Goal: Task Accomplishment & Management: Complete application form

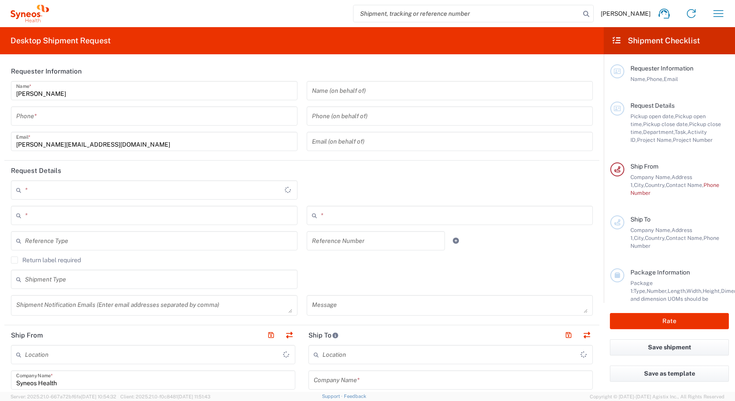
type input "Slovakia"
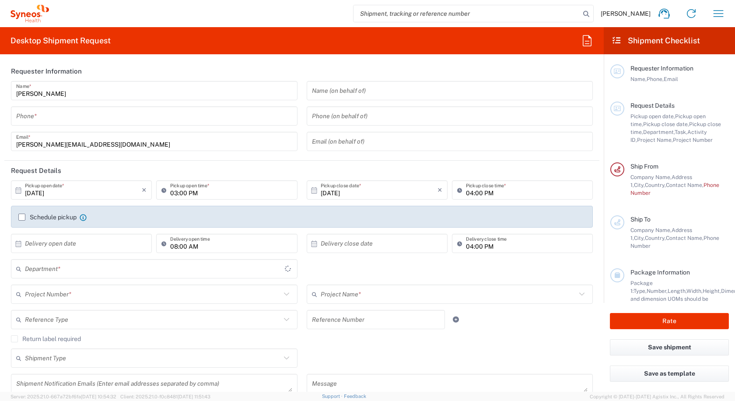
type input "Syneos Health Slovakia SRO"
type input "3110"
click at [44, 121] on input "tel" at bounding box center [154, 116] width 276 height 15
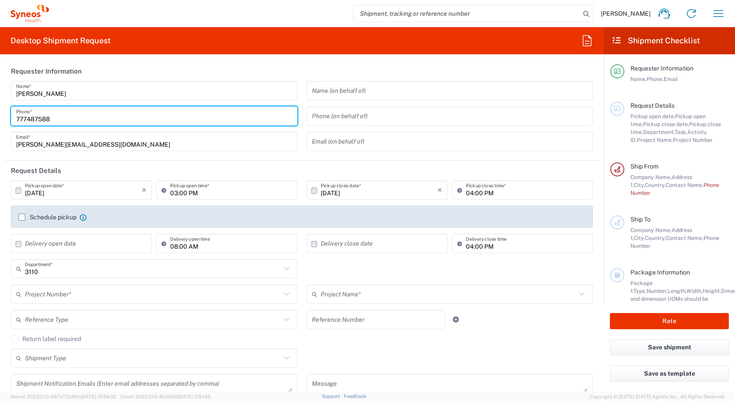
type input "777487588"
click at [29, 95] on input "Alex Kis-Csaji" at bounding box center [154, 90] width 276 height 15
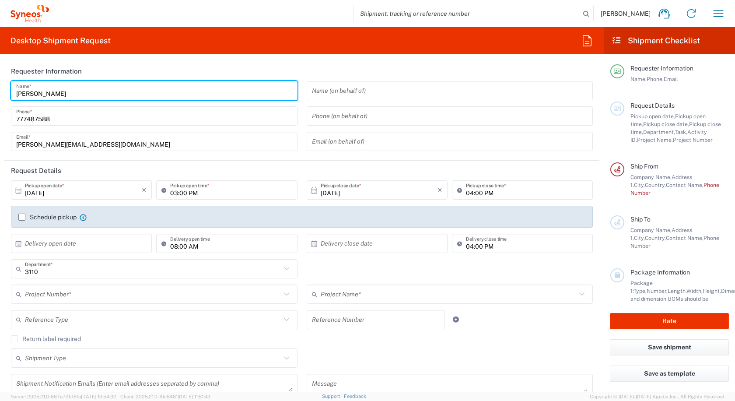
type input "Alexander Kis-Csaji"
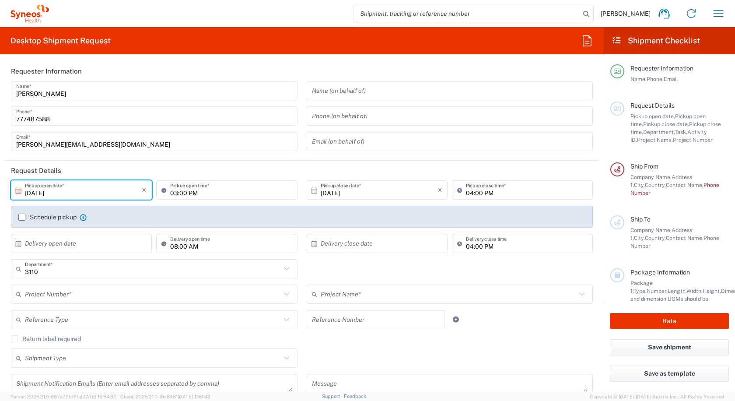
click at [110, 194] on input "10/13/2025" at bounding box center [83, 190] width 117 height 15
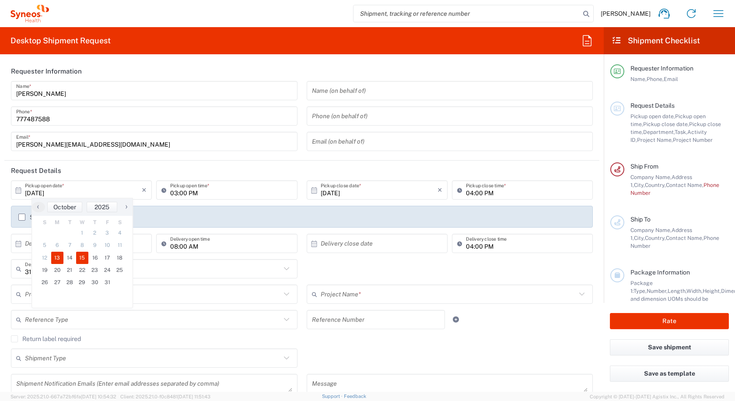
click at [81, 260] on span "15" at bounding box center [82, 258] width 13 height 12
type input "10/15/2025"
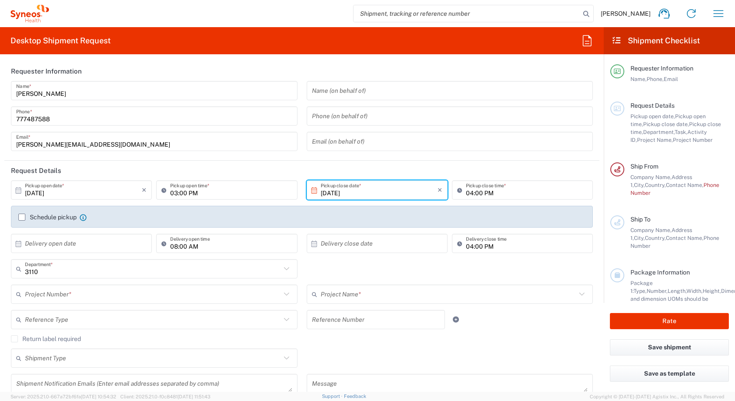
click at [177, 190] on input "03:00 PM" at bounding box center [231, 190] width 122 height 15
click at [183, 193] on input "03:00 PM" at bounding box center [231, 190] width 122 height 15
drag, startPoint x: 176, startPoint y: 193, endPoint x: 167, endPoint y: 193, distance: 8.8
click at [167, 193] on div "03:00 PM Pickup open time *" at bounding box center [226, 189] width 141 height 19
type input "01:00 PM"
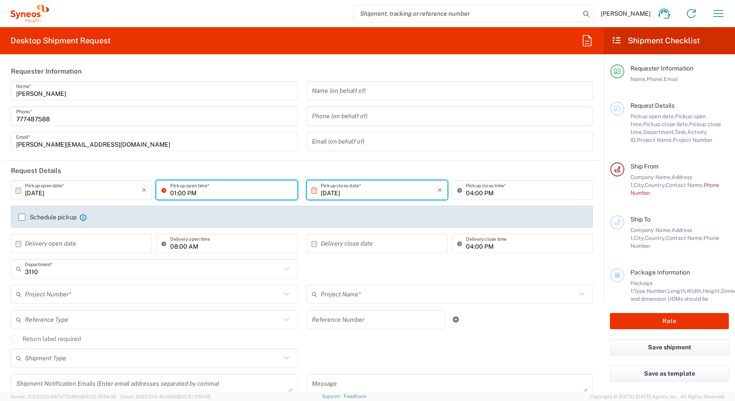
drag, startPoint x: 236, startPoint y: 173, endPoint x: 363, endPoint y: 174, distance: 127.0
click at [236, 173] on header "Request Details" at bounding box center [301, 171] width 595 height 20
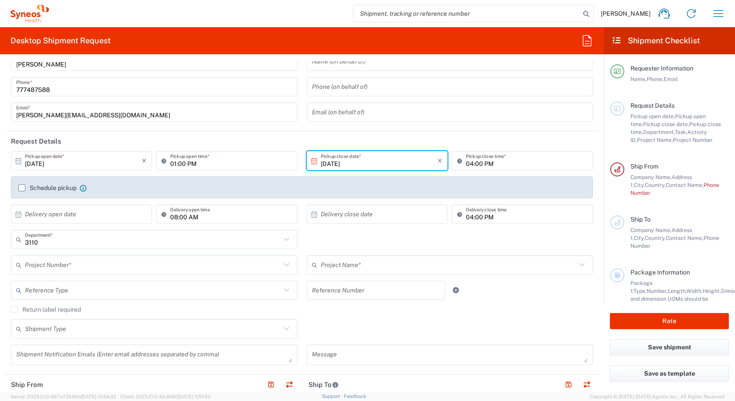
scroll to position [44, 0]
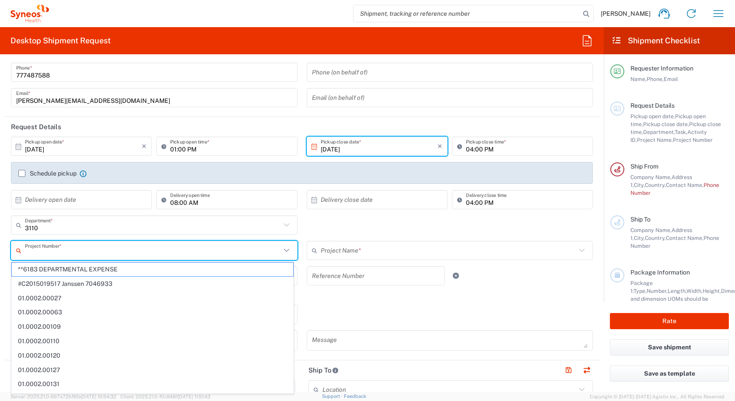
click at [77, 255] on input "text" at bounding box center [153, 250] width 256 height 15
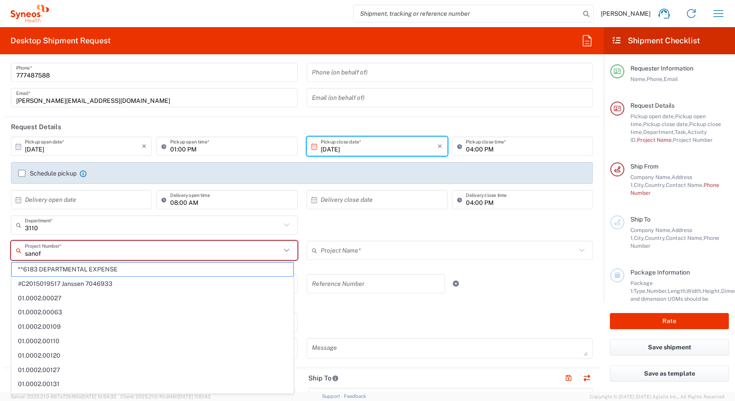
type input "sanofi"
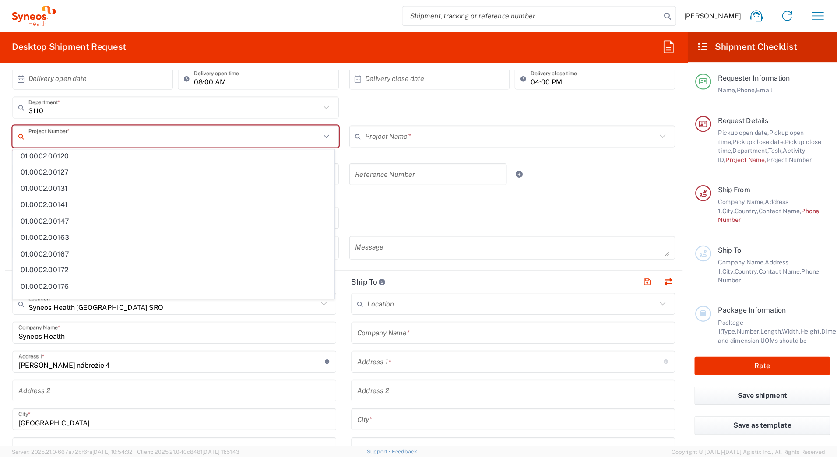
scroll to position [175, 0]
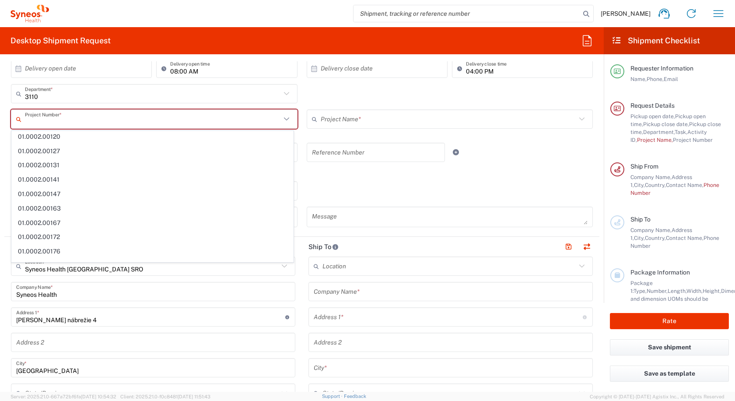
click at [428, 179] on div "Return label required" at bounding box center [302, 174] width 582 height 13
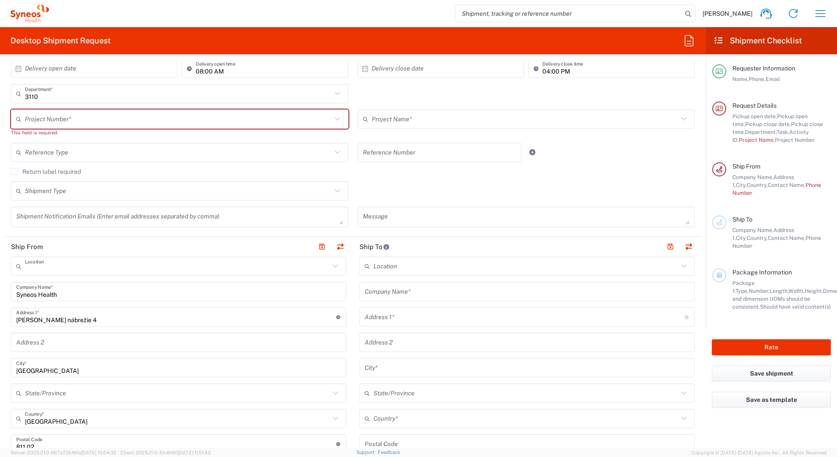
drag, startPoint x: 122, startPoint y: 267, endPoint x: 140, endPoint y: 270, distance: 18.6
click at [122, 267] on input "text" at bounding box center [177, 266] width 305 height 15
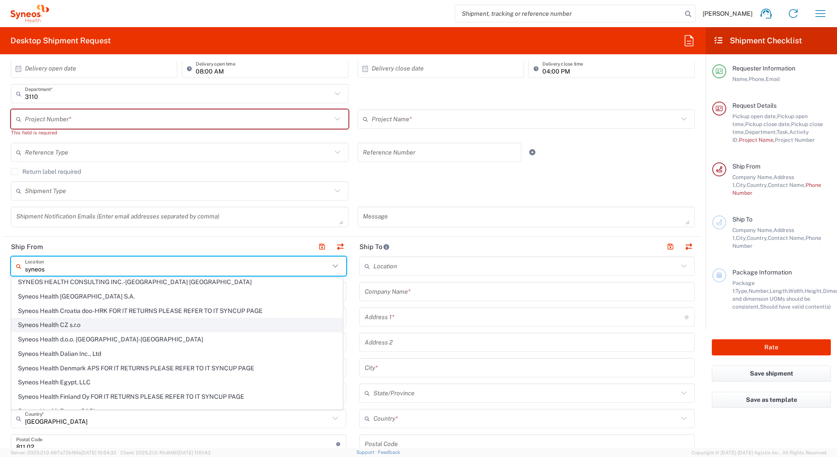
scroll to position [438, 0]
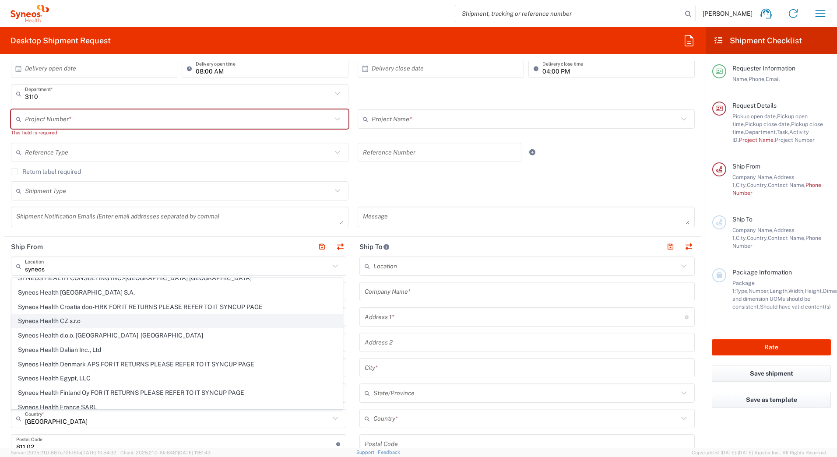
click at [68, 324] on span "Syneos Health CZ s.r.o" at bounding box center [177, 321] width 331 height 14
type input "Syneos Health CZ s.r.o"
type input "Lomnickeho 1705/9"
type input "Prague"
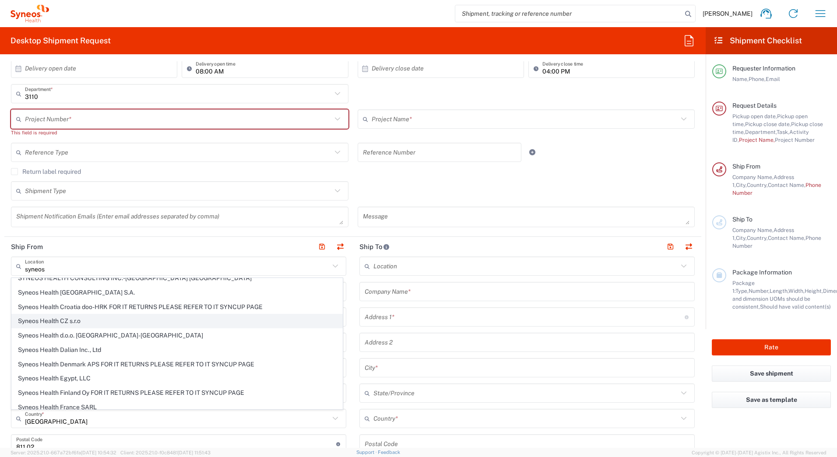
type input "Czechia"
type input "140 00"
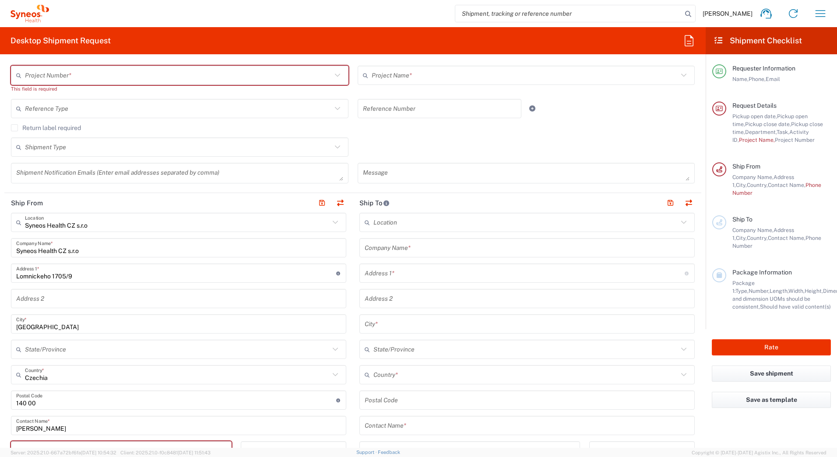
scroll to position [175, 0]
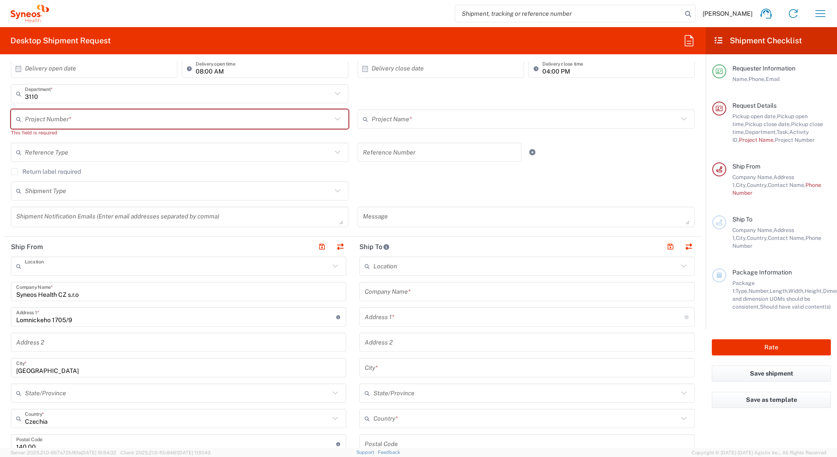
click at [112, 272] on input "text" at bounding box center [177, 266] width 305 height 15
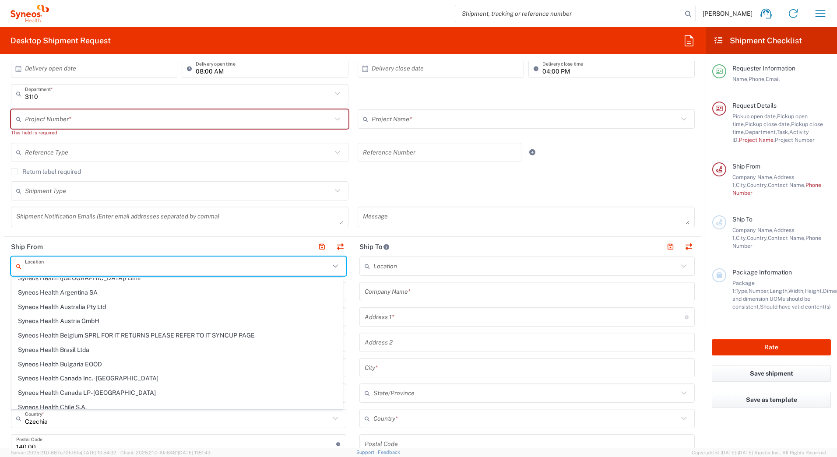
scroll to position [0, 0]
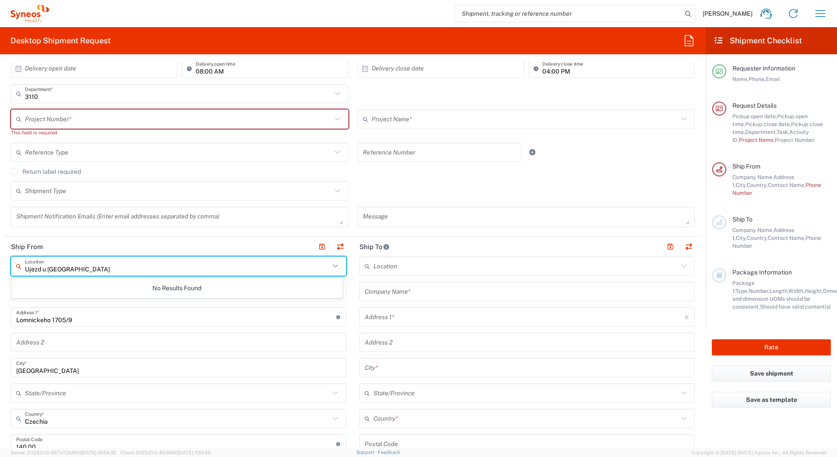
type input "Ujezd u Brna"
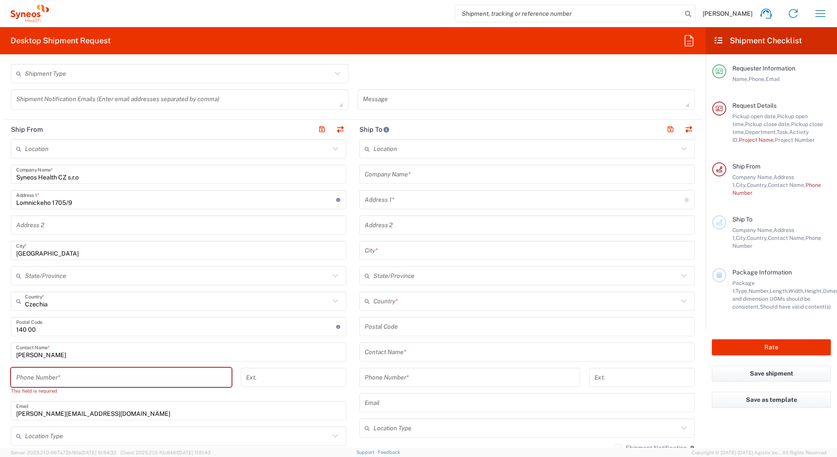
scroll to position [306, 0]
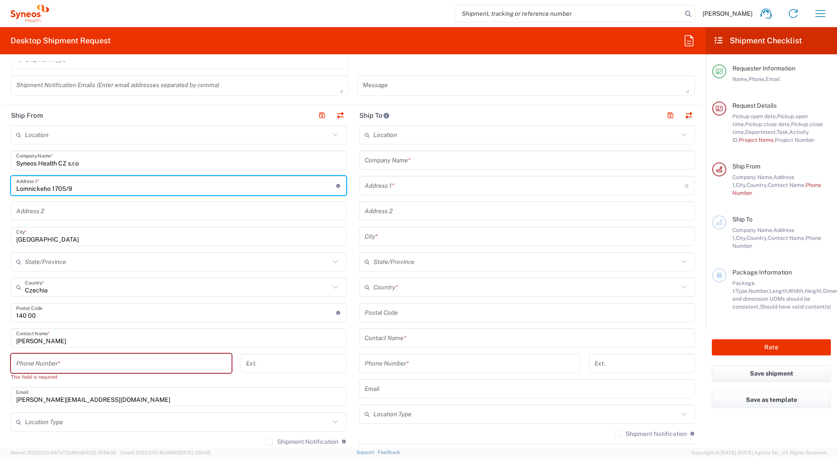
drag, startPoint x: 89, startPoint y: 187, endPoint x: -2, endPoint y: 193, distance: 90.8
click at [0, 193] on html "Alex Kis-Csaji Home Shipment estimator Shipment tracking Desktop shipment reque…" at bounding box center [418, 228] width 837 height 457
click at [123, 193] on input "Namesti Sv Jana 947" at bounding box center [176, 185] width 320 height 15
type input "Namesti Sv Jana 947"
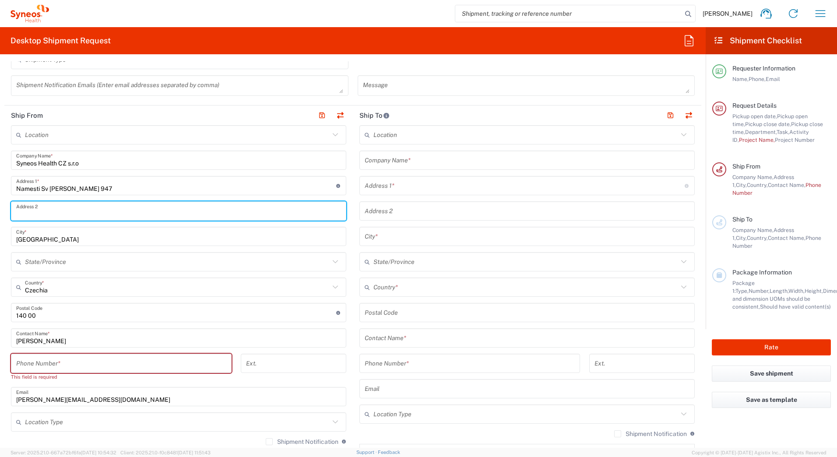
click at [79, 214] on input "text" at bounding box center [178, 211] width 325 height 15
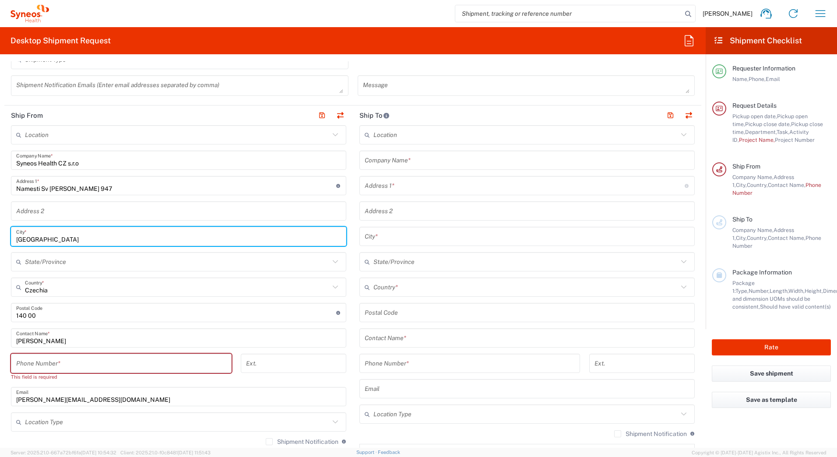
drag, startPoint x: 41, startPoint y: 239, endPoint x: 8, endPoint y: 239, distance: 32.8
click at [7, 239] on main "Location Addison Whitney LLC-Morrisvile NC US Barcelona-Syneos Health BioSector…" at bounding box center [178, 338] width 348 height 426
type input "Ujezd u Brna"
click at [85, 264] on input "text" at bounding box center [177, 261] width 305 height 15
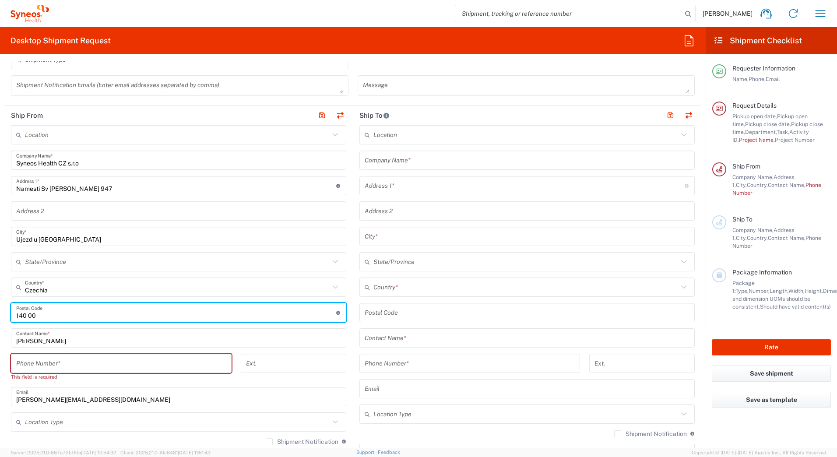
drag, startPoint x: 42, startPoint y: 317, endPoint x: 0, endPoint y: 317, distance: 41.1
click at [0, 317] on form "Requester Information Alexander Kis-Csaji Name * 777487588 Phone * alex.kiscsaj…" at bounding box center [353, 254] width 706 height 387
type input "66453"
click at [95, 364] on input "tel" at bounding box center [121, 363] width 210 height 15
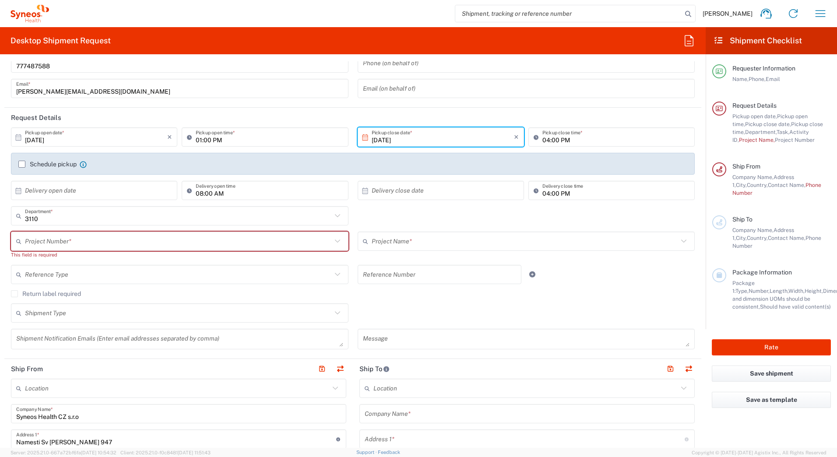
scroll to position [0, 0]
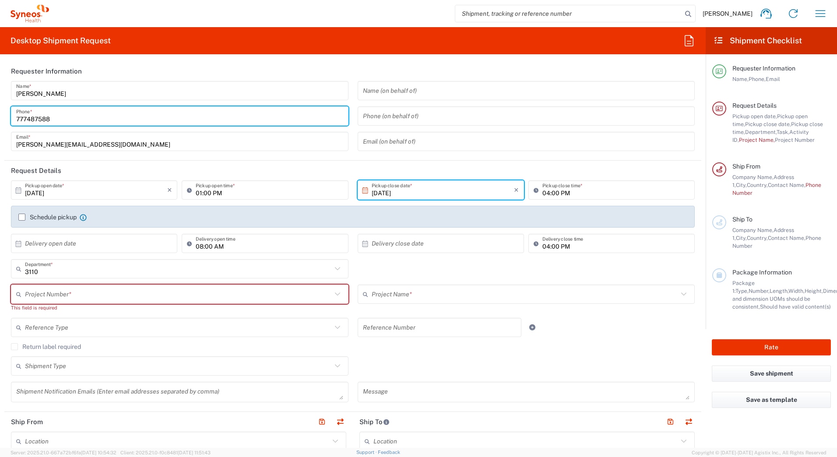
drag, startPoint x: 67, startPoint y: 117, endPoint x: -2, endPoint y: 119, distance: 68.8
click at [0, 119] on html "Alex Kis-Csaji Home Shipment estimator Shipment tracking Desktop shipment reque…" at bounding box center [418, 228] width 837 height 457
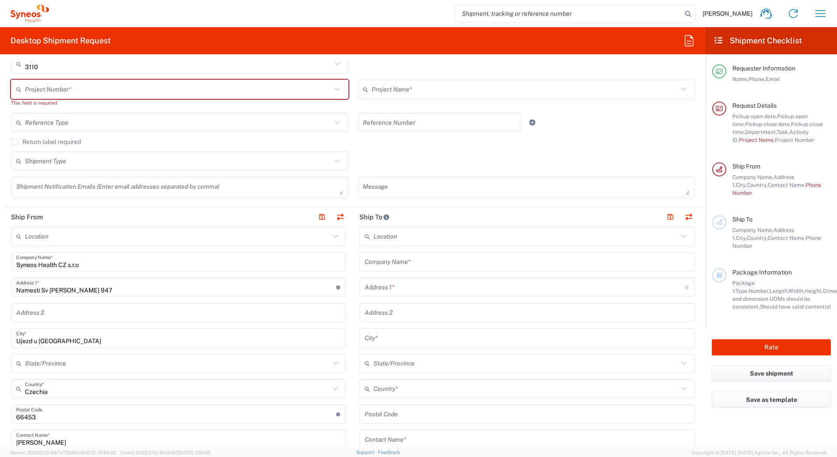
scroll to position [263, 0]
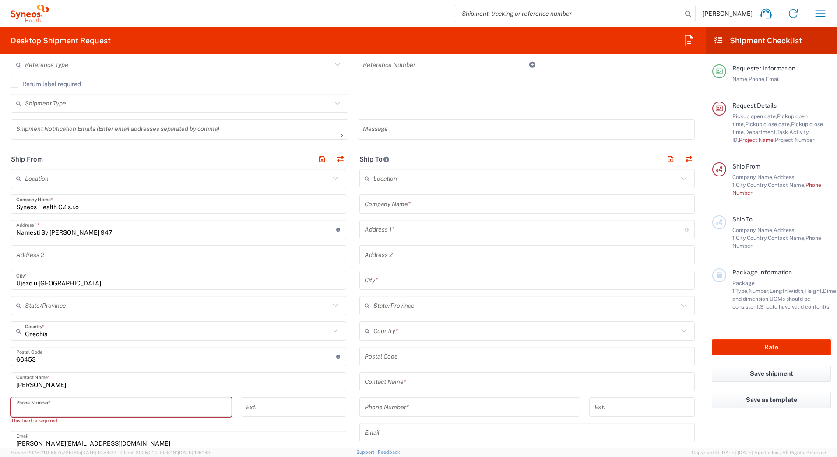
click at [74, 401] on input "tel" at bounding box center [121, 407] width 210 height 15
paste input "777487588"
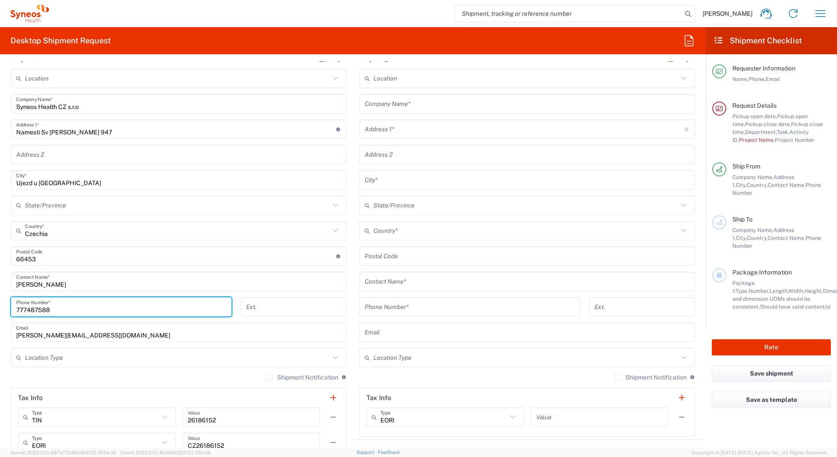
scroll to position [438, 0]
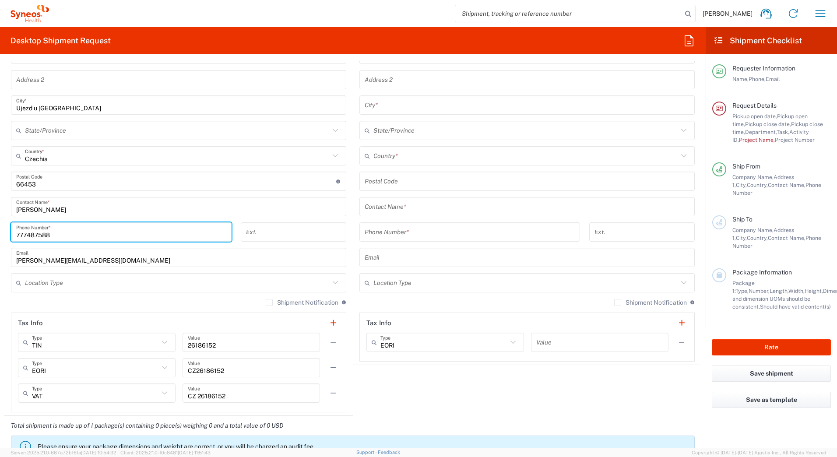
click at [27, 235] on input "777487588" at bounding box center [121, 232] width 210 height 15
click at [39, 233] on input "777 487588" at bounding box center [121, 232] width 210 height 15
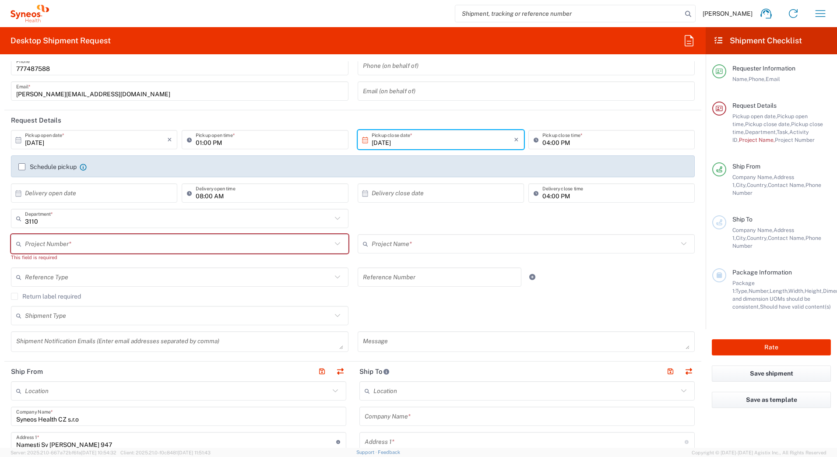
scroll to position [0, 0]
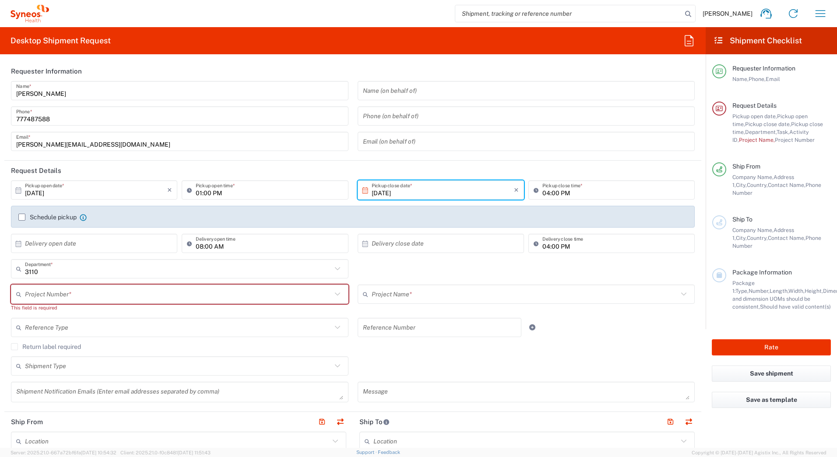
type input "777 487 588"
click at [27, 117] on input "777487588" at bounding box center [179, 116] width 327 height 15
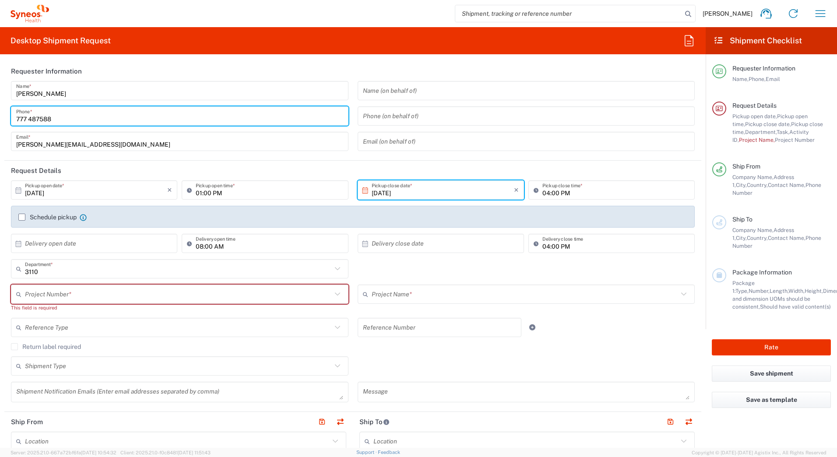
click at [41, 118] on input "777 487588" at bounding box center [179, 116] width 327 height 15
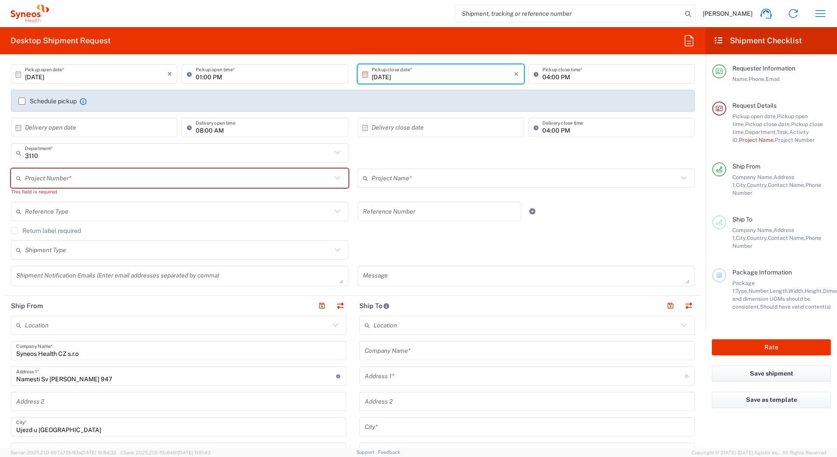
scroll to position [131, 0]
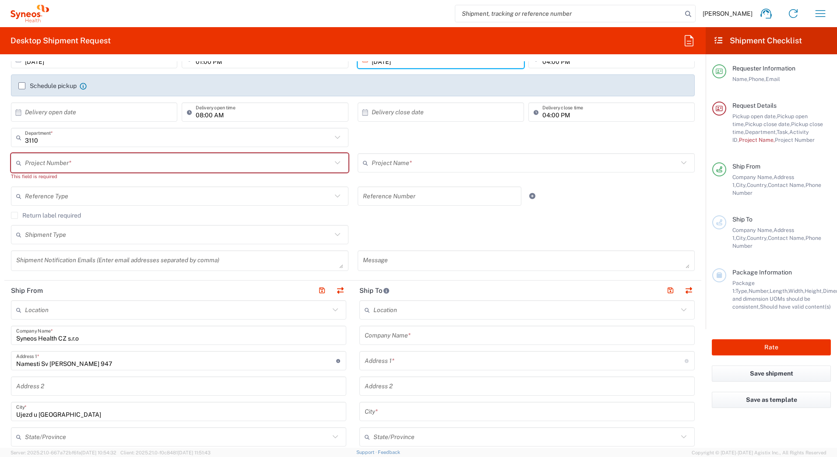
type input "777 487 588"
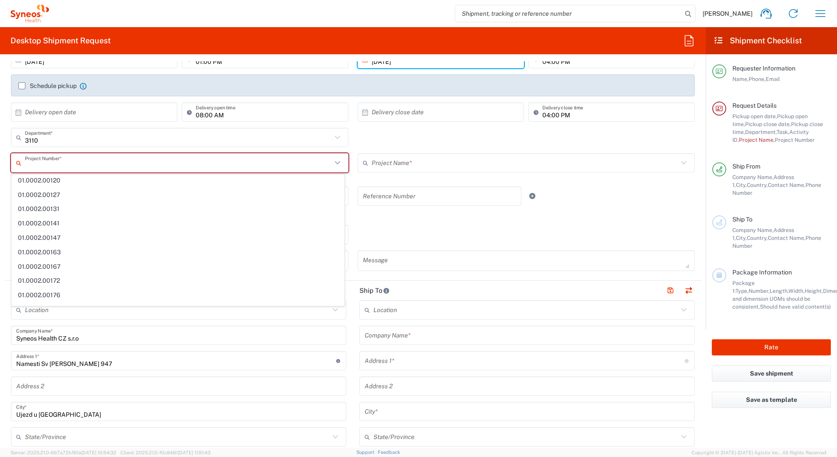
click at [70, 165] on input "text" at bounding box center [178, 162] width 307 height 15
type input "N"
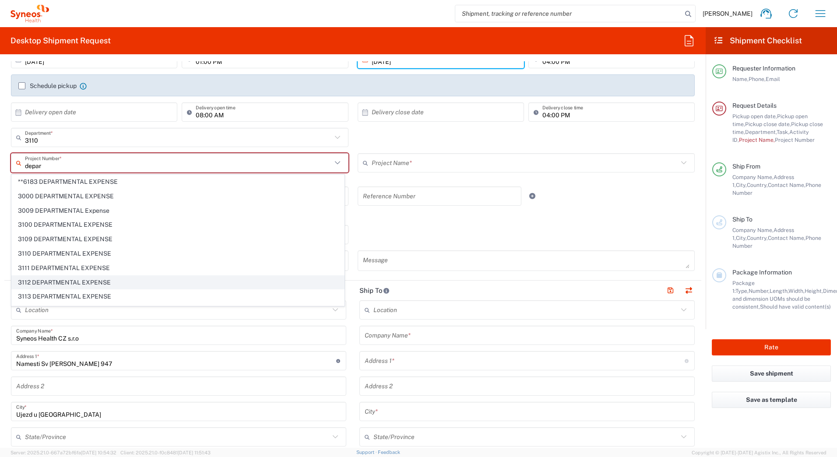
click at [113, 285] on span "3112 DEPARTMENTAL EXPENSE" at bounding box center [178, 283] width 332 height 14
type input "3112 DEPARTMENTAL EXPENSE"
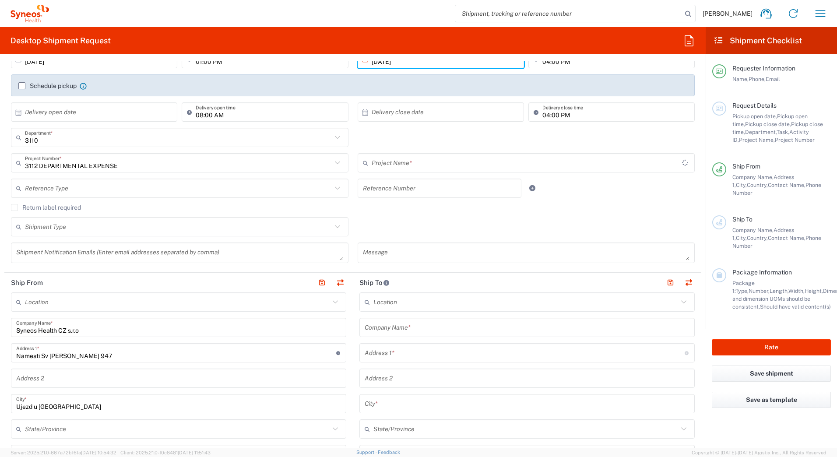
type input "3112 DEPARTMENTAL EXPENSE"
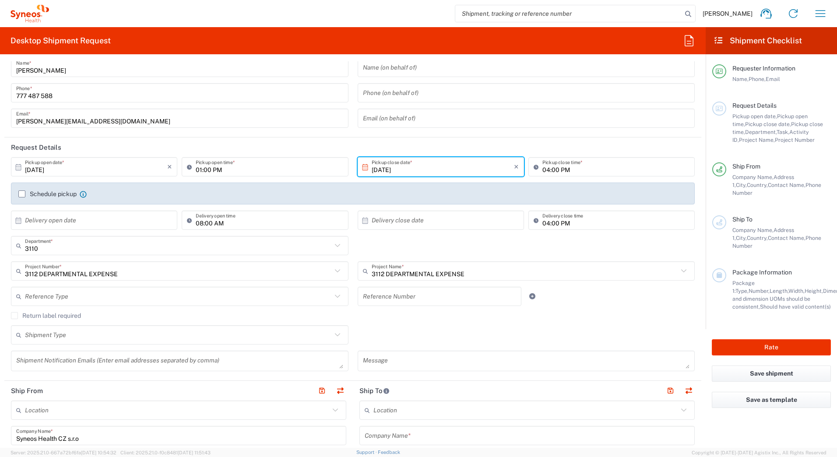
scroll to position [44, 0]
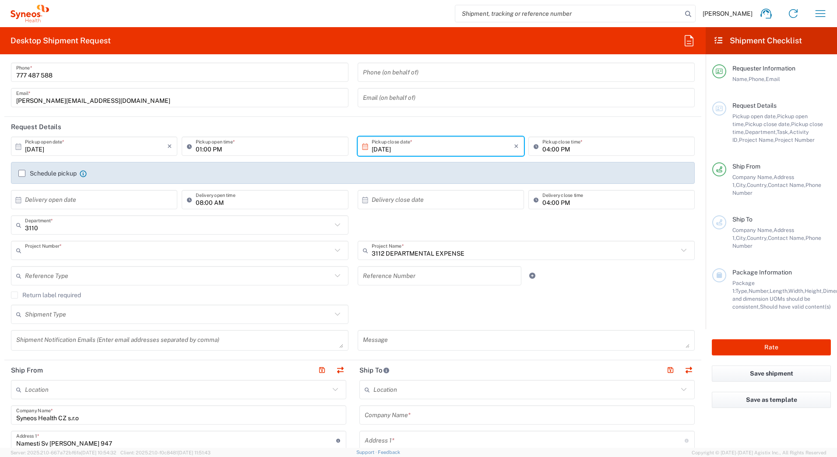
click at [183, 254] on input "text" at bounding box center [178, 250] width 307 height 15
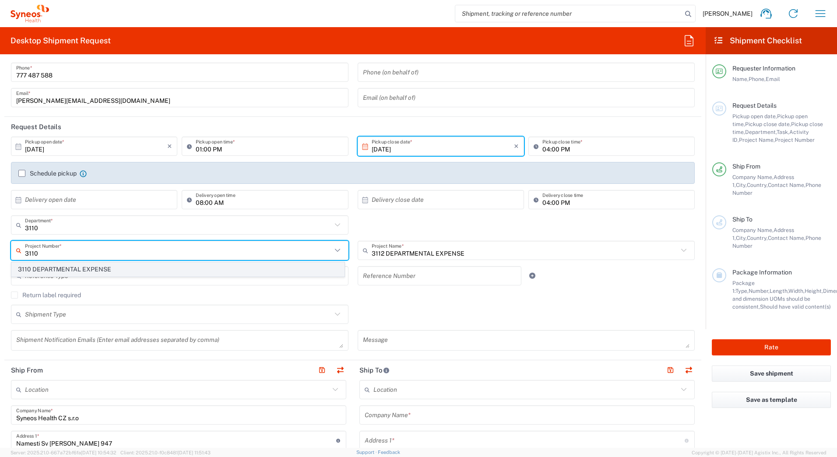
click at [132, 270] on span "3110 DEPARTMENTAL EXPENSE" at bounding box center [178, 270] width 332 height 14
type input "3110 DEPARTMENTAL EXPENSE"
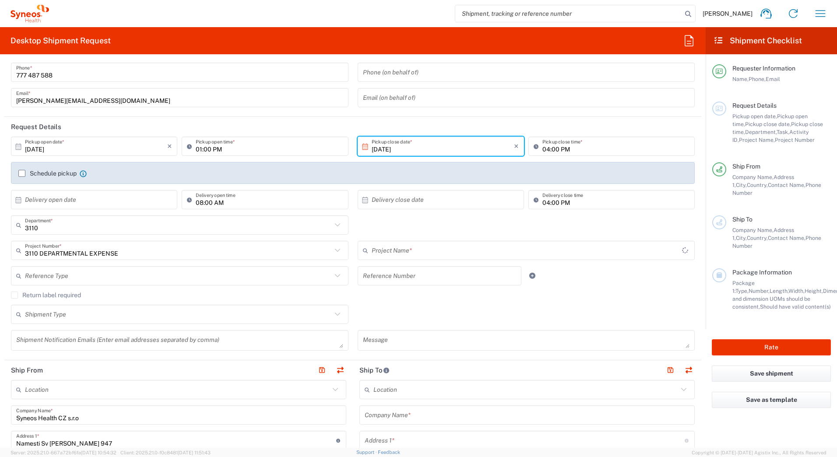
type input "3110 DEPARTMENTAL EXPENSE"
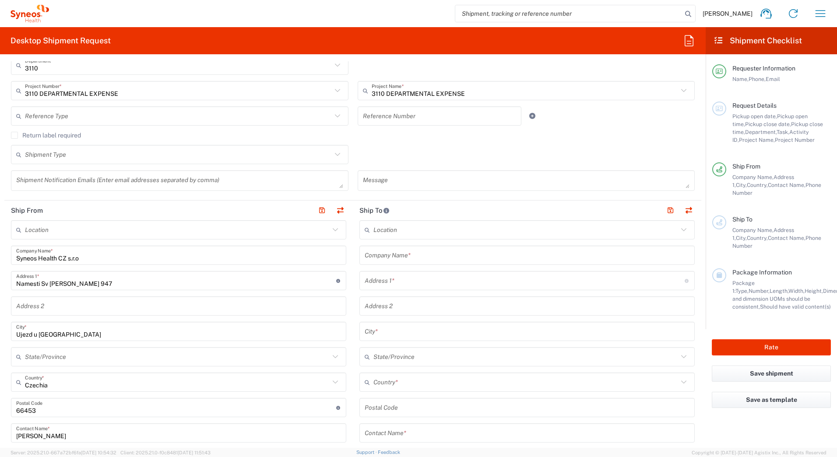
scroll to position [219, 0]
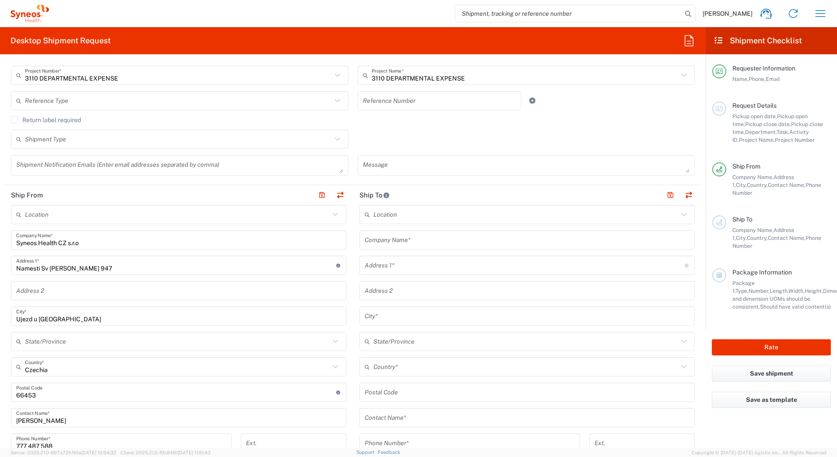
click at [426, 243] on input "text" at bounding box center [527, 239] width 325 height 15
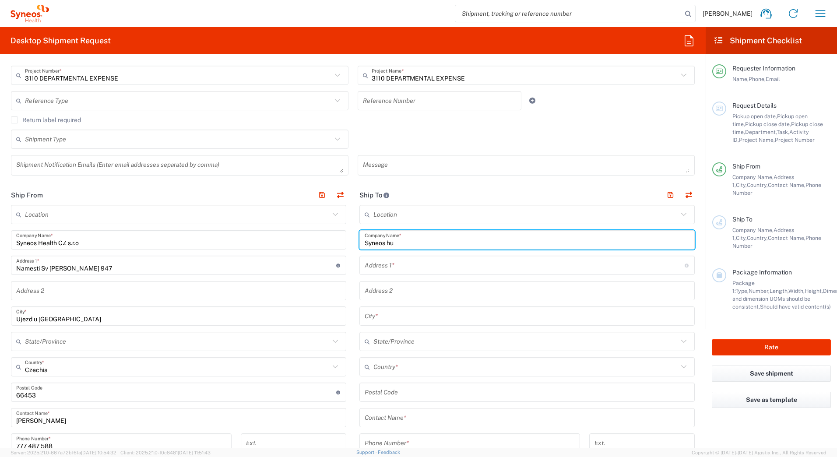
click at [438, 246] on input "Syneos hu" at bounding box center [527, 239] width 325 height 15
click at [438, 239] on input "Syneos Health" at bounding box center [527, 239] width 325 height 15
drag, startPoint x: 427, startPoint y: 243, endPoint x: 327, endPoint y: 243, distance: 99.4
click at [327, 243] on div "Ship From Location Addison Whitney LLC-Morrisvile NC US Barcelona-Syneos Health…" at bounding box center [352, 406] width 697 height 442
paste input "Hungary Kft."
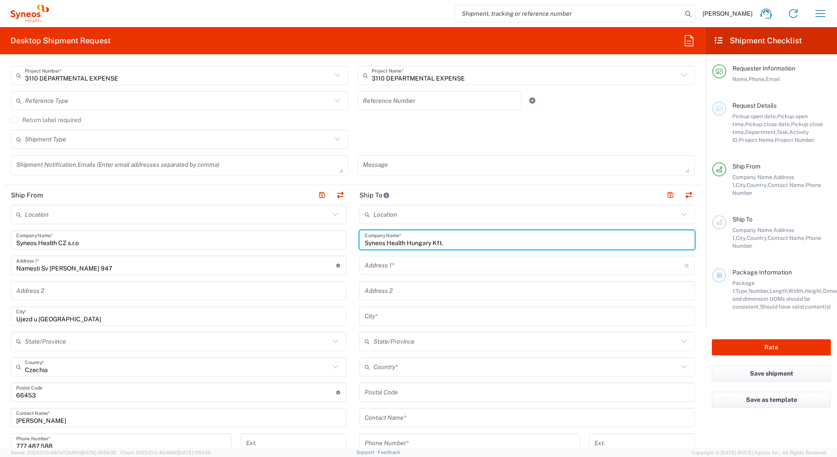
type input "Syneos Health Hungary Kft."
click at [349, 239] on main "Location Addison Whitney LLC-Morrisvile NC US Barcelona-Syneos Health BioSector…" at bounding box center [178, 414] width 348 height 419
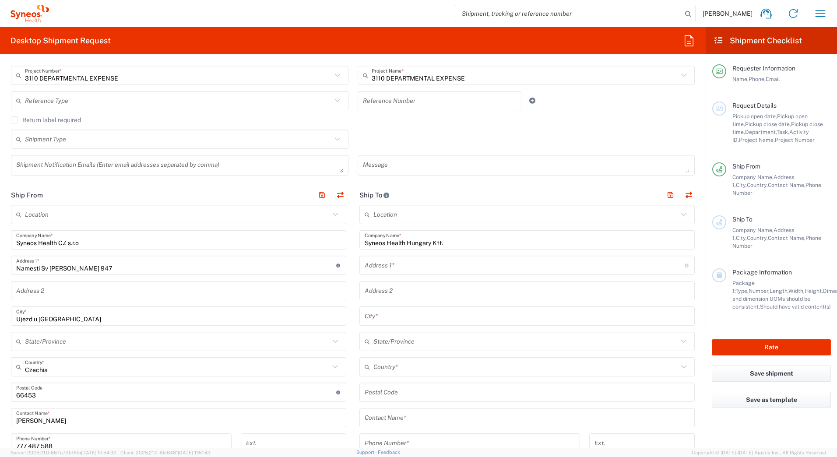
drag, startPoint x: 406, startPoint y: 270, endPoint x: 399, endPoint y: 267, distance: 7.5
click at [406, 270] on input "text" at bounding box center [525, 265] width 320 height 15
paste input "Irinyi Jozsef u. 4-20,B building, 2nd floor"
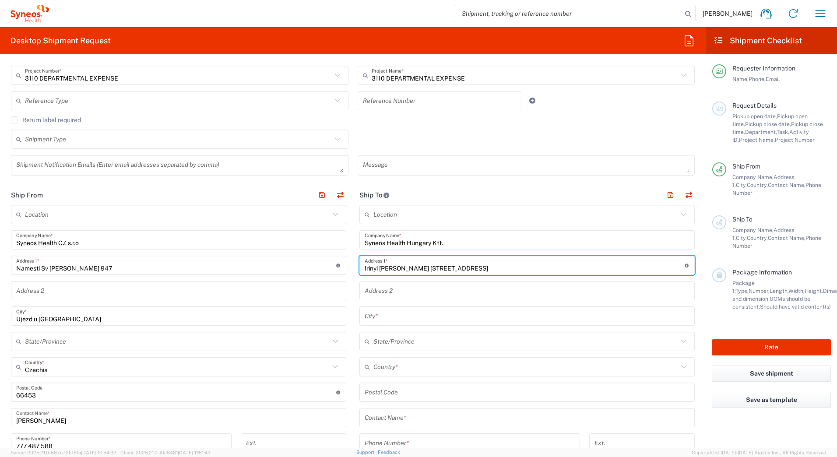
drag, startPoint x: 480, startPoint y: 268, endPoint x: 449, endPoint y: 268, distance: 31.1
click at [449, 268] on input "Irinyi Jozsef u. 4-20,B building, 2nd floor" at bounding box center [525, 265] width 320 height 15
type input "Irinyi Jozsef u. 4-20,B building,"
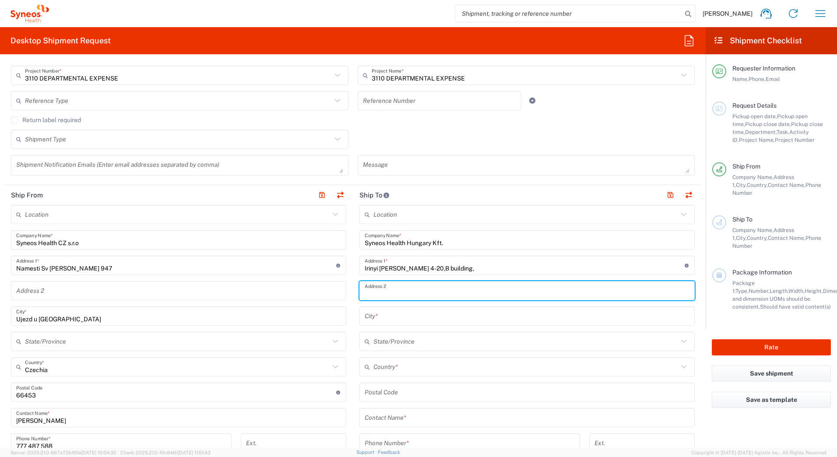
click at [417, 290] on input "text" at bounding box center [527, 290] width 325 height 15
paste input "2nd floor"
type input "2nd floor"
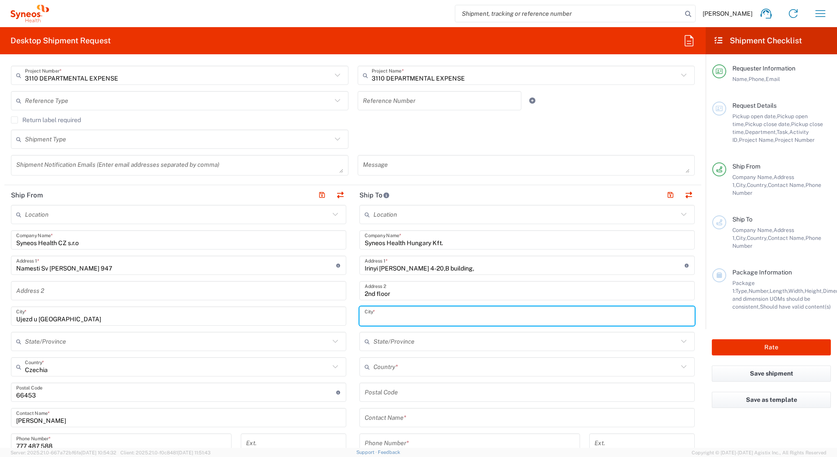
click at [386, 317] on input "text" at bounding box center [527, 316] width 325 height 15
type input "Budapest"
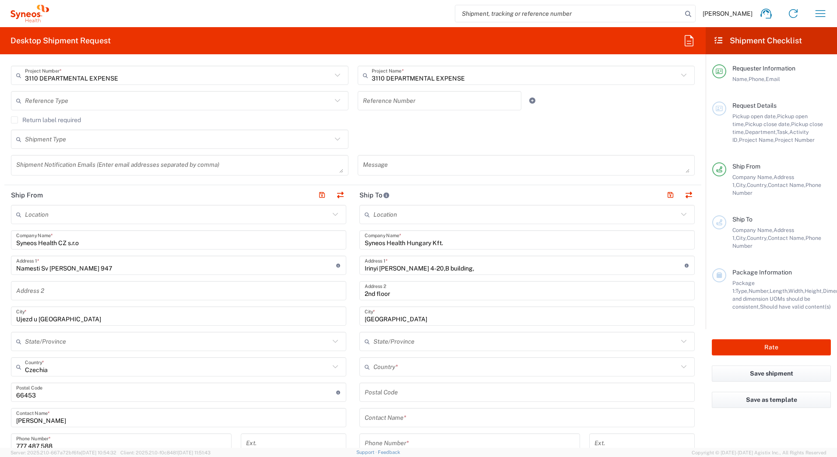
drag, startPoint x: 415, startPoint y: 368, endPoint x: 435, endPoint y: 368, distance: 19.7
click at [415, 368] on input "text" at bounding box center [525, 366] width 305 height 15
paste input "Hungary 1117"
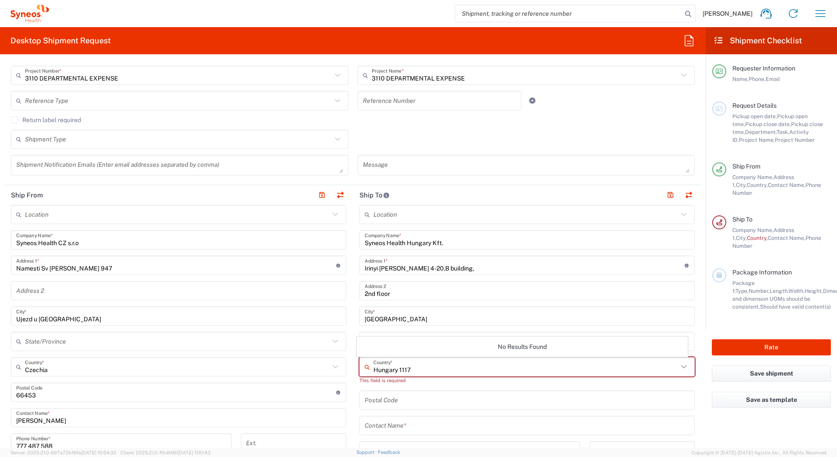
drag, startPoint x: 397, startPoint y: 369, endPoint x: 436, endPoint y: 370, distance: 39.4
click at [436, 370] on input "Hungary 1117" at bounding box center [525, 366] width 305 height 15
click at [397, 353] on span "Hungary" at bounding box center [522, 350] width 331 height 14
type input "Hungary"
type input "Sender/Shipper"
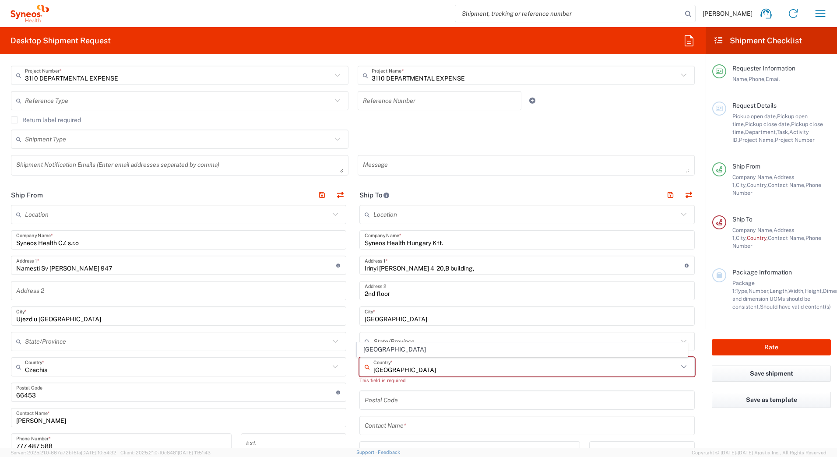
type input "Sender/Shipper"
type input "Delivery Duty Paid"
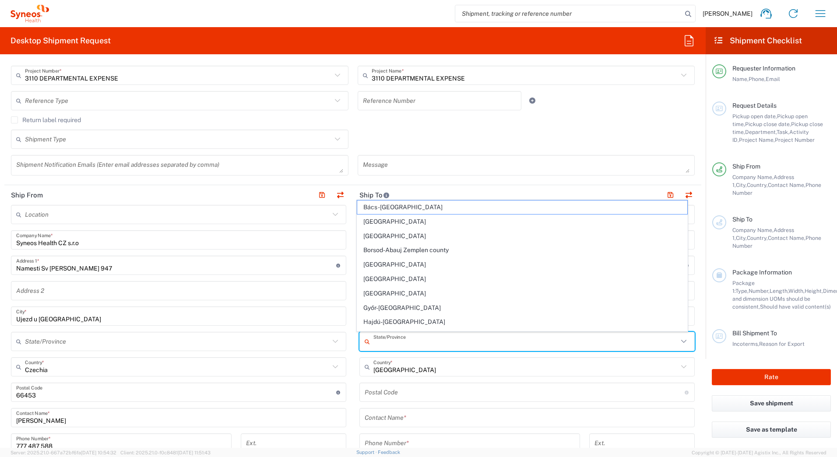
click at [401, 339] on input "text" at bounding box center [525, 341] width 305 height 15
paste input "1117"
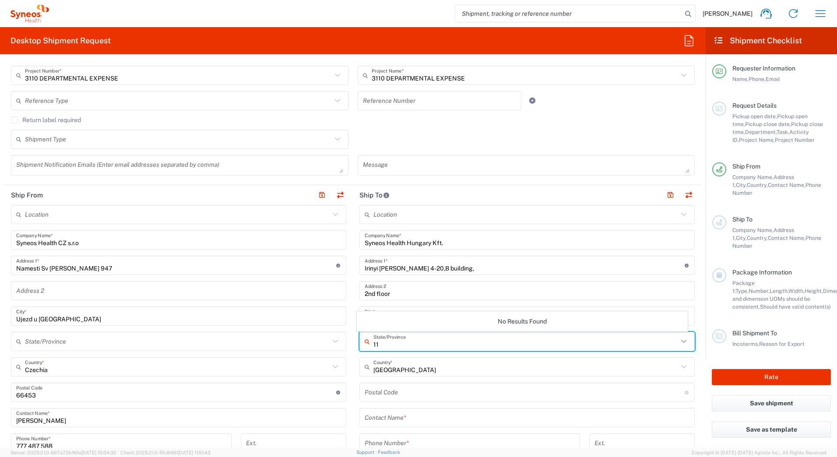
type input "1"
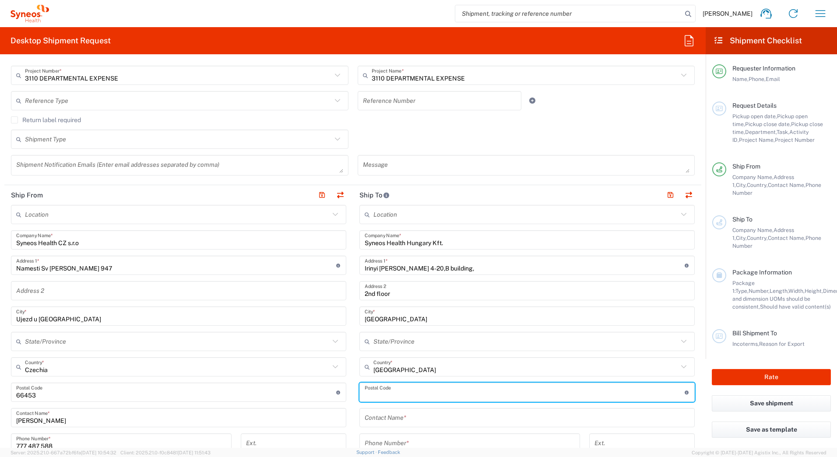
click at [413, 392] on input "undefined" at bounding box center [525, 392] width 320 height 15
paste input "1117"
type input "1117"
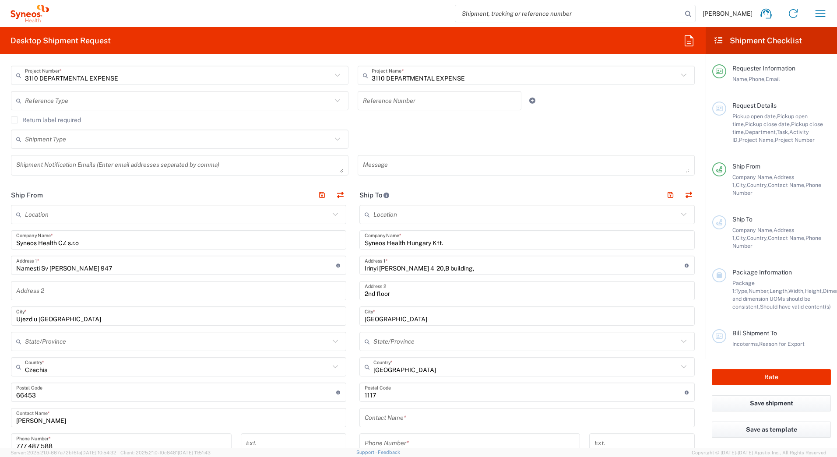
click at [346, 340] on main "Location Addison Whitney LLC-Morrisvile NC US Barcelona-Syneos Health BioSector…" at bounding box center [178, 414] width 348 height 419
drag, startPoint x: 399, startPoint y: 421, endPoint x: 404, endPoint y: 424, distance: 5.5
click at [399, 401] on input "text" at bounding box center [527, 417] width 325 height 15
paste input "Zsolt Varga"
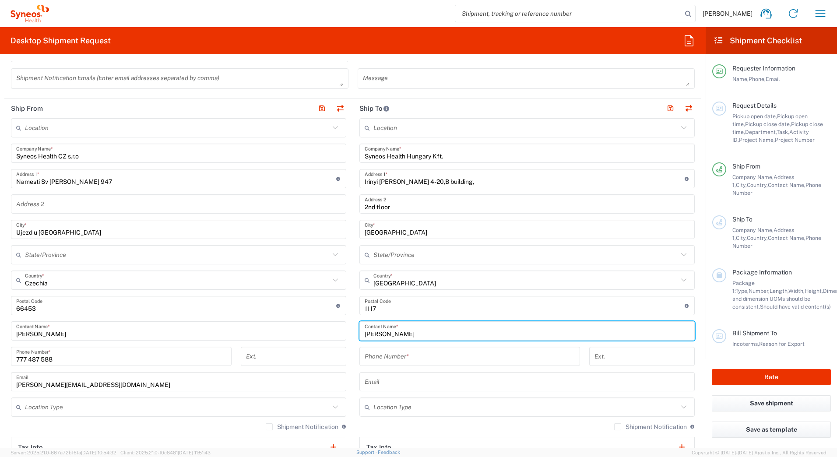
scroll to position [306, 0]
type input "Zsolt Varga"
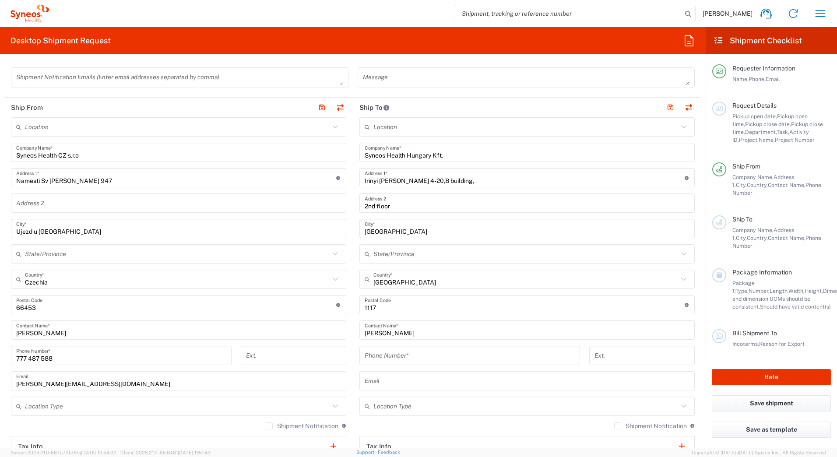
click at [405, 354] on input "tel" at bounding box center [470, 355] width 210 height 15
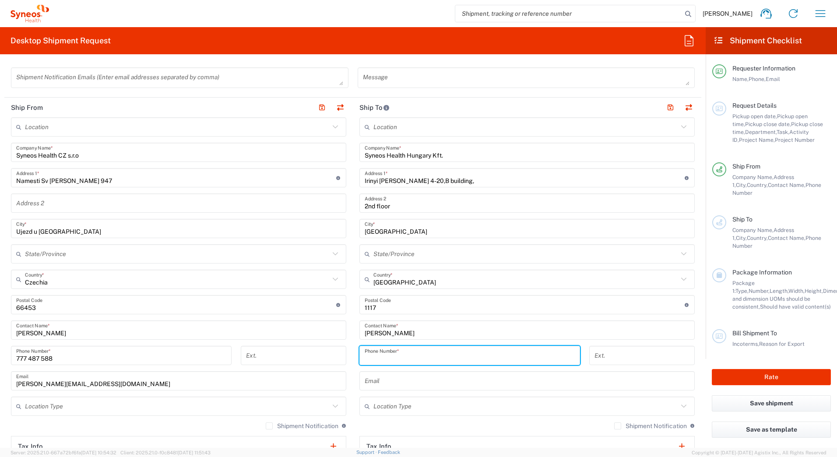
paste input "+36 30 9712317"
type input "+36 30 9712317"
click at [17, 360] on input "777 487 588" at bounding box center [121, 355] width 210 height 15
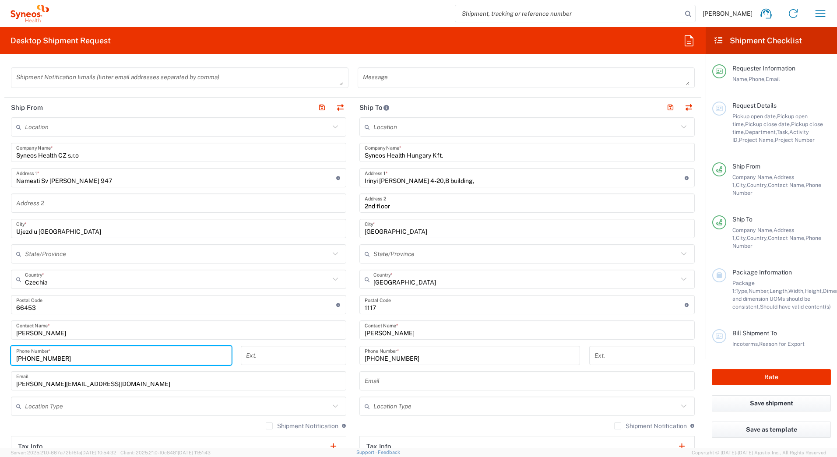
drag, startPoint x: 88, startPoint y: 359, endPoint x: -2, endPoint y: 363, distance: 89.4
click at [0, 363] on html "Alex Kis-Csaji Home Shipment estimator Shipment tracking Desktop shipment reque…" at bounding box center [418, 228] width 837 height 457
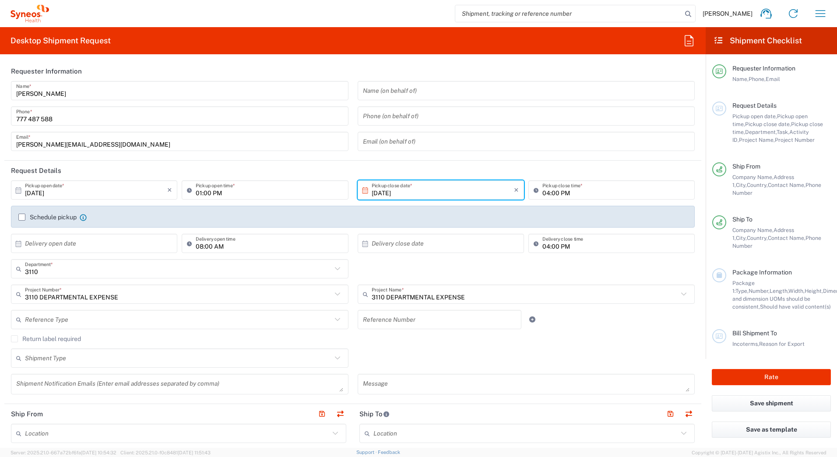
type input "+420 777 487 588"
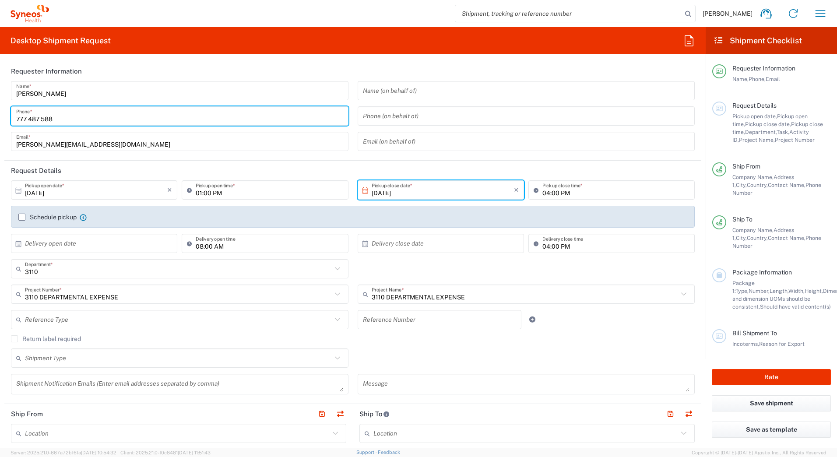
drag, startPoint x: 50, startPoint y: 117, endPoint x: -2, endPoint y: 118, distance: 52.1
click at [0, 118] on html "Alex Kis-Csaji Home Shipment estimator Shipment tracking Desktop shipment reque…" at bounding box center [418, 228] width 837 height 457
paste input "+420"
type input "+420 777 487 588"
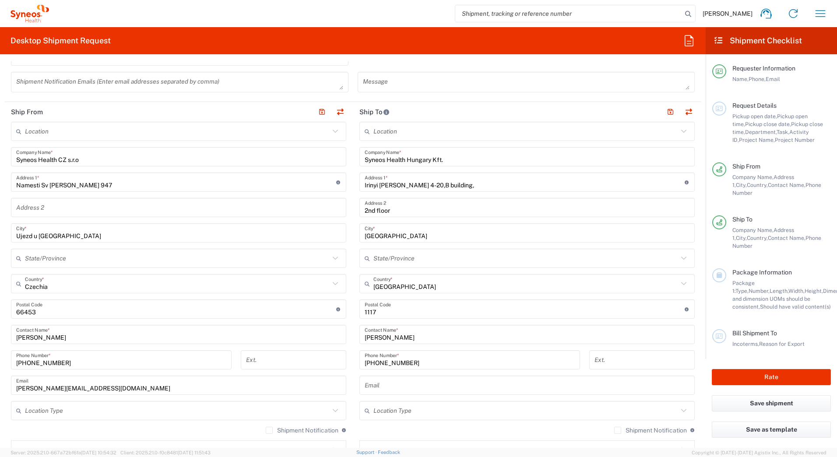
scroll to position [306, 0]
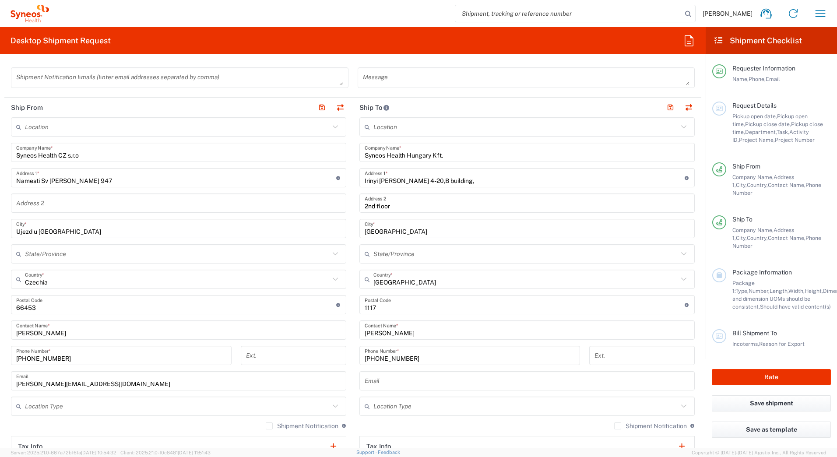
drag, startPoint x: 384, startPoint y: 381, endPoint x: 394, endPoint y: 379, distance: 9.8
click at [384, 381] on input "text" at bounding box center [527, 380] width 325 height 15
paste input "zsolt.varga@syneoshealth.com"
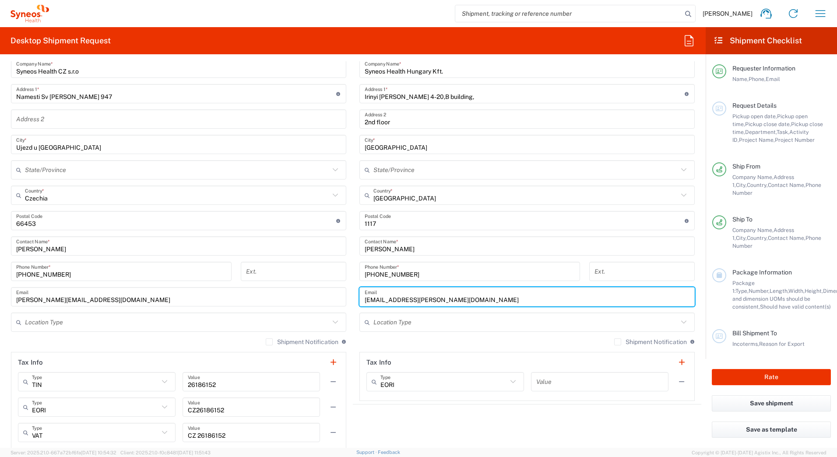
scroll to position [394, 0]
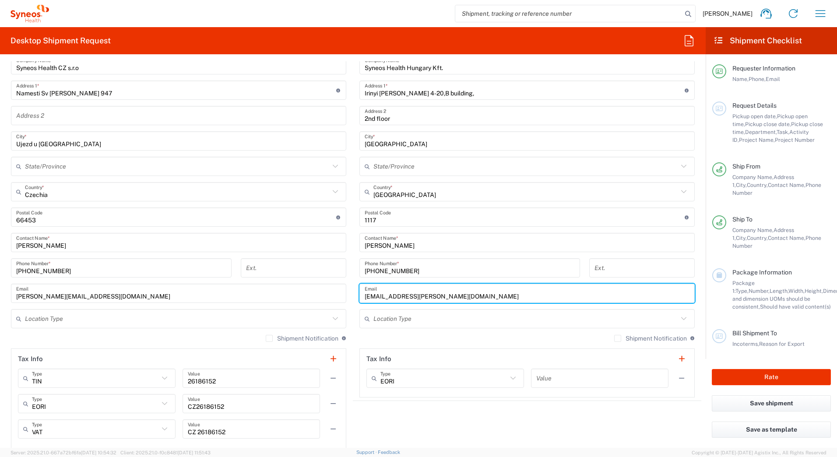
type input "zsolt.varga@syneoshealth.com"
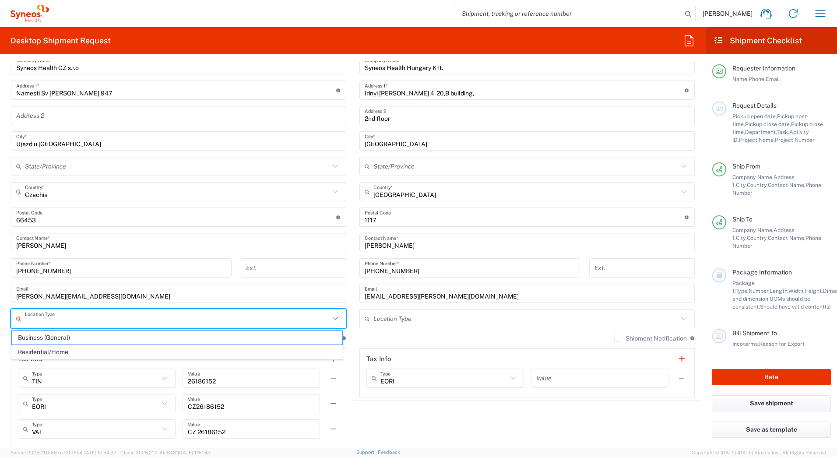
click at [195, 318] on input "text" at bounding box center [177, 318] width 305 height 15
click at [88, 352] on span "Residential/Home" at bounding box center [177, 352] width 331 height 14
type input "Residential/Home"
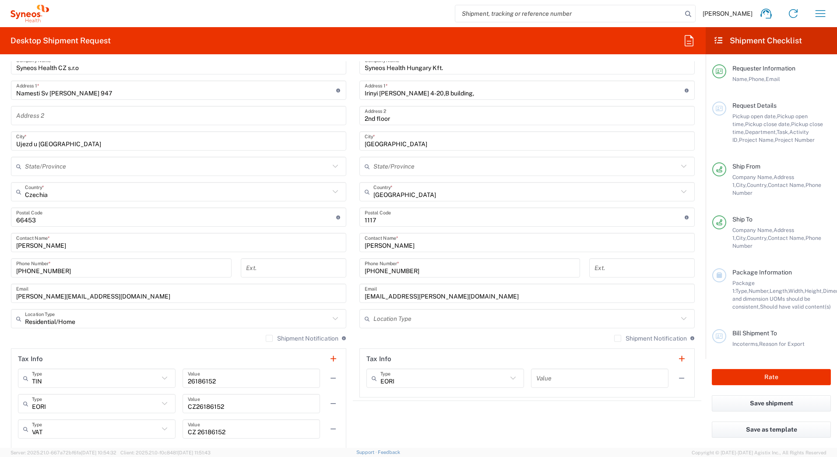
click at [415, 324] on input "text" at bounding box center [525, 318] width 305 height 15
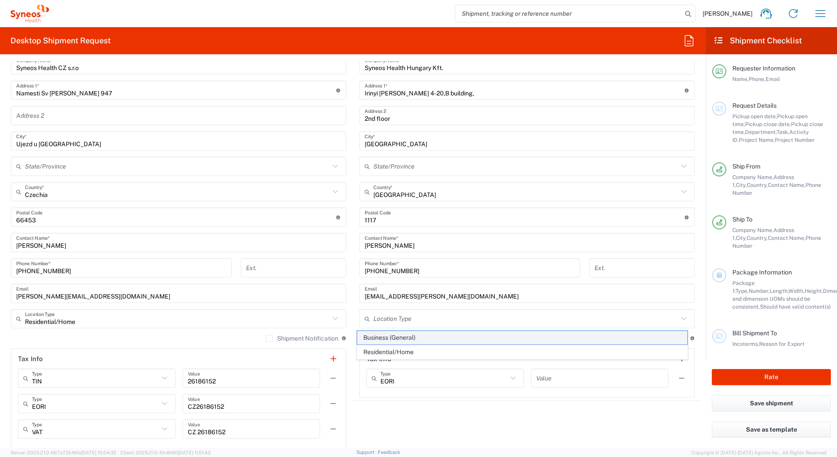
click at [409, 337] on span "Business (General)" at bounding box center [522, 338] width 331 height 14
type input "Business (General)"
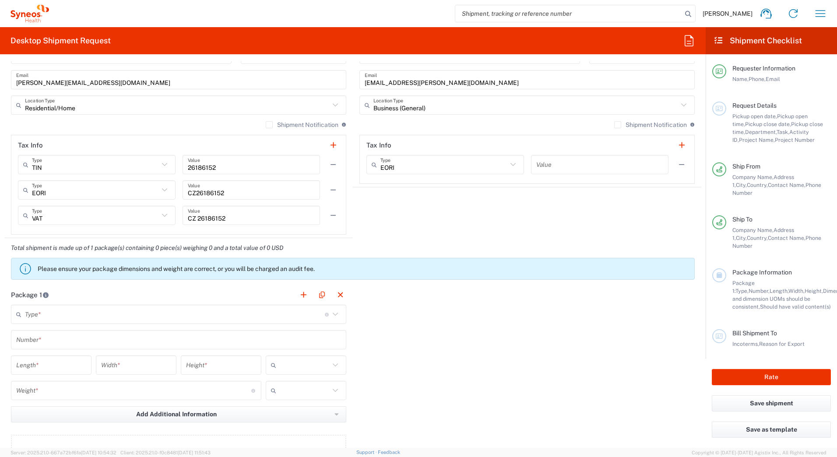
scroll to position [613, 0]
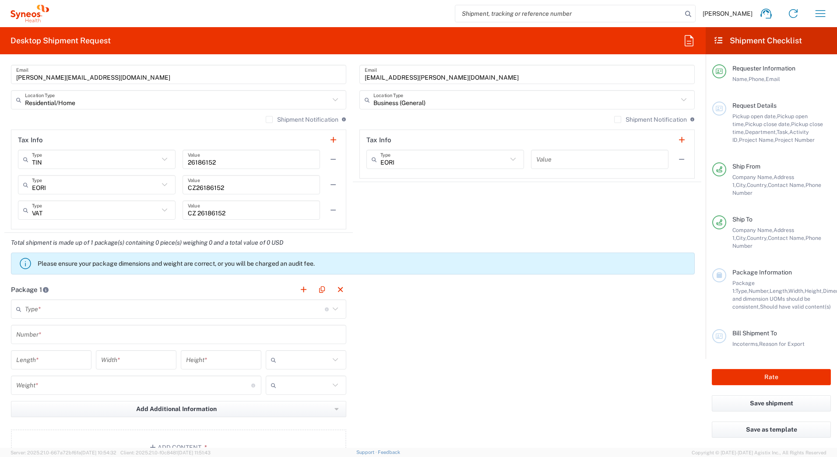
click at [67, 317] on input "text" at bounding box center [175, 309] width 300 height 15
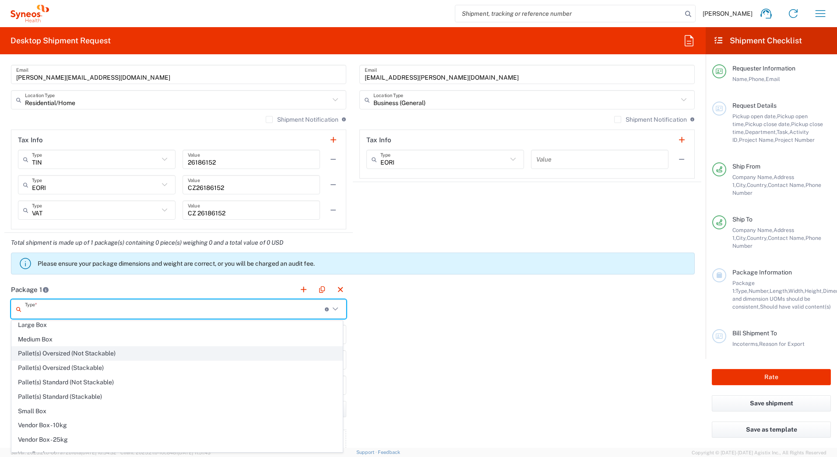
scroll to position [27, 0]
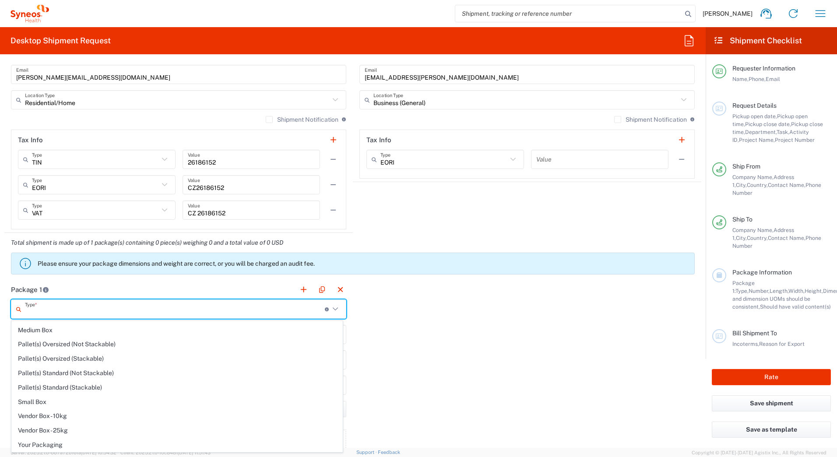
type input "Envelope"
type input "1"
type input "9.5"
type input "12.5"
type input "0.25"
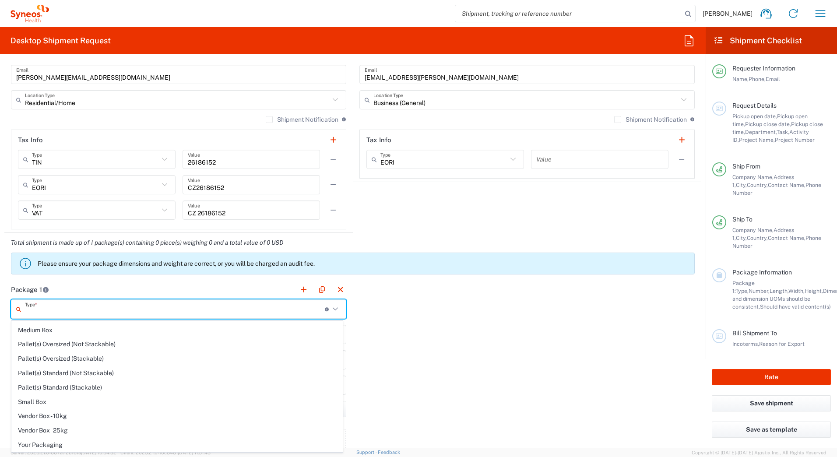
type input "in"
type input "0.45"
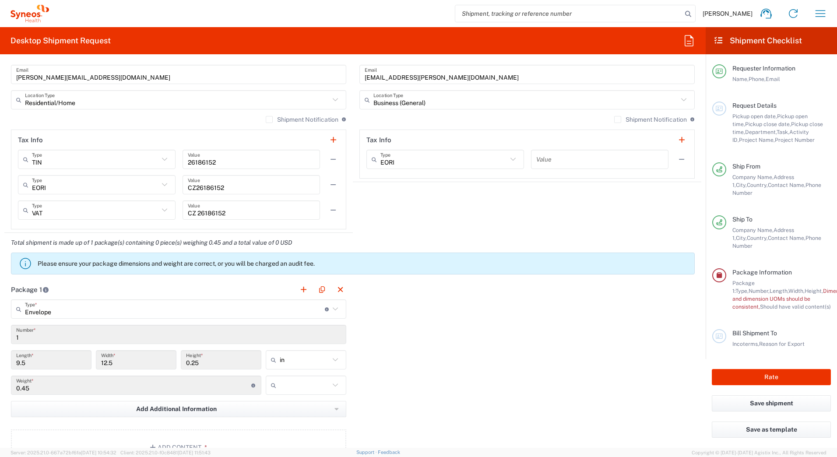
click at [218, 313] on input "Envelope" at bounding box center [175, 309] width 300 height 15
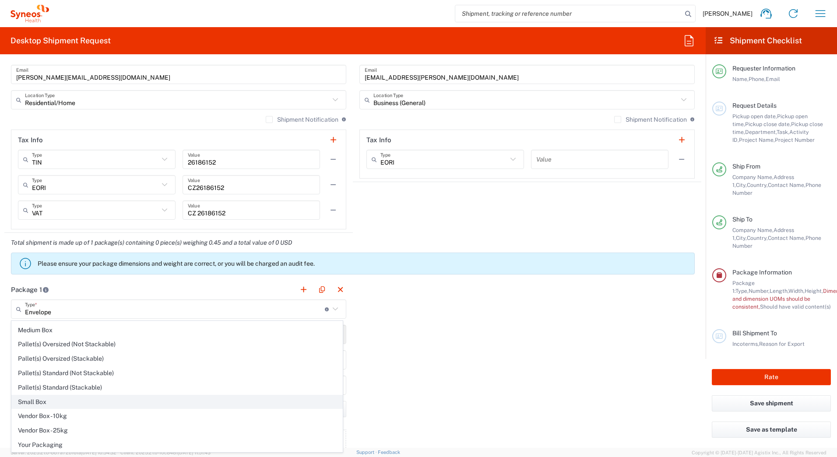
click at [88, 401] on span "Small Box" at bounding box center [177, 402] width 331 height 14
type input "Small Box"
type input "12.25"
type input "11"
type input "1.5"
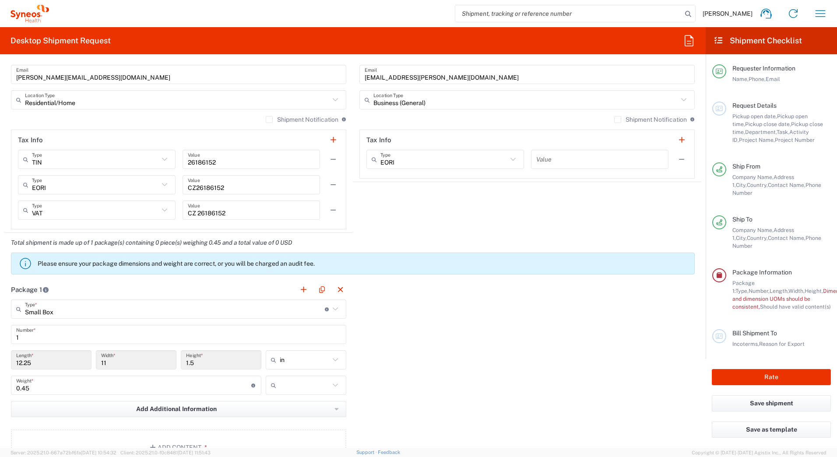
click at [330, 361] on icon at bounding box center [335, 359] width 11 height 11
click at [331, 361] on icon at bounding box center [335, 359] width 11 height 11
click at [284, 394] on span "cm" at bounding box center [303, 394] width 78 height 14
type input "31.12"
type input "27.94"
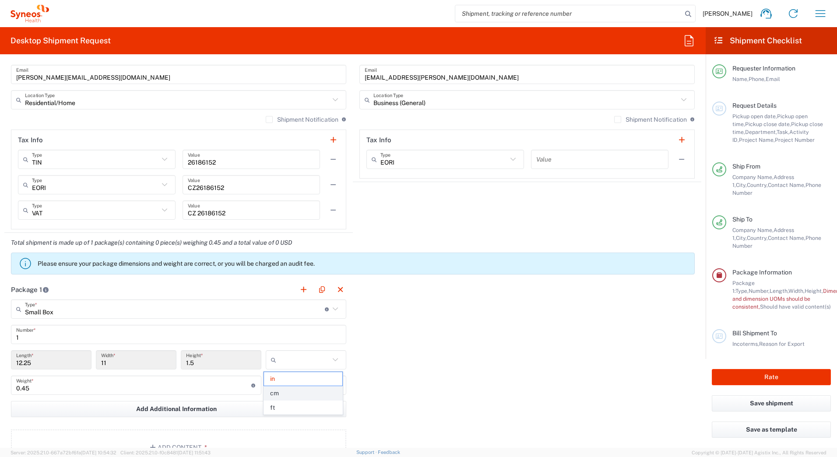
type input "3.81"
type input "cm"
drag, startPoint x: 23, startPoint y: 362, endPoint x: 98, endPoint y: 351, distance: 76.5
click at [98, 355] on div "31.12 Length * 27.94 Width * 3.81 Height * cm in cm ft" at bounding box center [179, 362] width 340 height 25
click at [221, 364] on input "3.81" at bounding box center [221, 359] width 70 height 15
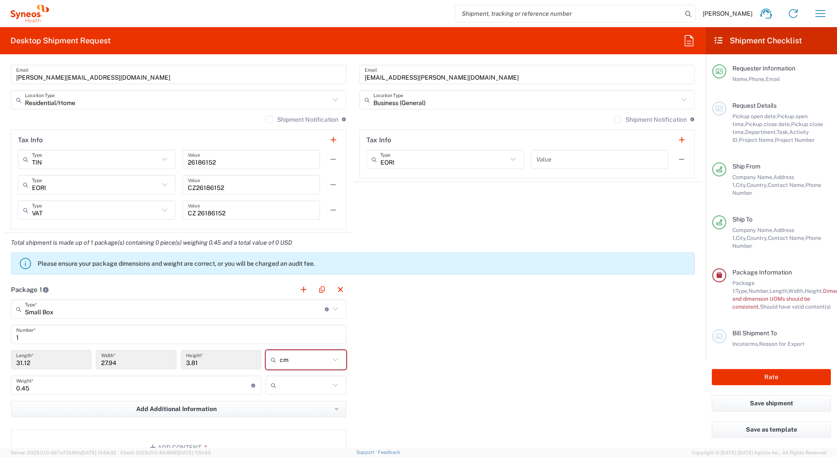
click at [88, 311] on input "Small Box" at bounding box center [175, 309] width 300 height 15
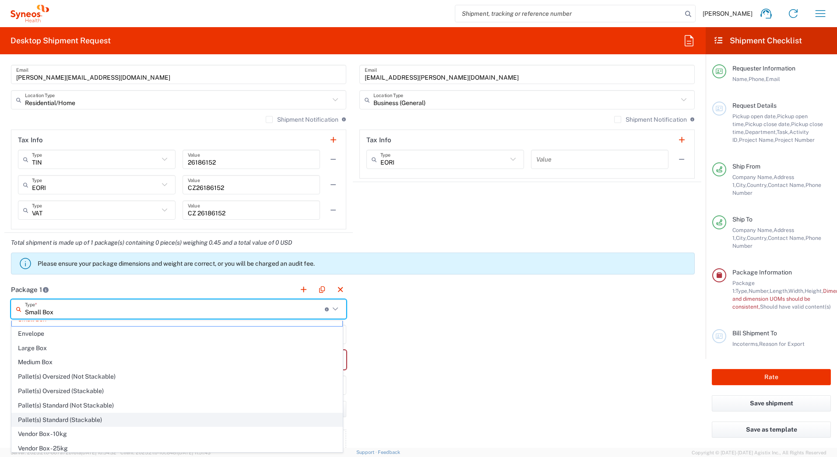
scroll to position [0, 0]
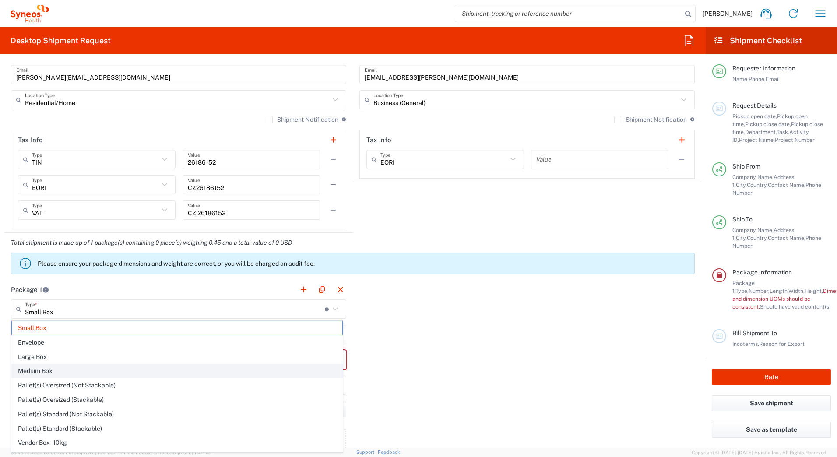
click at [54, 369] on span "Medium Box" at bounding box center [177, 371] width 331 height 14
type input "Medium Box"
type input "33.02"
type input "29.21"
type input "6.35"
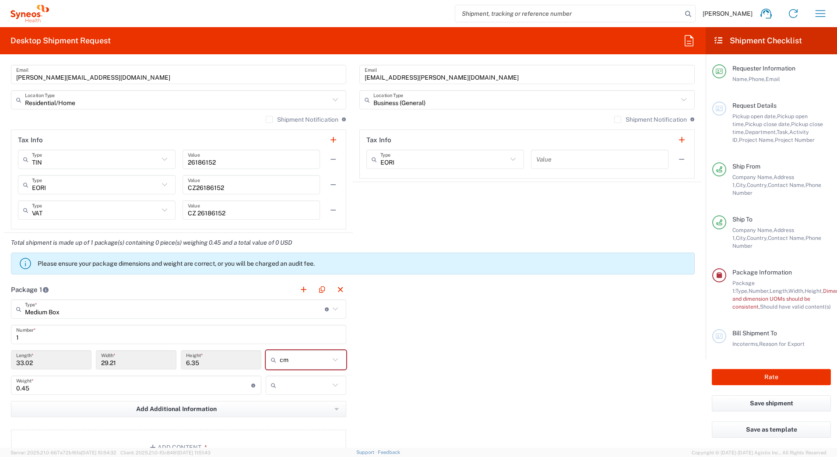
click at [337, 355] on icon at bounding box center [335, 359] width 11 height 11
type input "cm"
click at [286, 362] on input "cm" at bounding box center [305, 360] width 50 height 14
click at [287, 377] on span "cm" at bounding box center [303, 379] width 78 height 14
click at [67, 312] on input "Medium Box" at bounding box center [175, 309] width 300 height 15
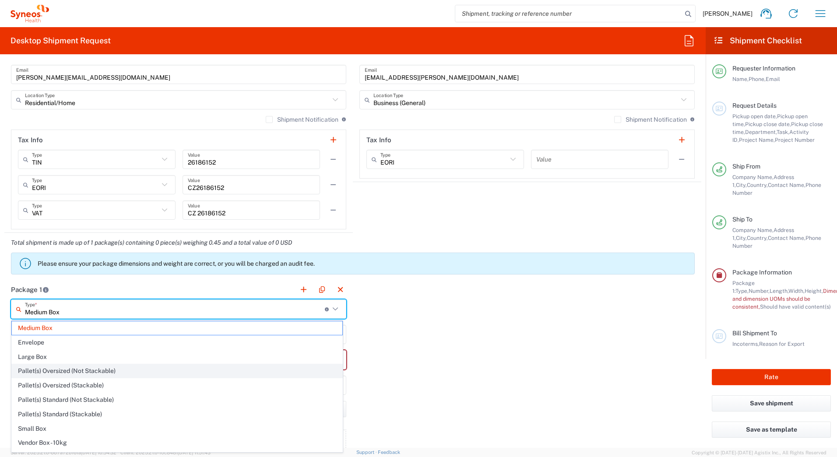
scroll to position [27, 0]
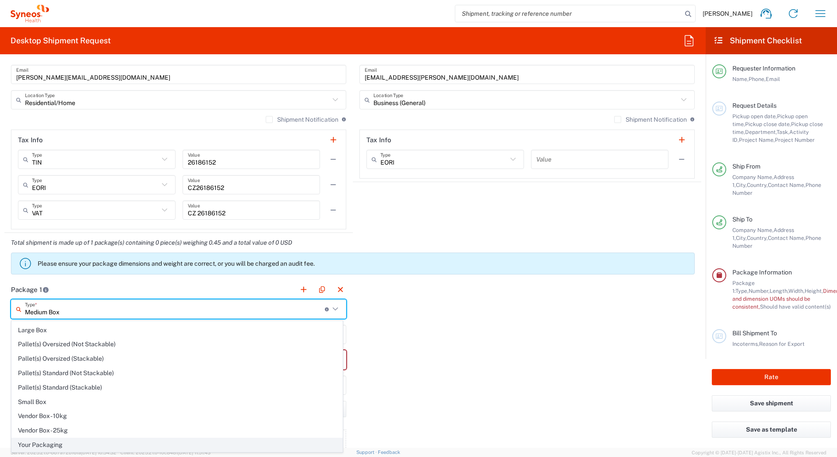
click at [63, 401] on span "Your Packaging" at bounding box center [177, 445] width 331 height 14
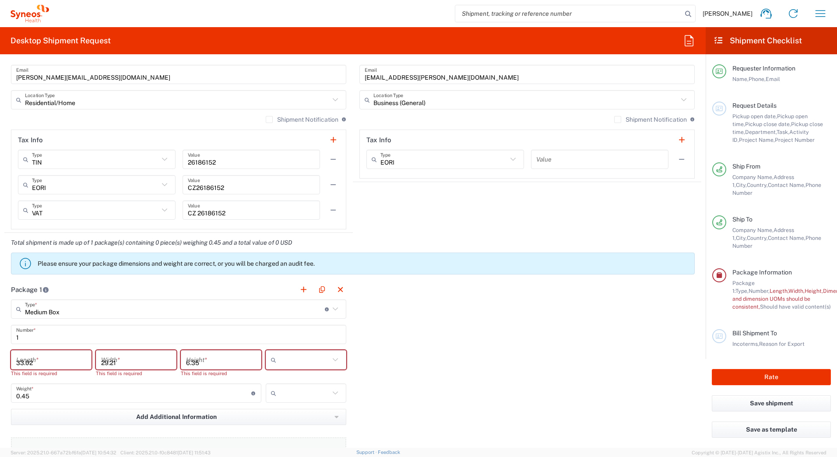
type input "Your Packaging"
click at [51, 362] on input "number" at bounding box center [51, 359] width 70 height 15
type input "30"
click at [129, 359] on input "40" at bounding box center [136, 359] width 70 height 15
type input "40"
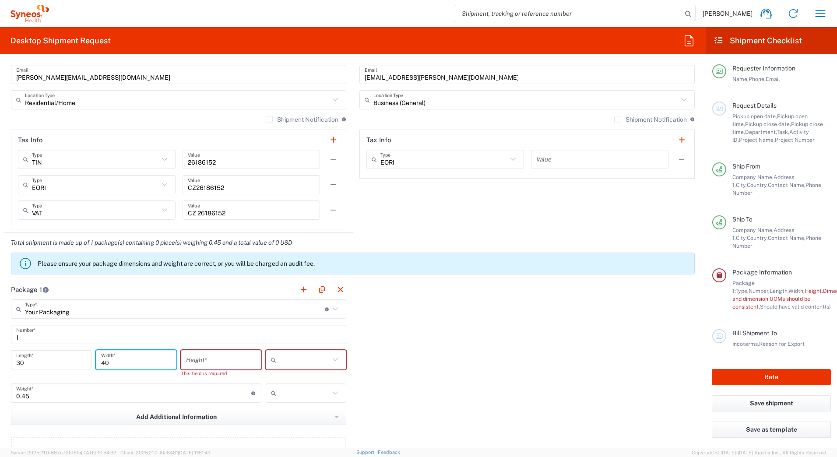
click at [213, 362] on input "number" at bounding box center [221, 359] width 70 height 15
click at [216, 360] on input "15" at bounding box center [221, 359] width 70 height 15
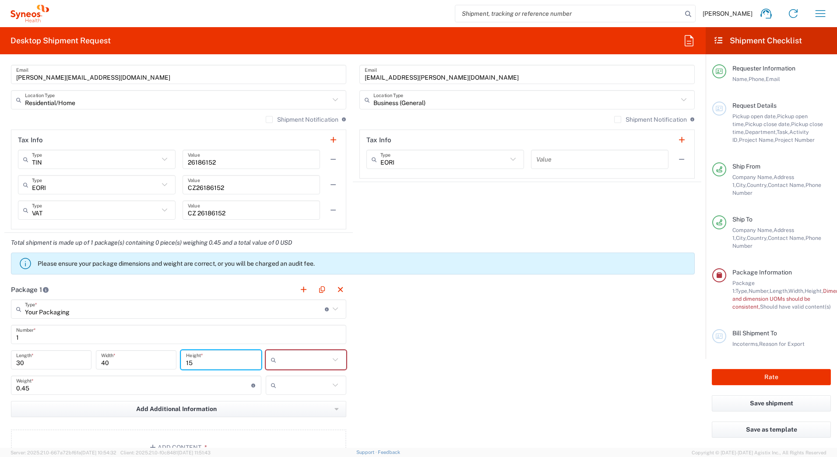
type input "15"
click at [336, 359] on icon at bounding box center [335, 359] width 11 height 11
click at [290, 379] on span "cm" at bounding box center [303, 379] width 78 height 14
type input "cm"
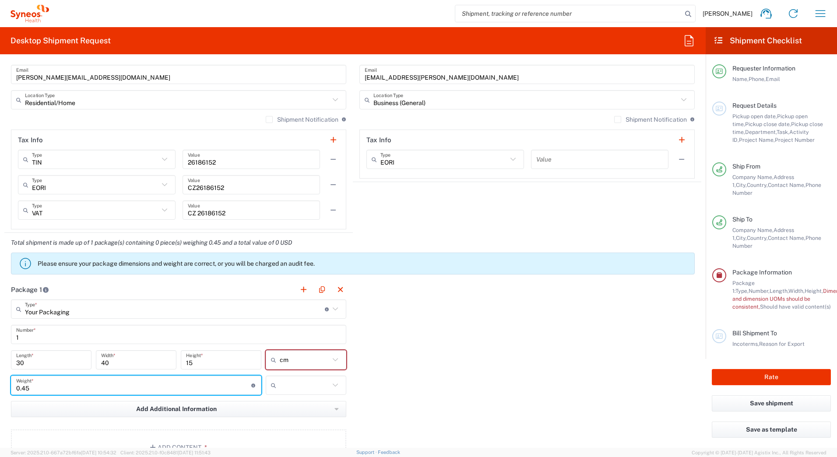
drag, startPoint x: 209, startPoint y: 385, endPoint x: -2, endPoint y: 388, distance: 210.6
click at [0, 388] on html "Alex Kis-Csaji Home Shipment estimator Shipment tracking Desktop shipment reque…" at bounding box center [418, 228] width 837 height 457
type input "4"
click at [531, 370] on div "Package 1 Your Packaging Type * Material used to package goods Medium Box Envel…" at bounding box center [352, 376] width 697 height 192
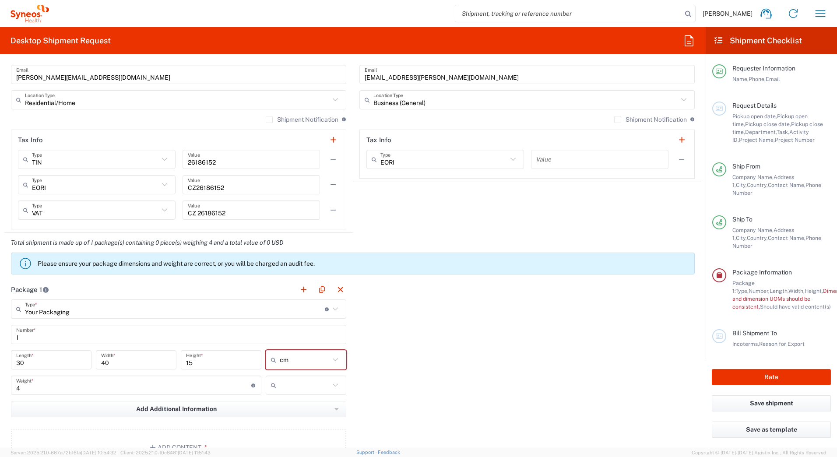
click at [330, 386] on icon at bounding box center [335, 385] width 11 height 11
click at [288, 401] on span "kgs" at bounding box center [303, 404] width 78 height 14
type input "kgs"
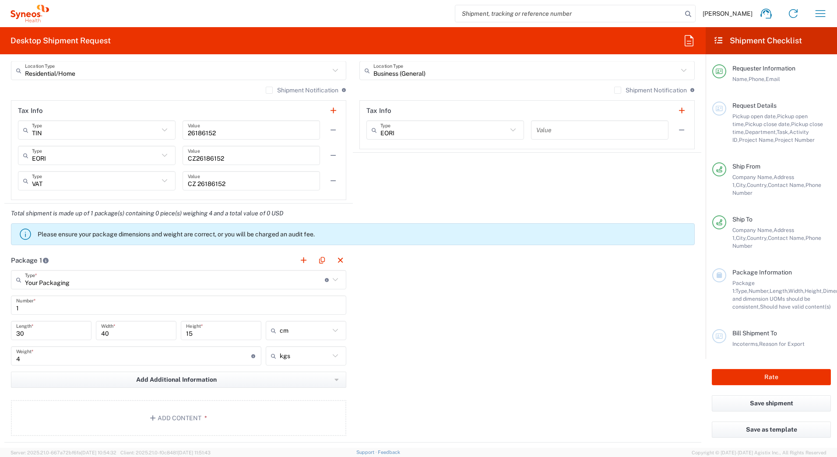
scroll to position [657, 0]
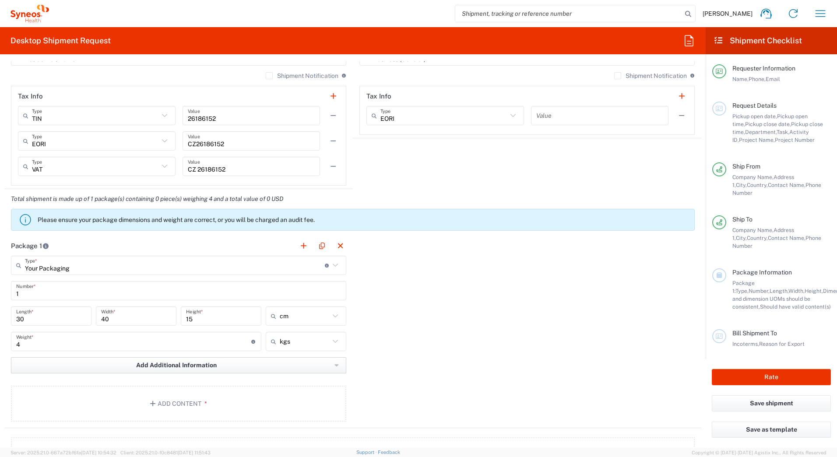
click at [190, 363] on span "Add Additional Information" at bounding box center [176, 365] width 81 height 8
click at [59, 381] on li "Package material" at bounding box center [50, 384] width 76 height 14
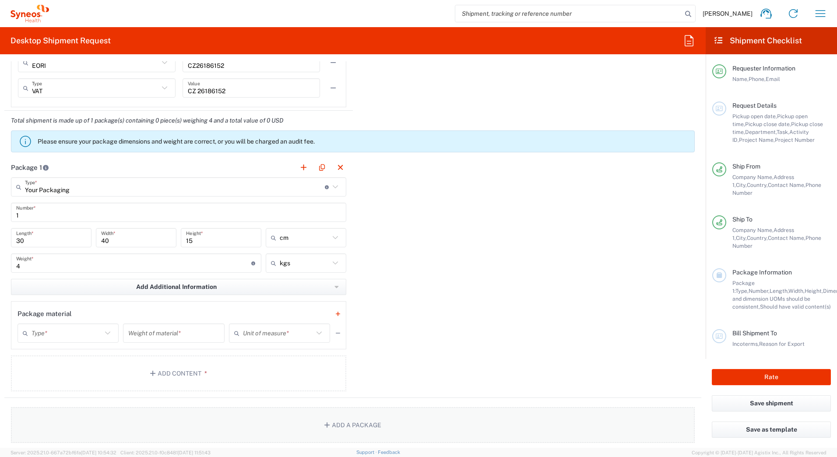
scroll to position [744, 0]
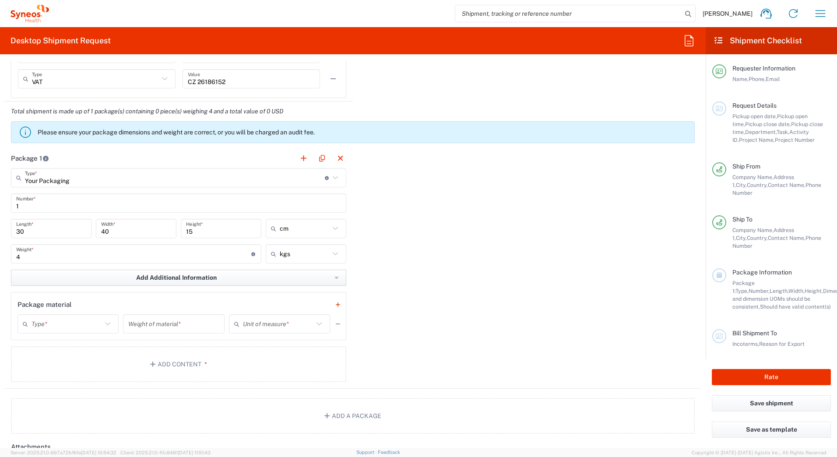
click at [329, 278] on button "Add Additional Information" at bounding box center [178, 278] width 335 height 16
click at [172, 281] on span "Add Additional Information" at bounding box center [176, 278] width 81 height 8
click at [438, 345] on div "Package 1 Your Packaging Type * Material used to package goods Medium Box Envel…" at bounding box center [352, 268] width 697 height 240
click at [59, 321] on input "text" at bounding box center [67, 324] width 70 height 15
drag, startPoint x: 426, startPoint y: 302, endPoint x: 387, endPoint y: 298, distance: 39.6
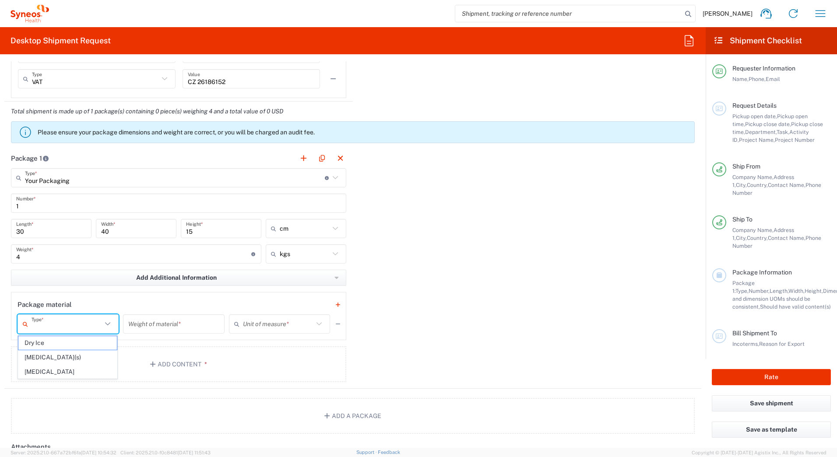
click at [427, 304] on div "Package 1 Your Packaging Type * Material used to package goods Medium Box Envel…" at bounding box center [352, 268] width 697 height 240
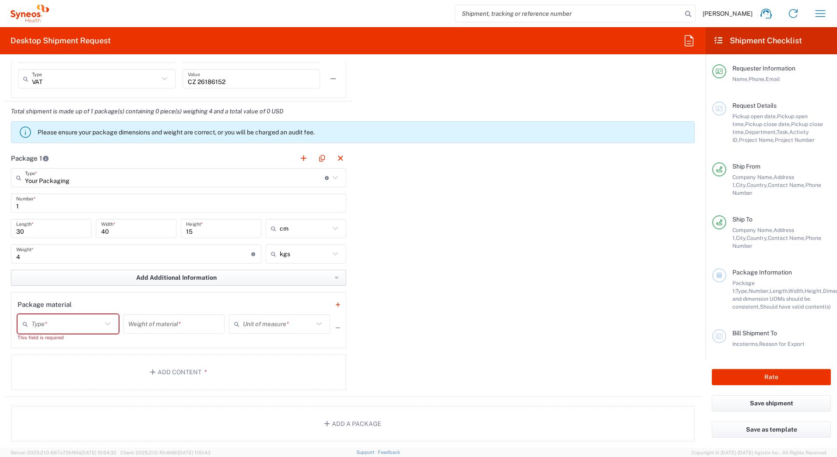
click at [141, 280] on span "Add Additional Information" at bounding box center [176, 278] width 81 height 8
click at [141, 279] on span "Add Additional Information" at bounding box center [176, 278] width 81 height 8
click at [442, 234] on div "Package 1 Your Packaging Type * Material used to package goods Medium Box Envel…" at bounding box center [352, 272] width 697 height 248
click at [81, 323] on input "text" at bounding box center [67, 324] width 70 height 15
click at [172, 326] on input "number" at bounding box center [173, 324] width 91 height 15
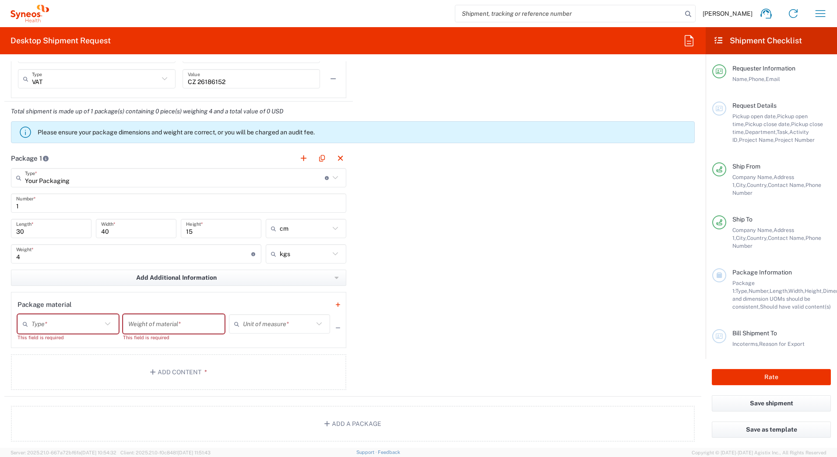
click at [453, 321] on div "Package 1 Your Packaging Type * Material used to package goods Medium Box Envel…" at bounding box center [352, 272] width 697 height 248
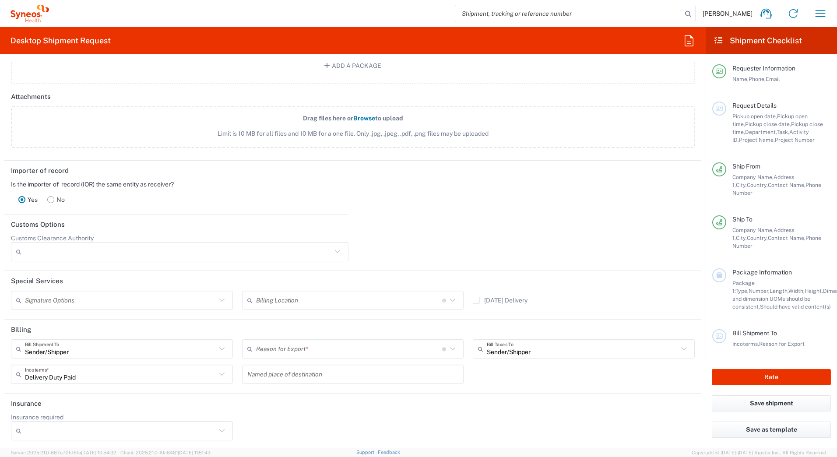
scroll to position [1104, 0]
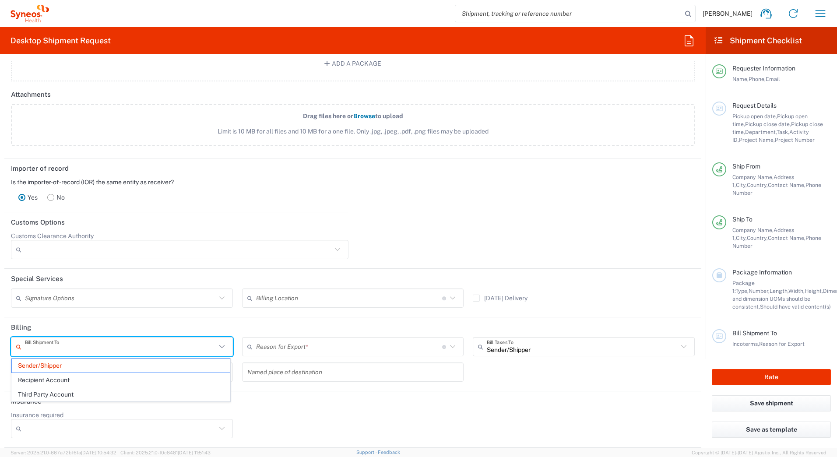
click at [213, 347] on input "text" at bounding box center [120, 346] width 191 height 15
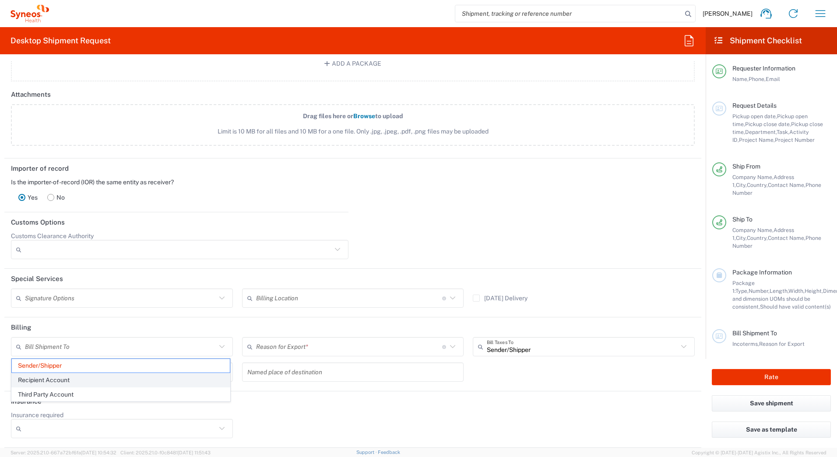
click at [88, 379] on span "Recipient Account" at bounding box center [121, 380] width 218 height 14
type input "Recipient Account"
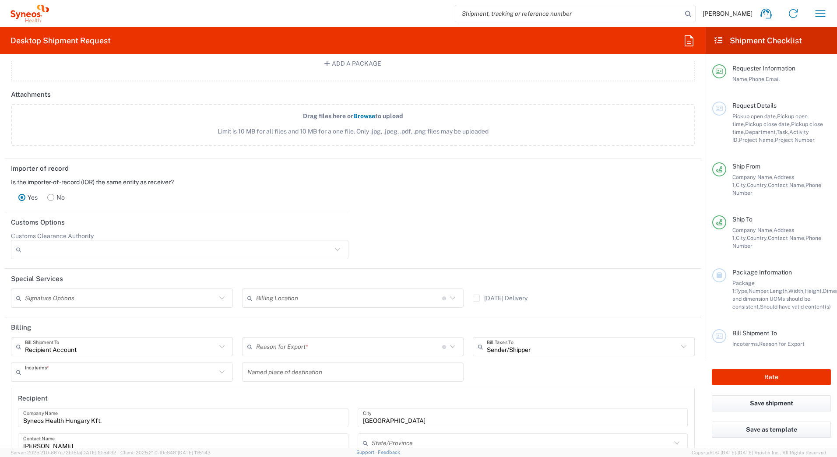
click at [148, 375] on input "text" at bounding box center [120, 372] width 191 height 15
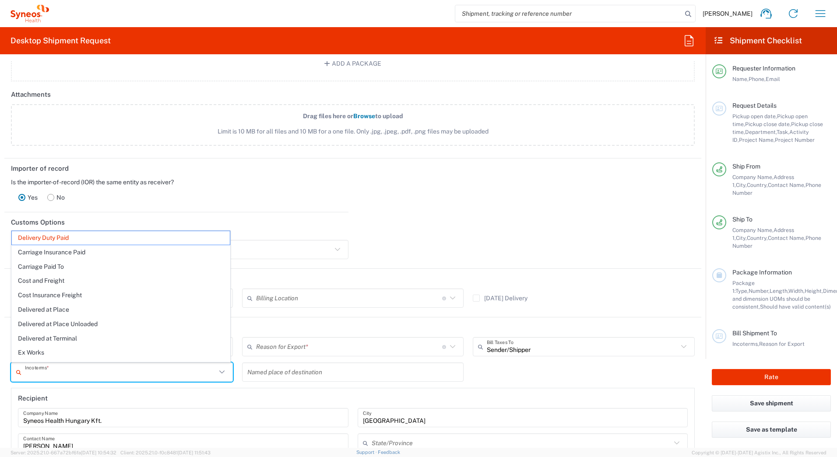
click at [481, 232] on div at bounding box center [526, 248] width 347 height 33
type input "Delivery Duty Paid"
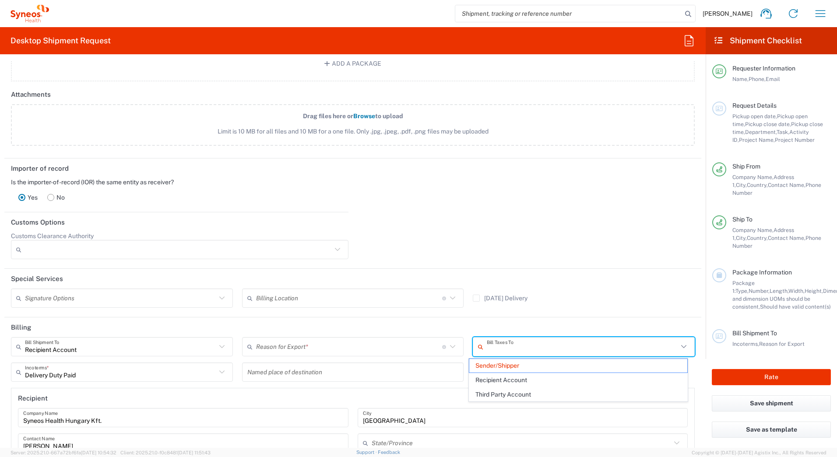
click at [525, 352] on input "text" at bounding box center [582, 346] width 191 height 15
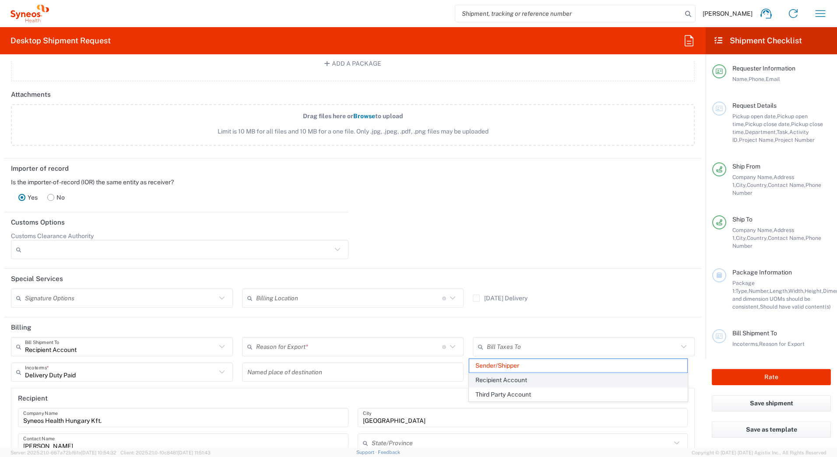
click at [515, 377] on span "Recipient Account" at bounding box center [578, 380] width 218 height 14
type input "Recipient Account"
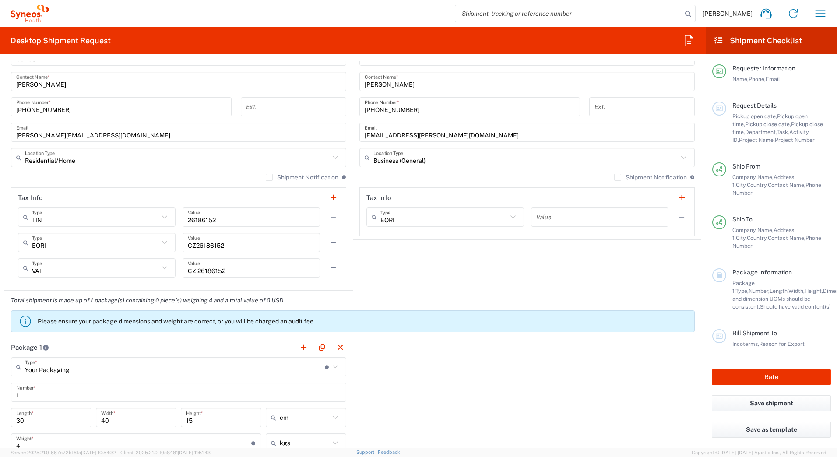
scroll to position [555, 0]
drag, startPoint x: 266, startPoint y: 176, endPoint x: 304, endPoint y: 188, distance: 39.9
click at [266, 176] on label "Shipment Notification" at bounding box center [302, 177] width 73 height 7
click at [269, 178] on input "Shipment Notification" at bounding box center [269, 178] width 0 height 0
click at [614, 179] on label "Shipment Notification" at bounding box center [650, 177] width 73 height 7
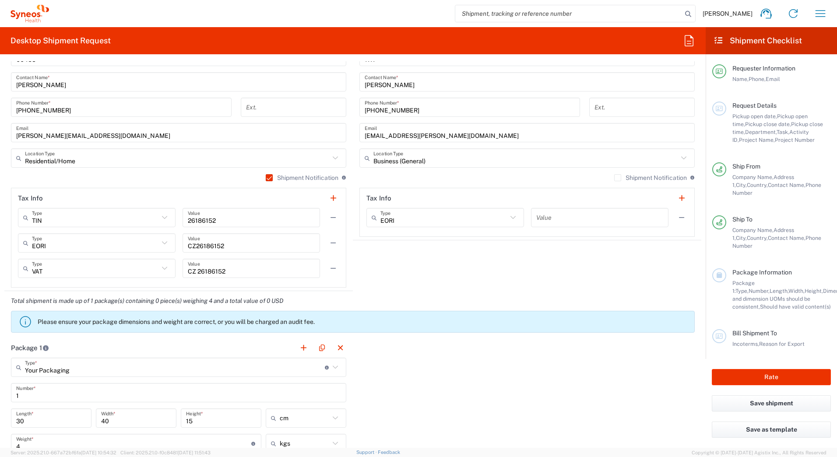
click at [616, 178] on input "Shipment Notification" at bounding box center [618, 178] width 0 height 0
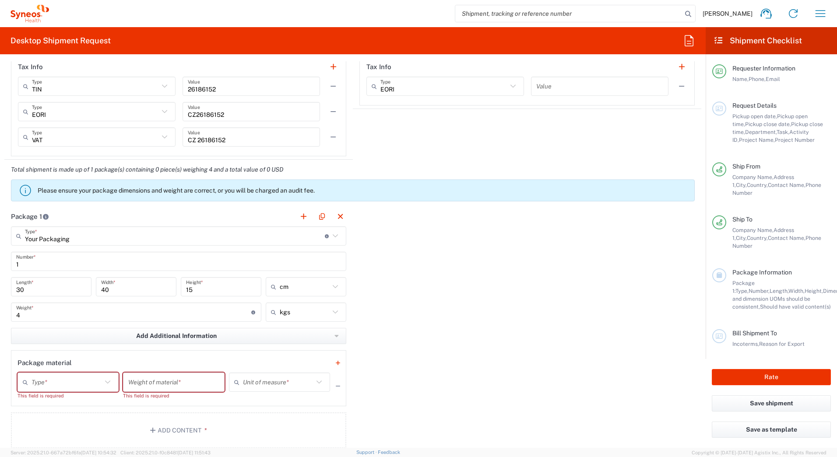
scroll to position [817, 0]
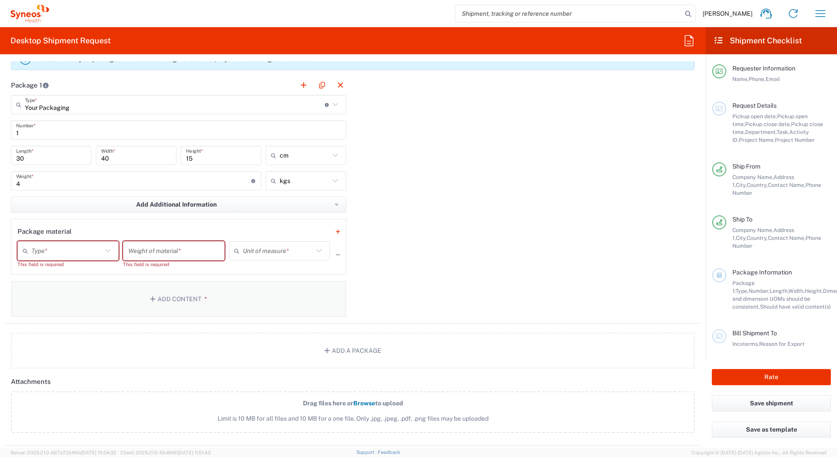
click at [194, 309] on button "Add Content *" at bounding box center [178, 299] width 335 height 36
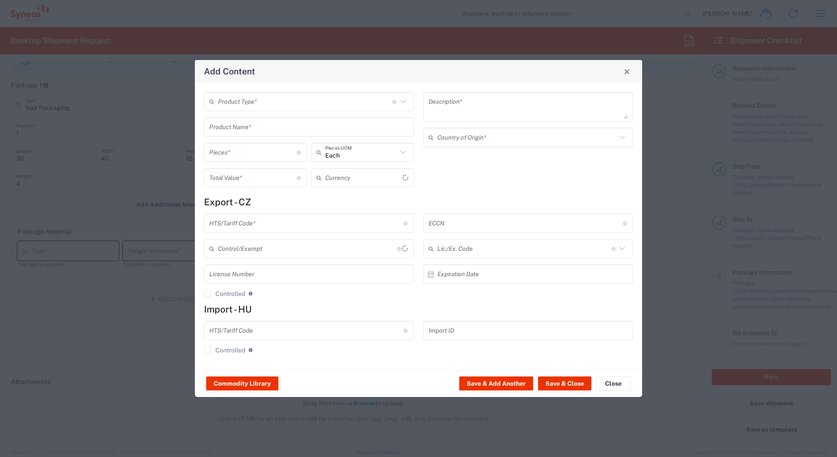
type input "US Dollar"
click at [262, 103] on input "text" at bounding box center [305, 101] width 174 height 15
click at [262, 133] on span "General Commodity" at bounding box center [309, 135] width 208 height 14
type input "General Commodity"
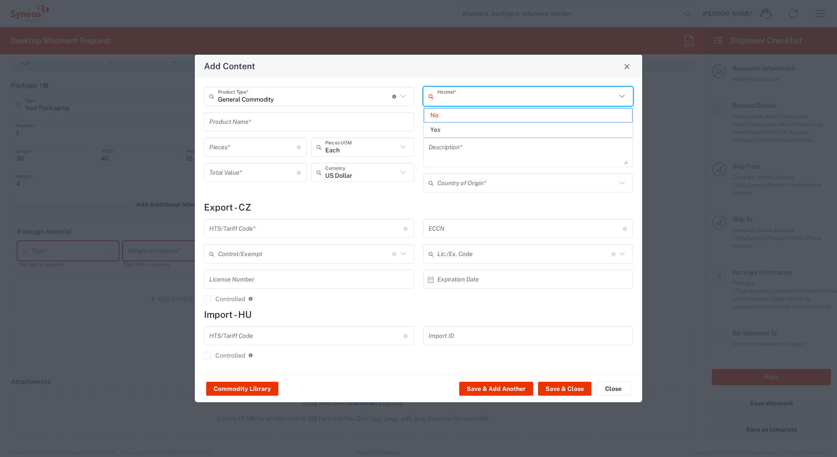
click at [478, 99] on input "text" at bounding box center [526, 96] width 179 height 15
click at [477, 101] on input "text" at bounding box center [526, 96] width 179 height 15
click at [616, 148] on div "Add Content General Commodity Product Type * Document: Paper document generated…" at bounding box center [418, 228] width 837 height 457
type input "No"
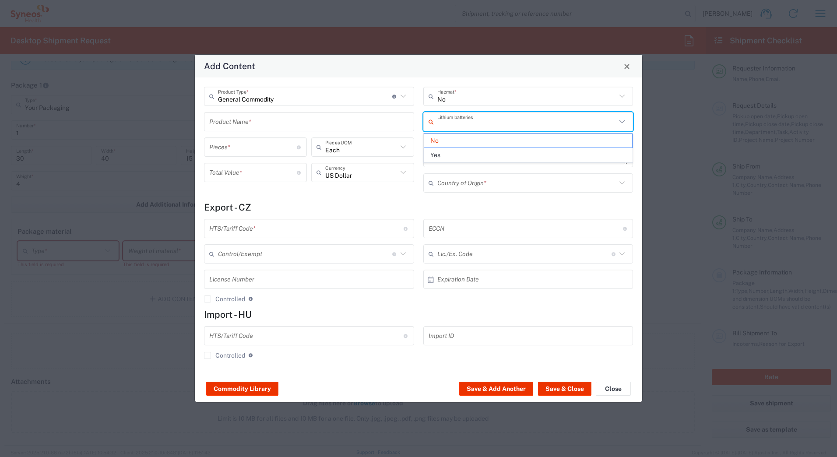
click at [479, 127] on input "text" at bounding box center [526, 121] width 179 height 15
click at [456, 153] on span "Yes" at bounding box center [528, 155] width 208 height 14
type input "Yes"
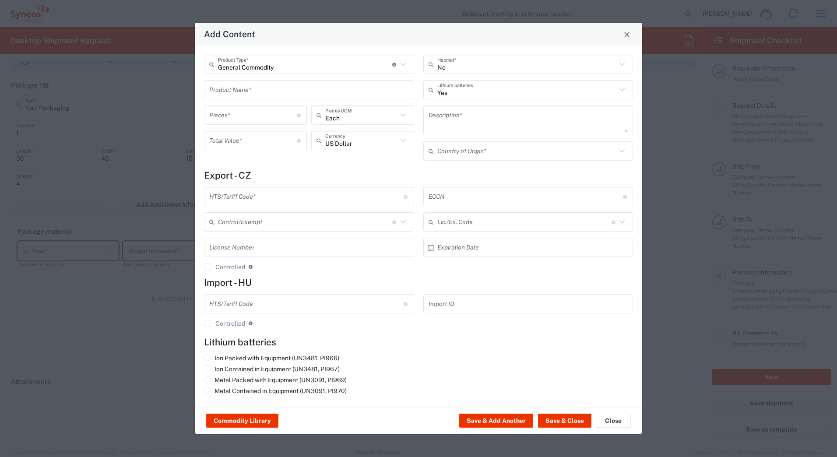
click at [278, 90] on input "text" at bounding box center [309, 89] width 200 height 15
type input "Laptop Lenovo T14"
click at [238, 116] on input "number" at bounding box center [253, 114] width 88 height 15
type input "1"
click at [259, 141] on input "number" at bounding box center [253, 140] width 88 height 15
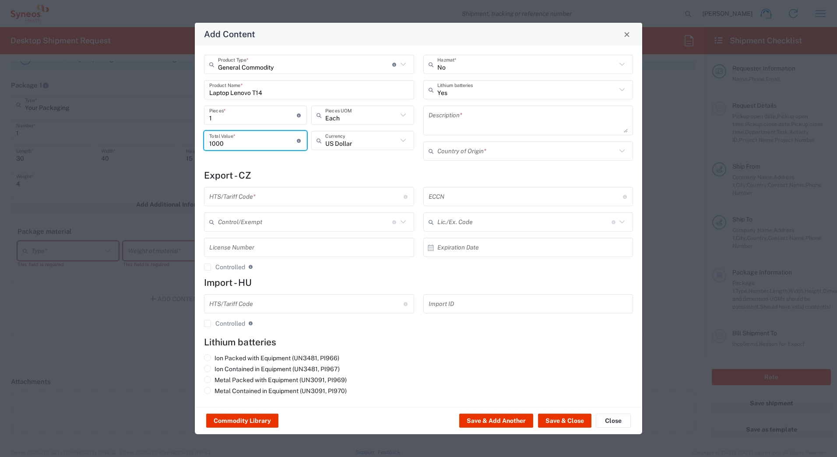
type input "1000"
click at [402, 140] on icon at bounding box center [402, 140] width 11 height 11
click at [331, 162] on span "Euro" at bounding box center [362, 160] width 101 height 14
type input "Euro"
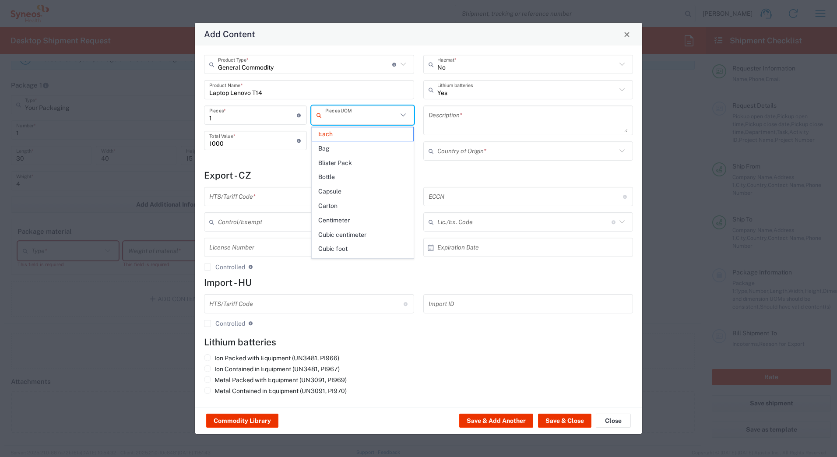
click at [379, 117] on input "text" at bounding box center [361, 114] width 72 height 15
click at [248, 162] on div "General Commodity Product Type * Document: Paper document generated internally …" at bounding box center [309, 111] width 219 height 112
type input "Each"
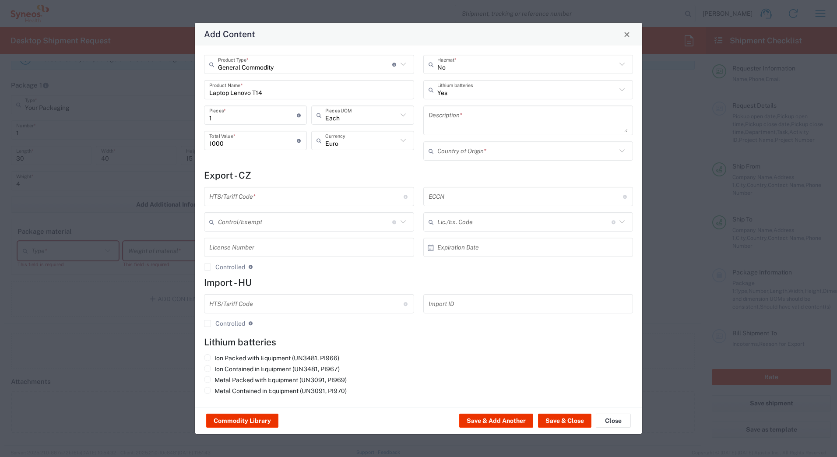
click at [231, 142] on input "1000" at bounding box center [253, 140] width 88 height 15
type input "1"
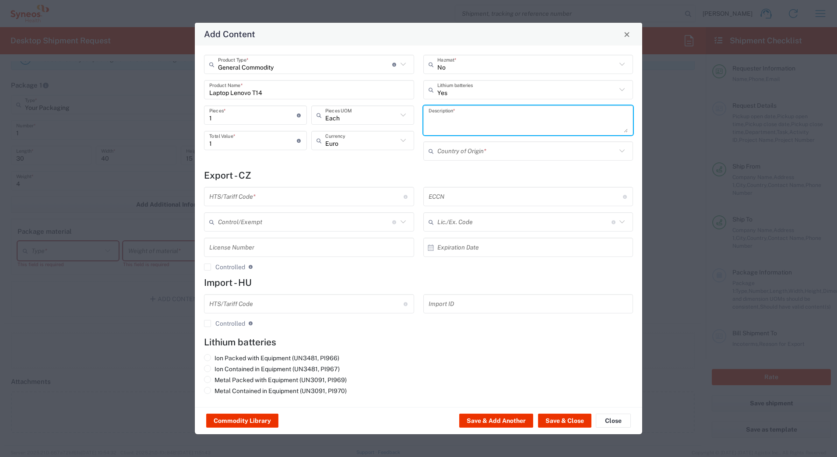
click at [524, 121] on textarea at bounding box center [529, 120] width 200 height 25
type textarea "Laptop box,"
click at [492, 153] on input "text" at bounding box center [526, 150] width 179 height 15
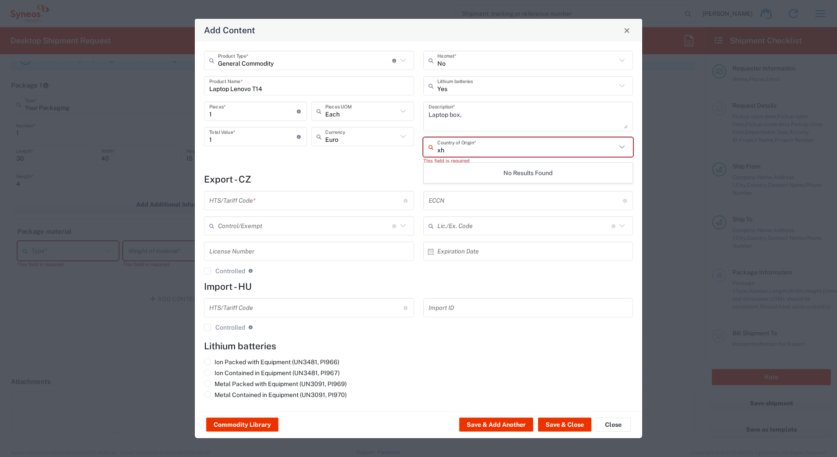
type input "x"
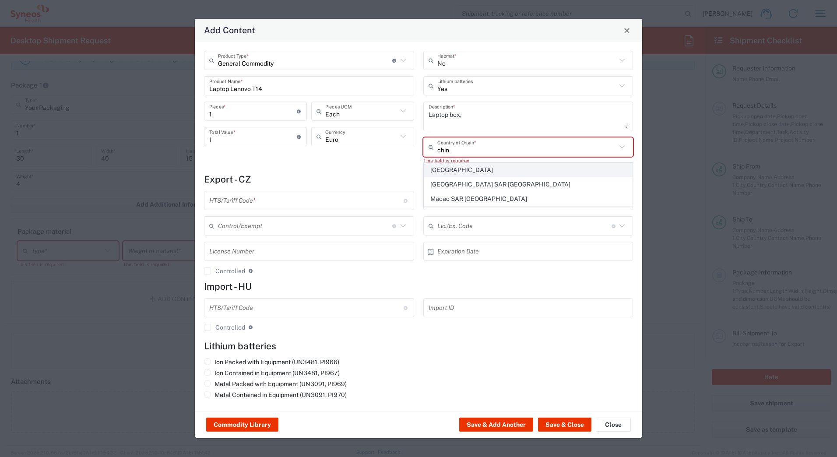
click at [474, 167] on span "China" at bounding box center [528, 170] width 208 height 14
type input "China"
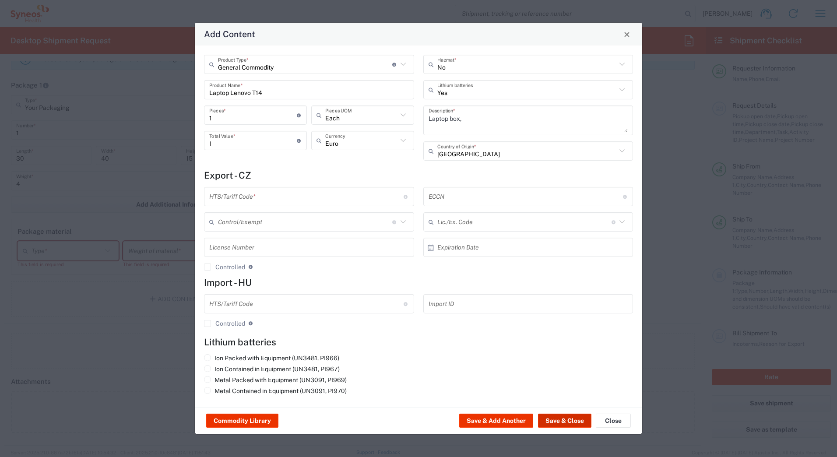
click at [560, 401] on button "Save & Close" at bounding box center [564, 421] width 53 height 14
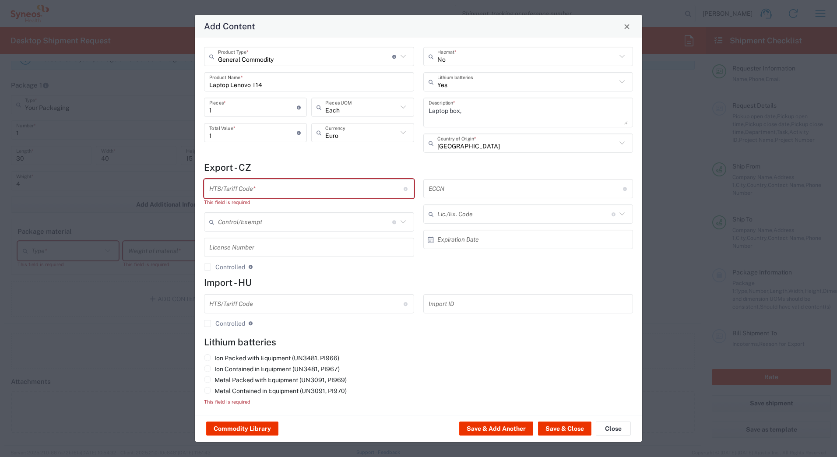
click at [315, 187] on input "text" at bounding box center [306, 188] width 194 height 15
click at [237, 367] on label "Ion Contained in Equipment (UN3481, PI967)" at bounding box center [272, 369] width 136 height 8
click at [220, 367] on input "Ion Contained in Equipment (UN3481, PI967)" at bounding box center [218, 368] width 6 height 6
radio input "true"
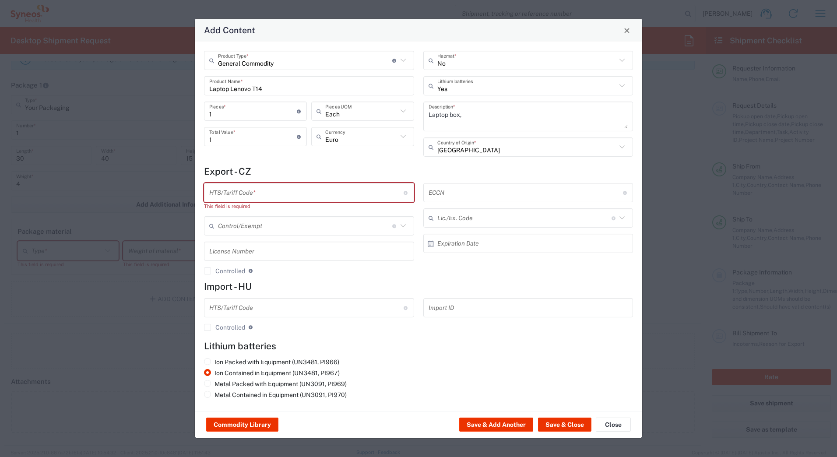
click at [255, 192] on input "text" at bounding box center [306, 192] width 194 height 15
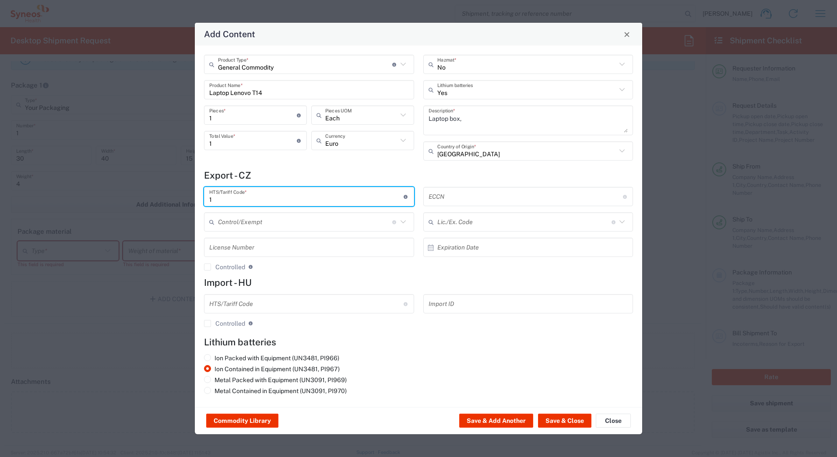
type input "1"
click at [547, 401] on div "Commodity Library Save & Add Another Save & Close Close" at bounding box center [418, 421] width 447 height 28
click at [551, 401] on button "Save & Close" at bounding box center [564, 421] width 53 height 14
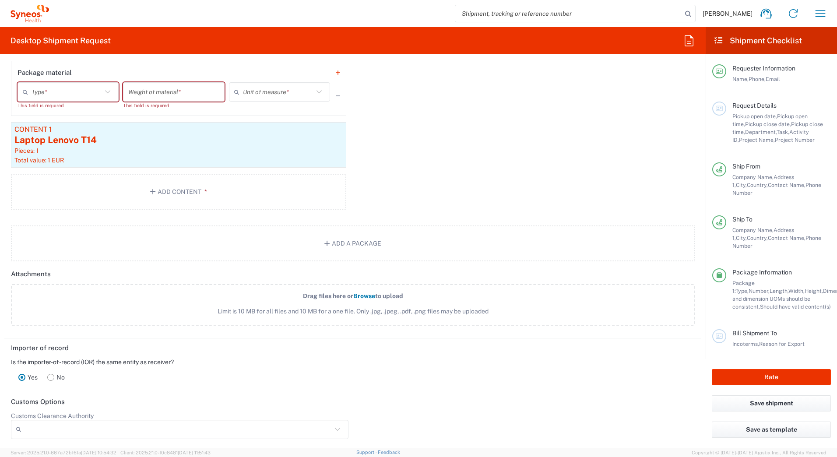
scroll to position [1000, 0]
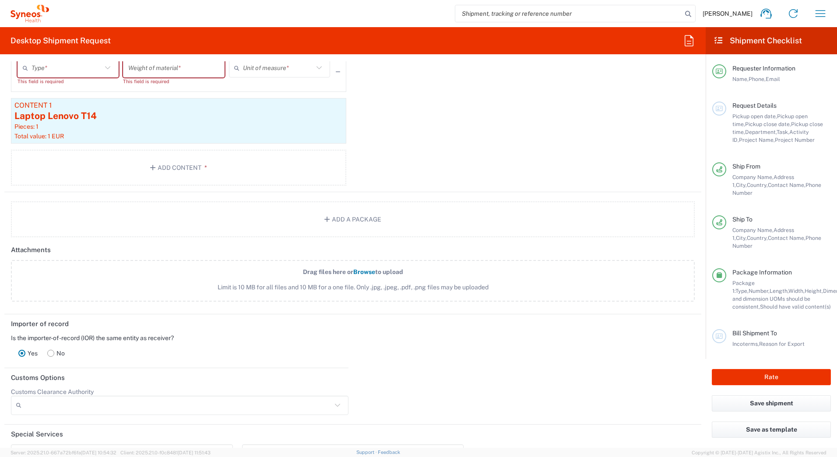
click at [51, 353] on rect at bounding box center [51, 353] width 7 height 7
click at [19, 351] on rect at bounding box center [22, 353] width 7 height 7
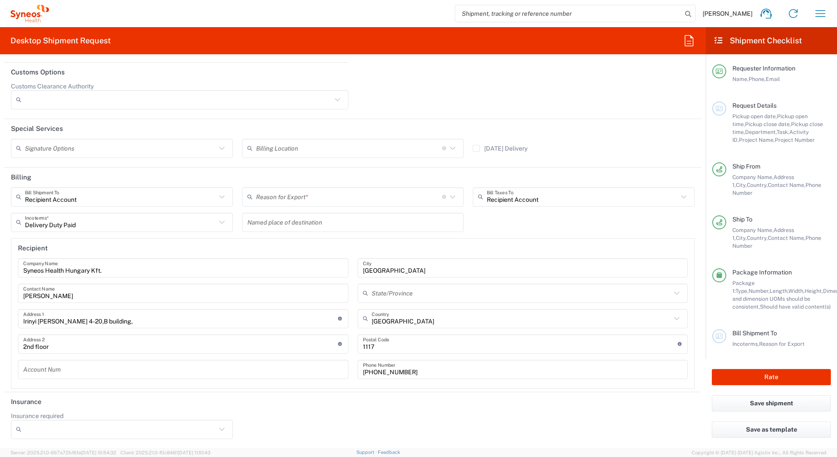
scroll to position [1307, 0]
click at [312, 199] on input "text" at bounding box center [349, 195] width 186 height 15
click at [284, 273] on span "Return" at bounding box center [350, 273] width 218 height 14
type input "Return"
drag, startPoint x: 155, startPoint y: 235, endPoint x: 91, endPoint y: 274, distance: 75.1
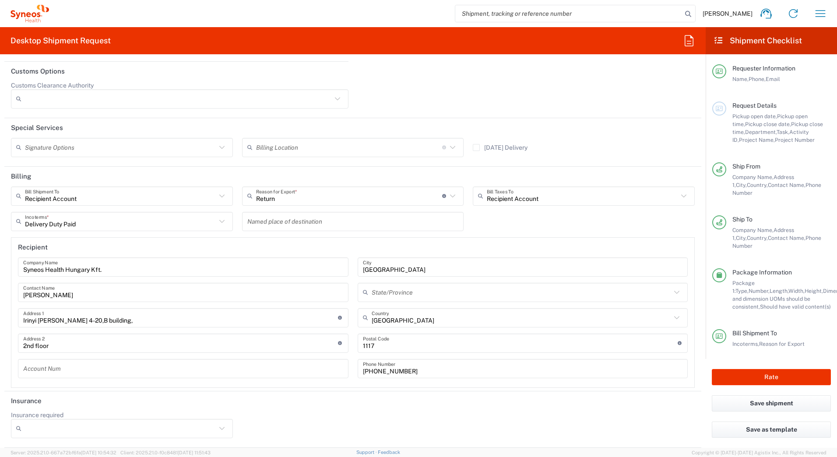
click at [136, 234] on div "Delivery Duty Paid Incoterms * Delivery Duty Paid Carriage Insurance Paid Carri…" at bounding box center [122, 224] width 231 height 25
click at [616, 125] on span "Pickup close date," at bounding box center [768, 124] width 46 height 7
click at [616, 108] on div at bounding box center [719, 109] width 14 height 14
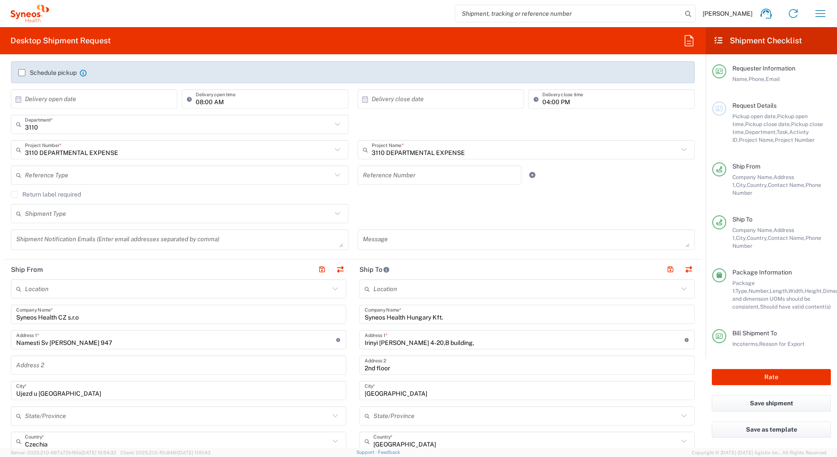
scroll to position [0, 0]
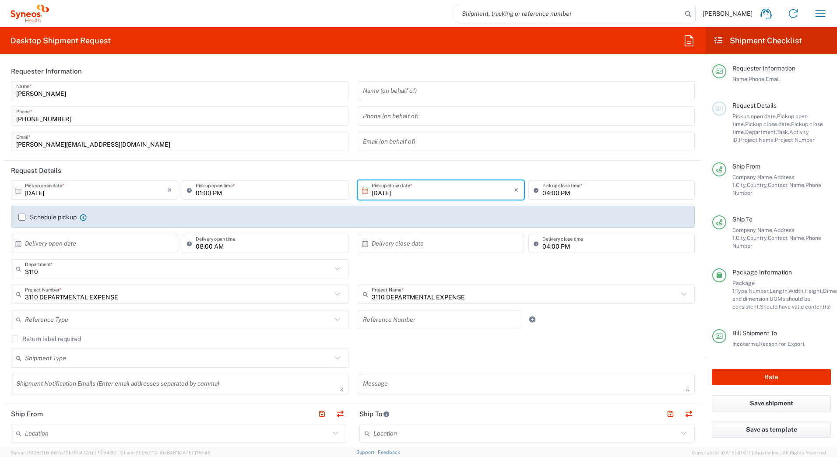
click at [24, 218] on label "Schedule pickup" at bounding box center [47, 217] width 58 height 7
click at [22, 217] on input "Schedule pickup" at bounding box center [22, 217] width 0 height 0
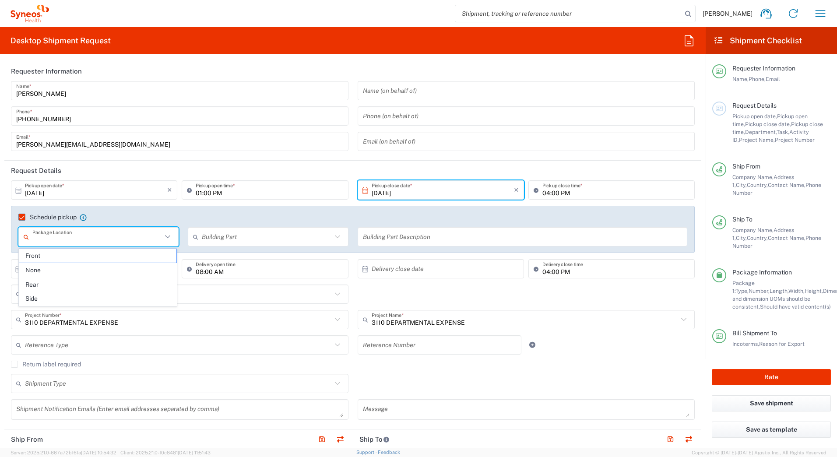
click at [74, 234] on input "text" at bounding box center [97, 236] width 130 height 15
click at [59, 255] on span "Front" at bounding box center [97, 256] width 157 height 14
type input "Front"
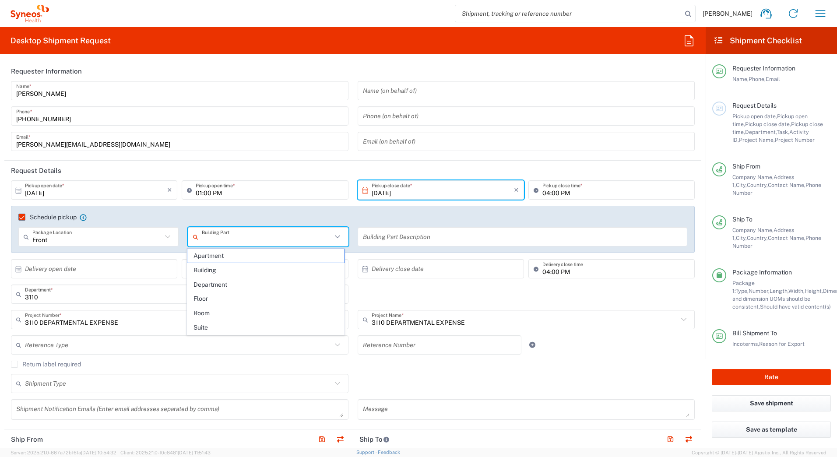
click at [257, 239] on input "text" at bounding box center [267, 236] width 130 height 15
click at [232, 255] on span "Apartment" at bounding box center [265, 256] width 157 height 14
type input "Apartment"
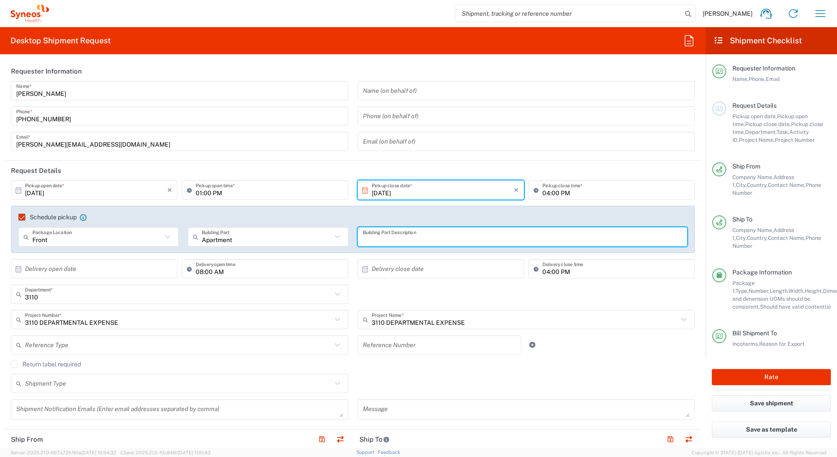
click at [426, 237] on input "text" at bounding box center [523, 236] width 320 height 15
type input "yellow house, black ring"
click at [95, 272] on input "text" at bounding box center [96, 268] width 142 height 15
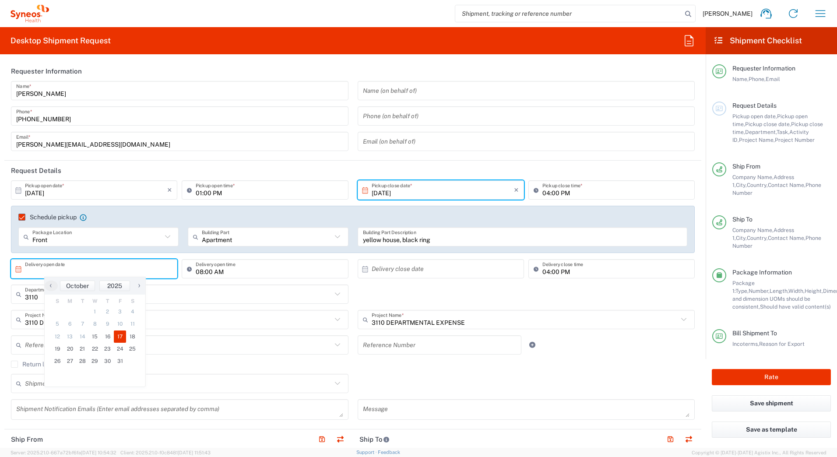
click at [117, 337] on span "17" at bounding box center [120, 337] width 13 height 12
type input "10/17/2025"
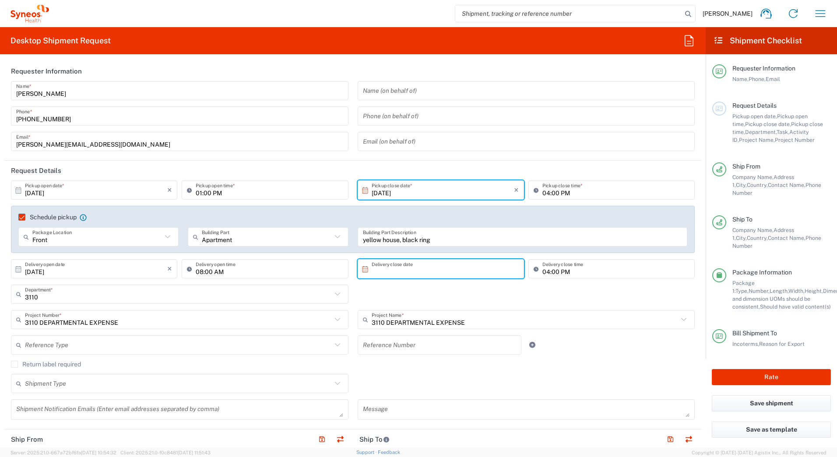
click at [411, 267] on input "text" at bounding box center [443, 268] width 142 height 15
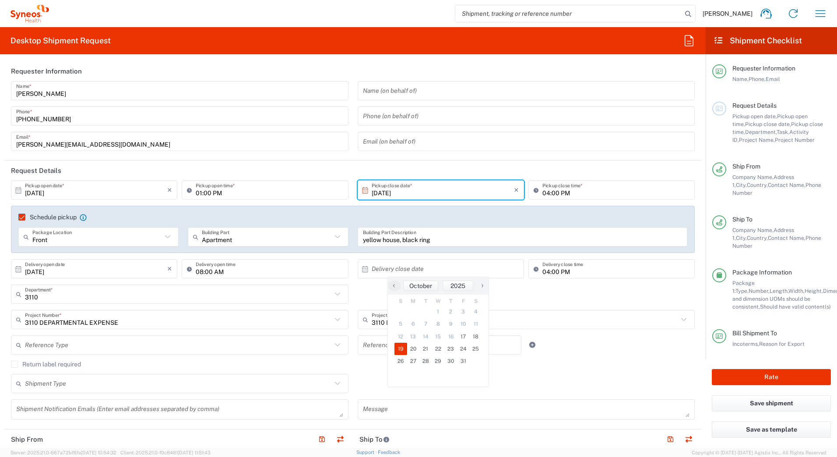
drag, startPoint x: 464, startPoint y: 340, endPoint x: 432, endPoint y: 342, distance: 32.0
click at [400, 348] on tbody "28 29 30 1 2 3 4 5 6 7 8 9 10 11 12 13 14 15 16 17 18 19 20 21 22 23 24 25 26 2…" at bounding box center [438, 343] width 88 height 74
click at [400, 348] on span "19" at bounding box center [400, 349] width 13 height 12
click at [492, 266] on input "10/19/2025" at bounding box center [443, 268] width 142 height 15
click at [411, 350] on span "20" at bounding box center [413, 349] width 13 height 12
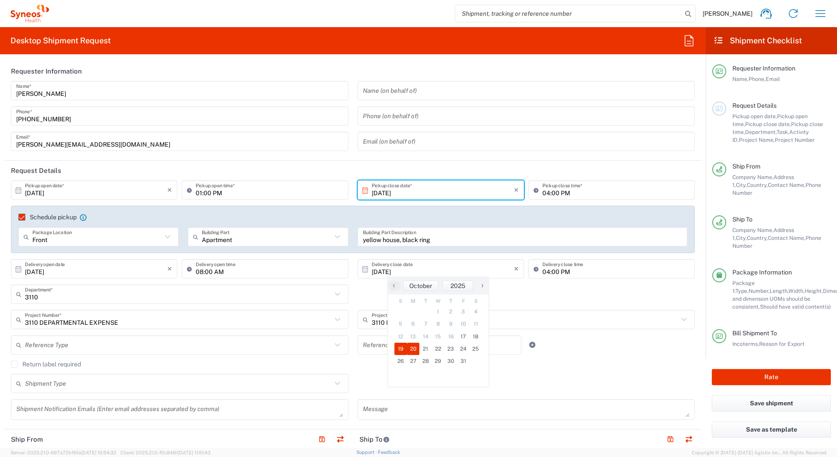
type input "10/20/2025"
drag, startPoint x: 411, startPoint y: 288, endPoint x: 405, endPoint y: 288, distance: 5.7
click at [405, 288] on div "3110 Department * 3110 3000 3100 3109 3111 3112 3125 3130 3135 3136 3150 3155 3…" at bounding box center [353, 297] width 693 height 25
click at [351, 74] on header "Requester Information" at bounding box center [352, 71] width 697 height 20
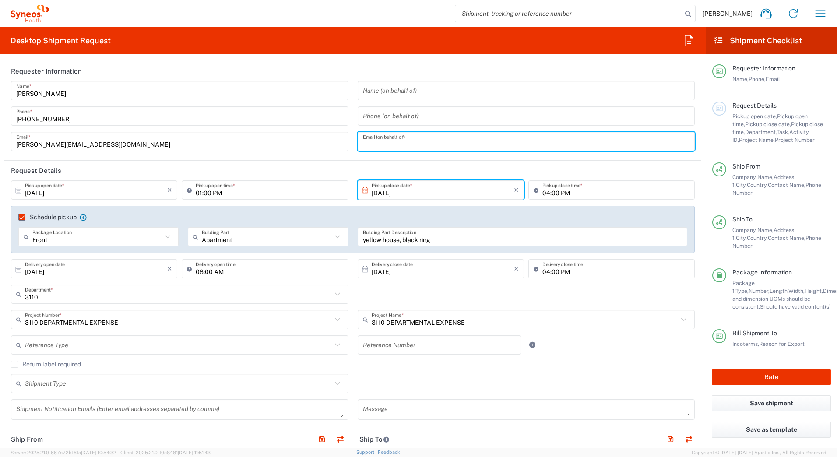
click at [422, 144] on input "text" at bounding box center [526, 141] width 327 height 15
click at [422, 141] on input "text" at bounding box center [526, 141] width 327 height 15
paste input "zsolt.varga@syneoshealth.com"
type input "zsolt.varga@syneoshealth.com"
drag, startPoint x: 455, startPoint y: 145, endPoint x: 331, endPoint y: 138, distance: 123.6
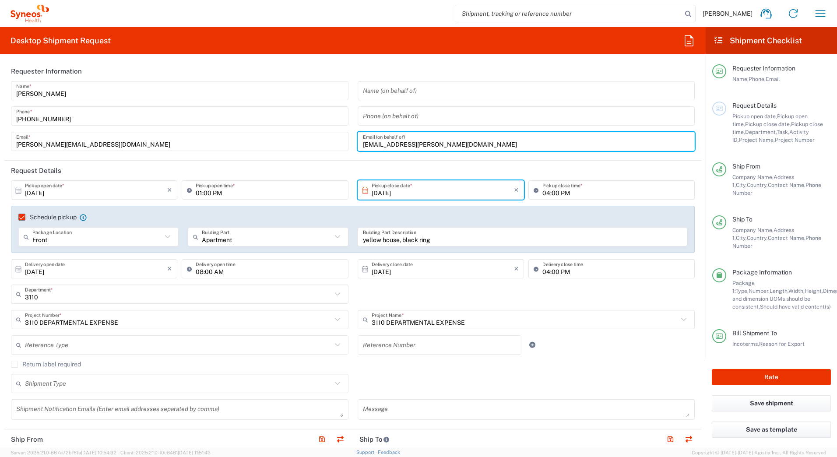
click at [331, 138] on div "Alexander Kis-Csaji Name * +420 777 487 588 Phone * alex.kiscsaji@syneoshealth.…" at bounding box center [353, 119] width 693 height 76
drag, startPoint x: 339, startPoint y: 160, endPoint x: 261, endPoint y: 164, distance: 78.0
click at [337, 159] on agx-form-section "Requester Information Alexander Kis-Csaji Name * +420 777 487 588 Phone * alex.…" at bounding box center [352, 110] width 697 height 99
click at [264, 159] on agx-form-section "Requester Information Alexander Kis-Csaji Name * +420 777 487 588 Phone * alex.…" at bounding box center [352, 110] width 697 height 99
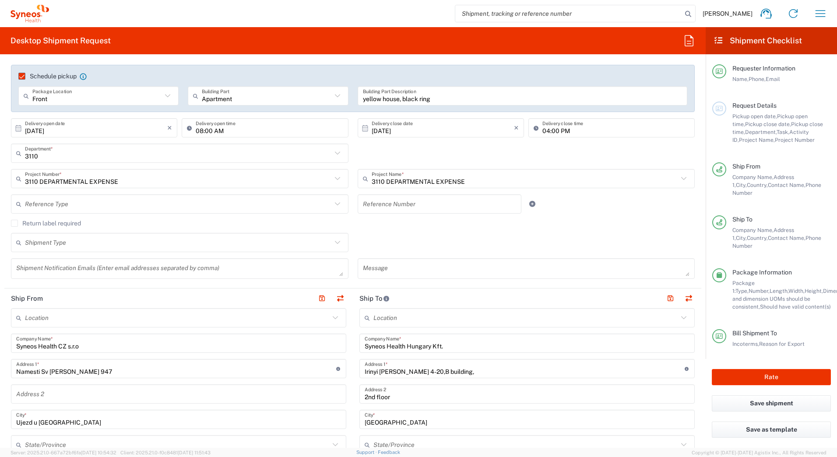
scroll to position [175, 0]
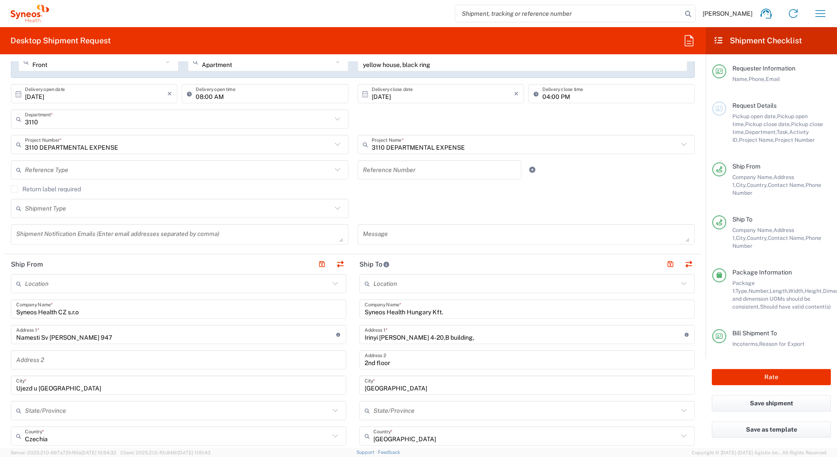
drag, startPoint x: 433, startPoint y: 189, endPoint x: 284, endPoint y: 189, distance: 148.8
click at [419, 189] on agx-checkbox-control "Return label required" at bounding box center [353, 189] width 684 height 7
drag, startPoint x: 284, startPoint y: 189, endPoint x: 424, endPoint y: 226, distance: 145.1
click at [288, 189] on agx-checkbox-control "Return label required" at bounding box center [353, 189] width 684 height 7
click at [408, 191] on agx-checkbox-control "Return label required" at bounding box center [353, 189] width 684 height 7
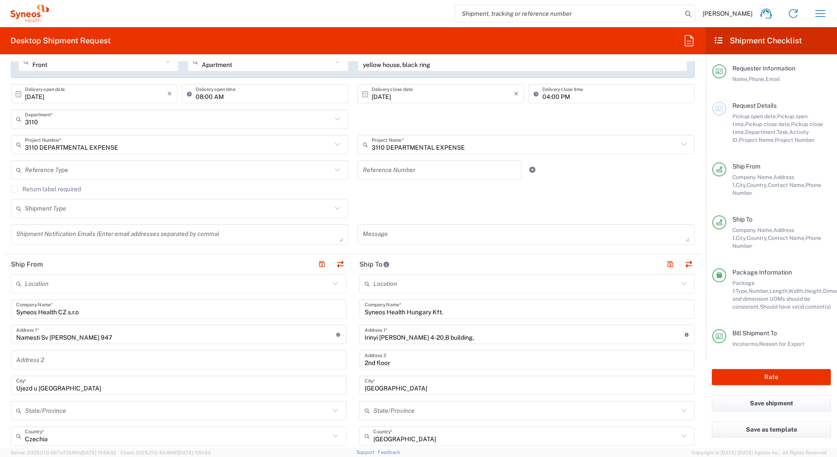
click at [467, 196] on div "Return label required" at bounding box center [353, 192] width 684 height 13
click at [14, 190] on label "Return label required" at bounding box center [46, 189] width 70 height 7
click at [14, 189] on input "Return label required" at bounding box center [14, 189] width 0 height 0
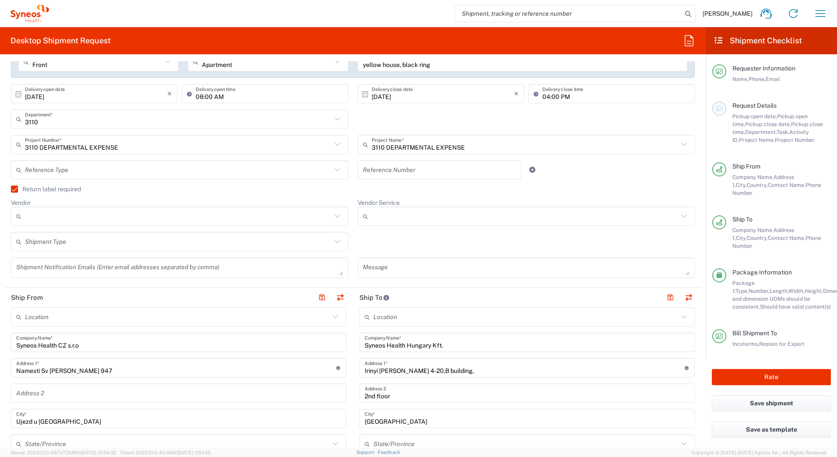
click at [14, 189] on label "Return label required" at bounding box center [46, 189] width 70 height 7
click at [11, 189] on input "Return label required" at bounding box center [11, 189] width 0 height 0
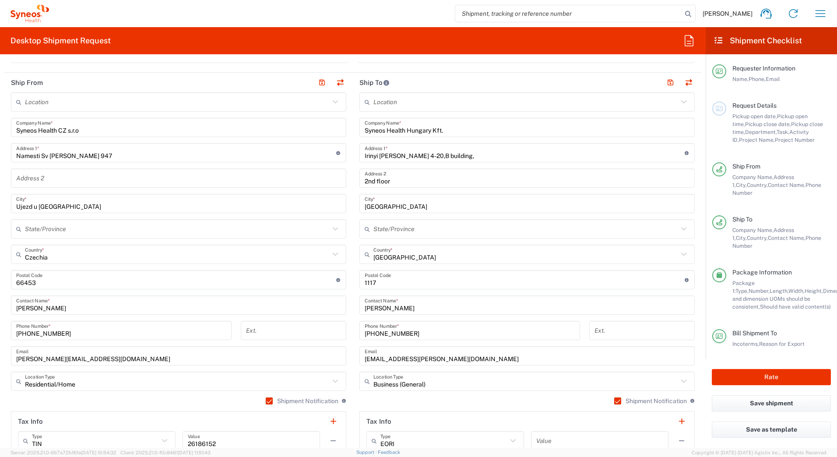
scroll to position [1332, 0]
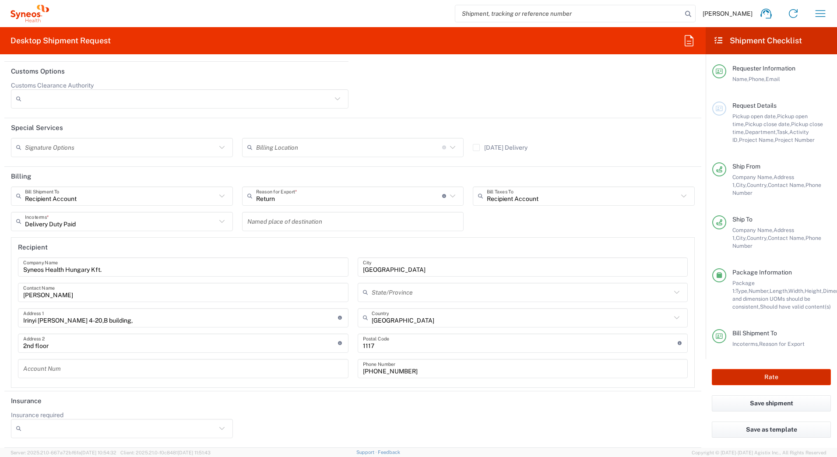
click at [616, 373] on button "Rate" at bounding box center [771, 377] width 119 height 16
type input "3110"
type input "3110 DEPARTMENTAL EXPENSE"
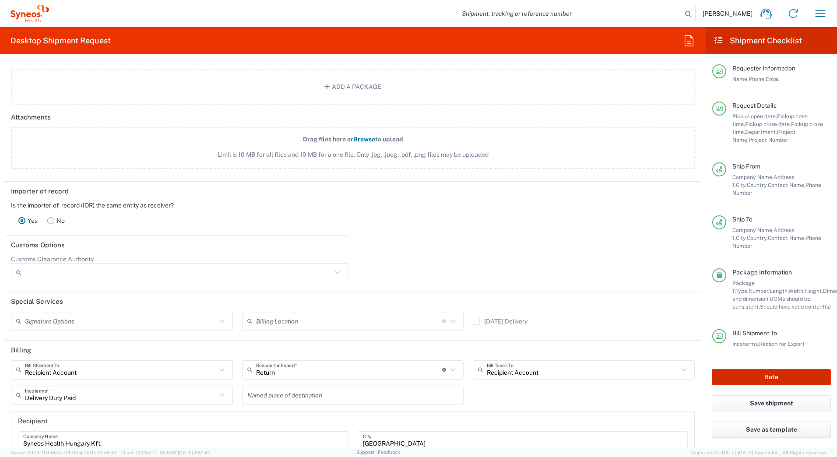
scroll to position [1201, 0]
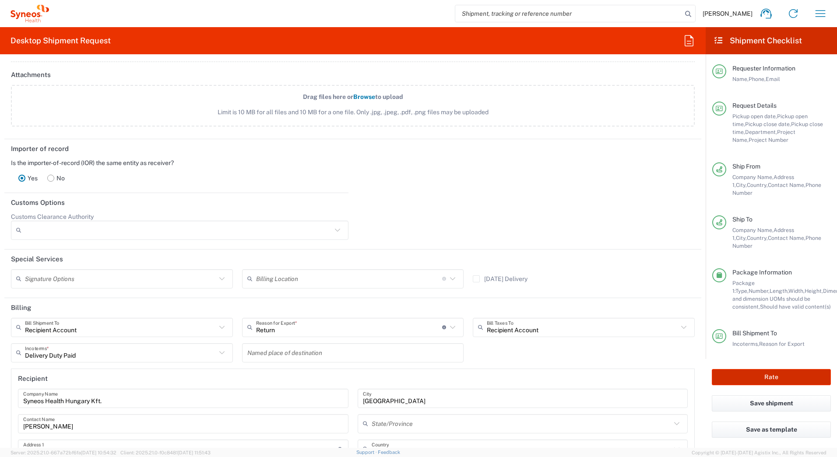
click at [616, 369] on button "Rate" at bounding box center [771, 377] width 119 height 16
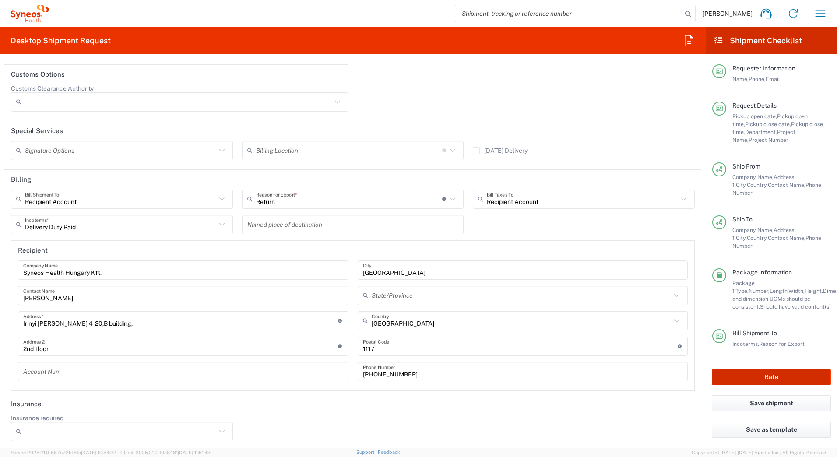
scroll to position [1332, 0]
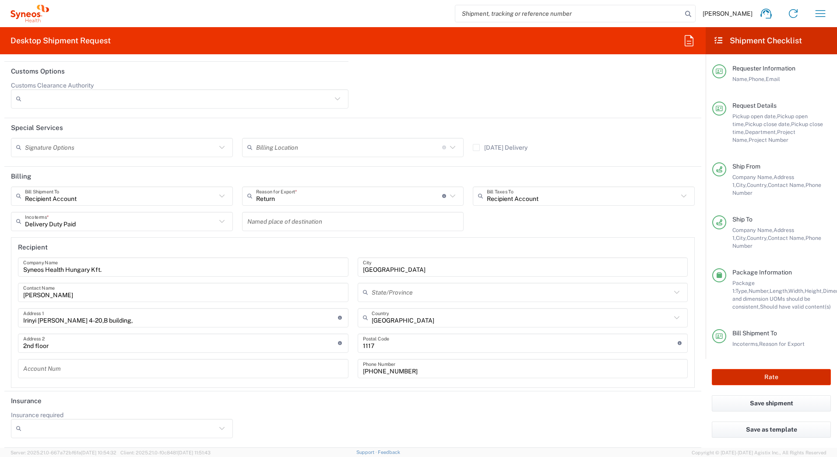
click at [616, 369] on button "Rate" at bounding box center [771, 377] width 119 height 16
click at [616, 395] on button "Save shipment" at bounding box center [771, 403] width 119 height 16
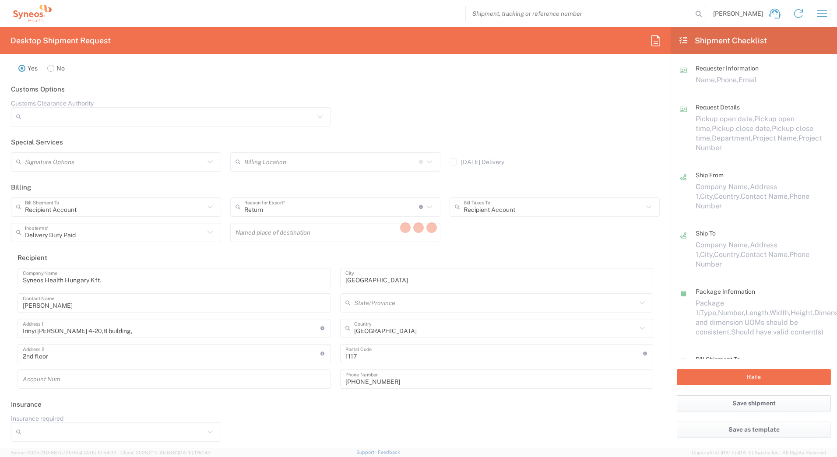
scroll to position [1289, 0]
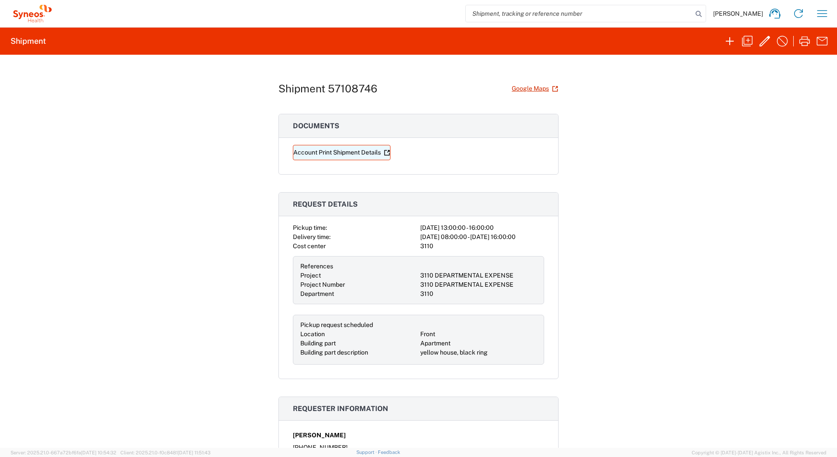
click at [328, 152] on link "Account Print Shipment Details" at bounding box center [342, 152] width 98 height 15
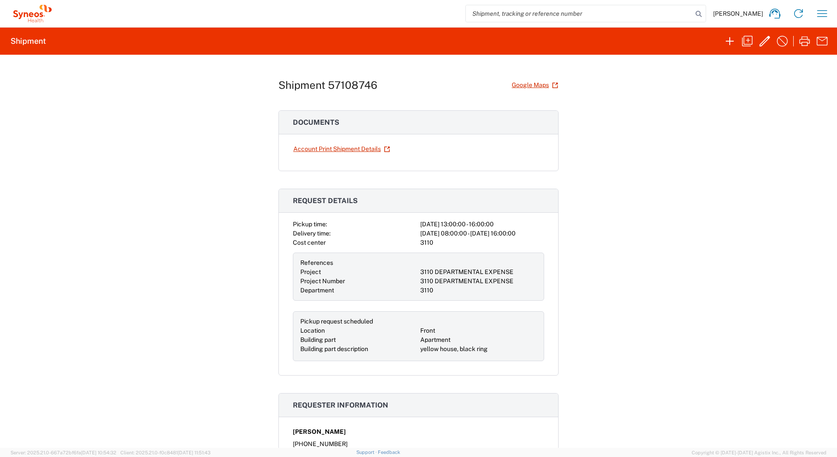
scroll to position [0, 0]
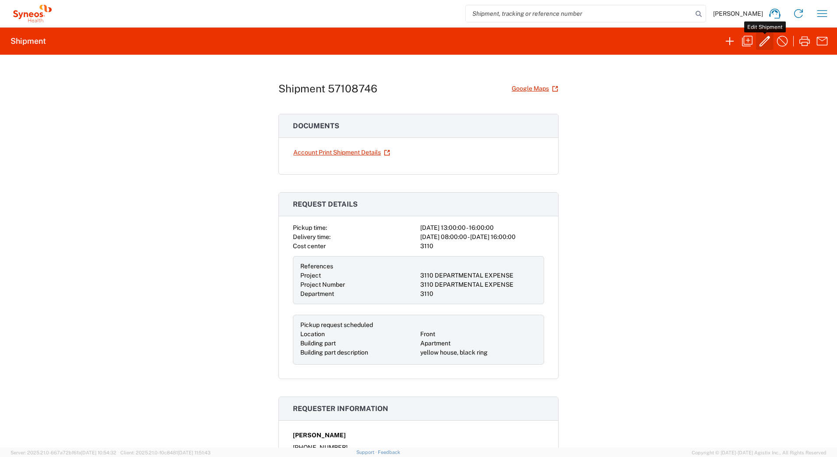
click at [616, 44] on icon "button" at bounding box center [765, 41] width 14 height 14
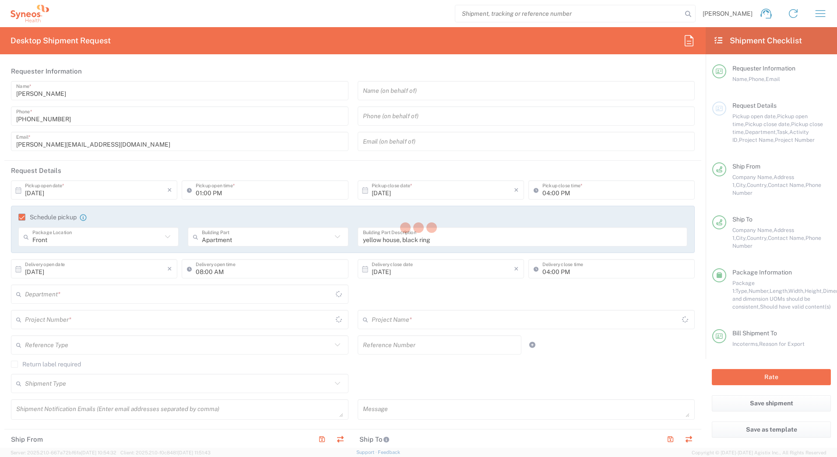
type input "Your Packaging"
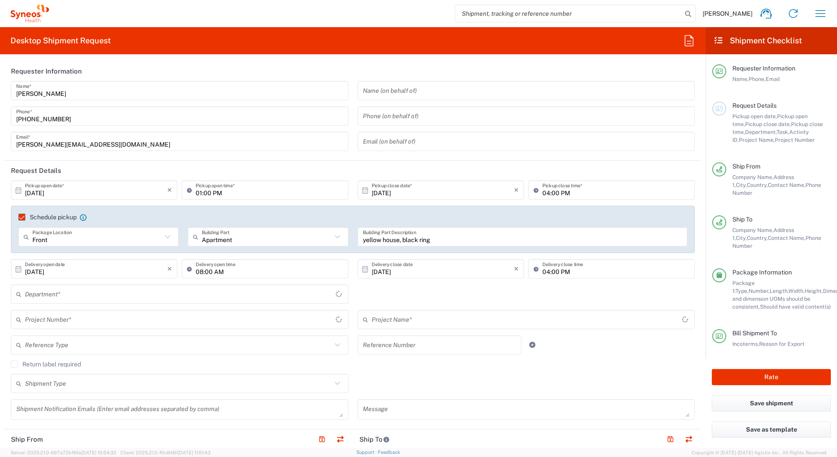
type input "3110 DEPARTMENTAL EXPENSE"
type input "3110"
drag, startPoint x: 28, startPoint y: 93, endPoint x: 56, endPoint y: 87, distance: 28.7
click at [28, 93] on input "Alex Kis-Csaji" at bounding box center [179, 90] width 327 height 15
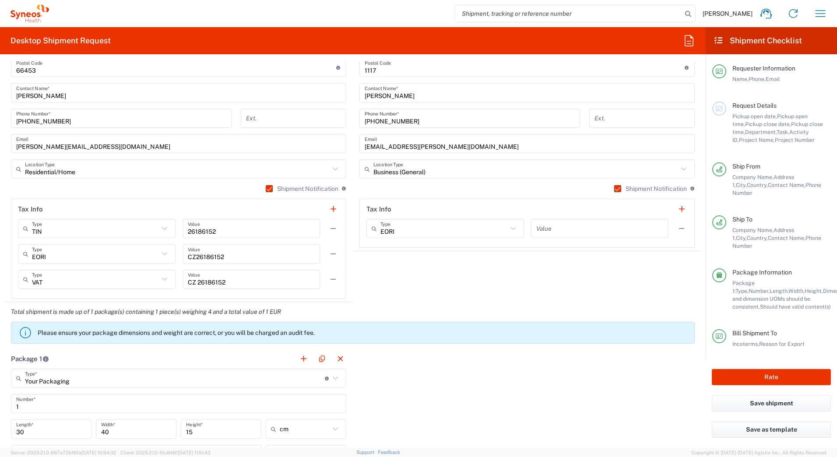
scroll to position [613, 0]
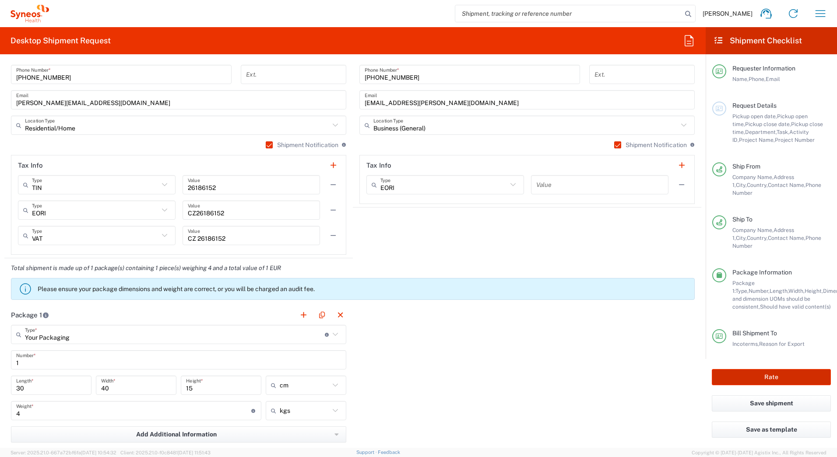
type input "Alexander Kis-Csaji"
click at [616, 371] on button "Rate" at bounding box center [771, 377] width 119 height 16
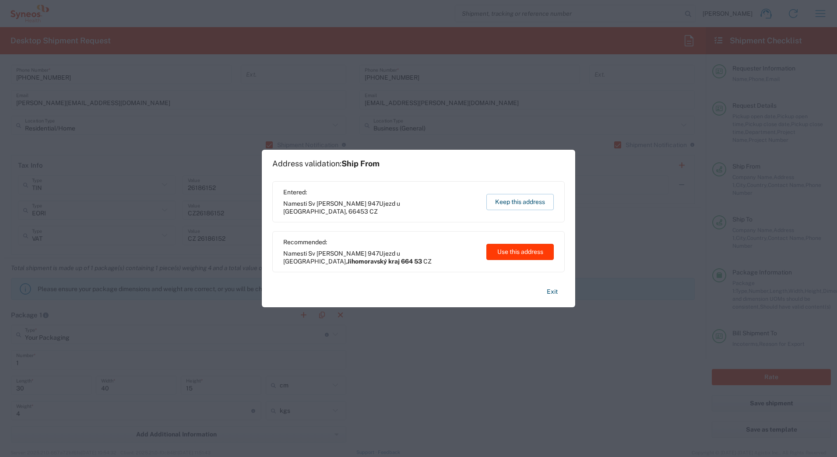
click at [532, 254] on button "Use this address" at bounding box center [519, 252] width 67 height 16
type input "Jihomoravský kraj"
type input "664 53"
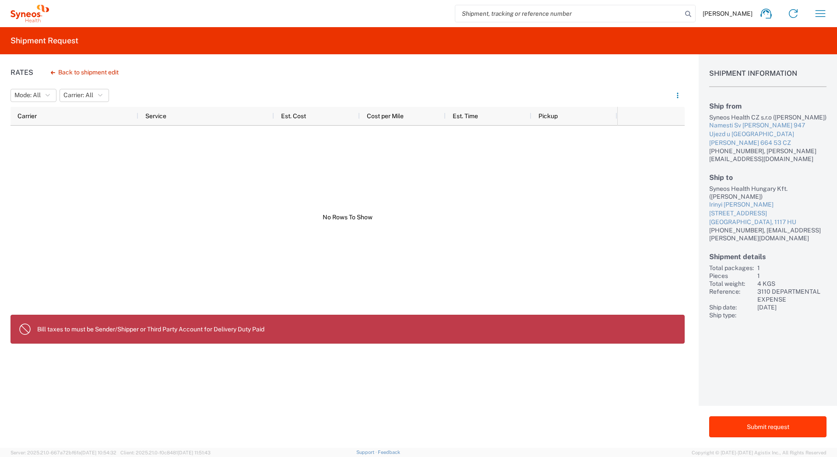
click at [616, 401] on button "Submit request" at bounding box center [767, 426] width 117 height 21
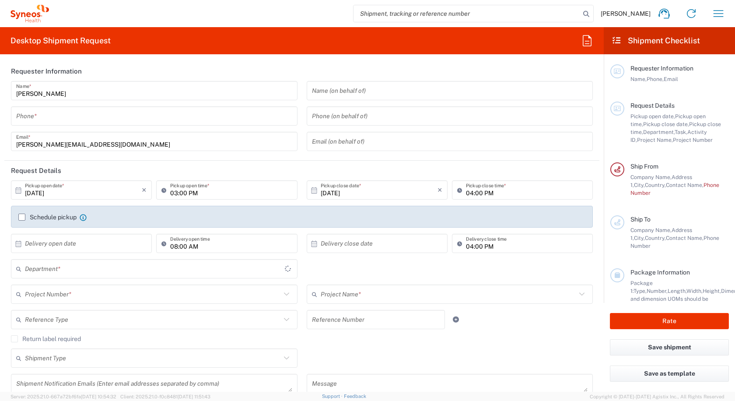
type input "3110"
type input "Slovakia"
type input "Syneos Health Slovakia SRO"
click at [639, 11] on span "Alex Kis-Csaji" at bounding box center [626, 14] width 50 height 8
click at [660, 14] on icon at bounding box center [664, 14] width 11 height 10
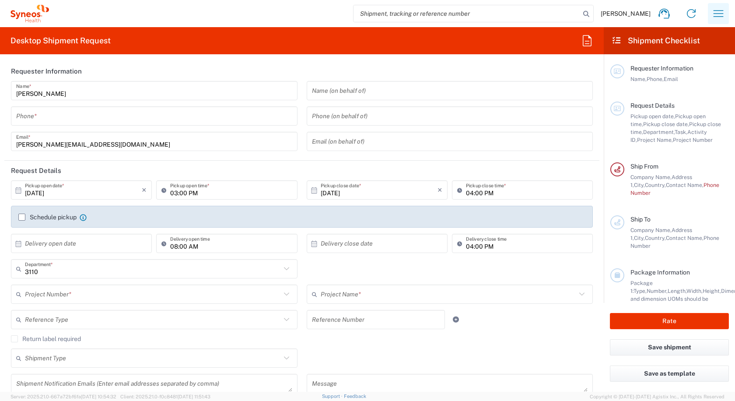
click at [720, 18] on icon "button" at bounding box center [719, 14] width 14 height 14
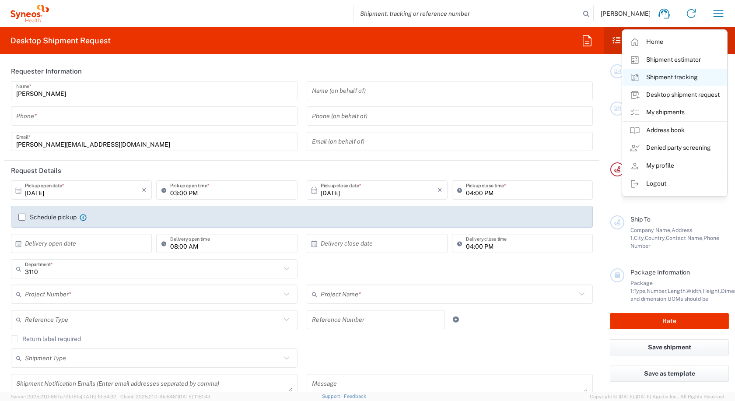
click at [670, 70] on link "Shipment tracking" at bounding box center [675, 78] width 104 height 18
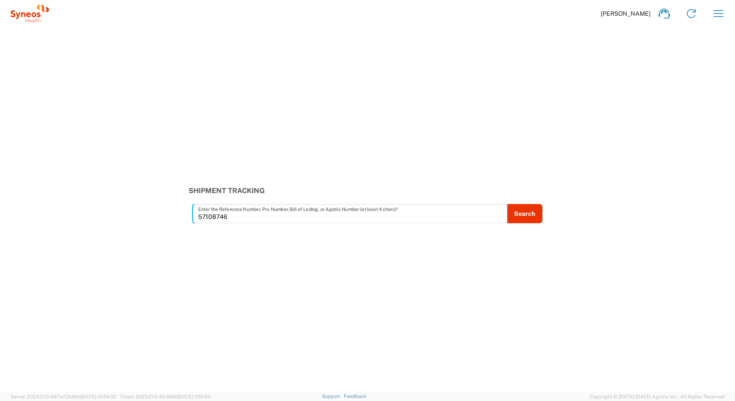
type input "57108746"
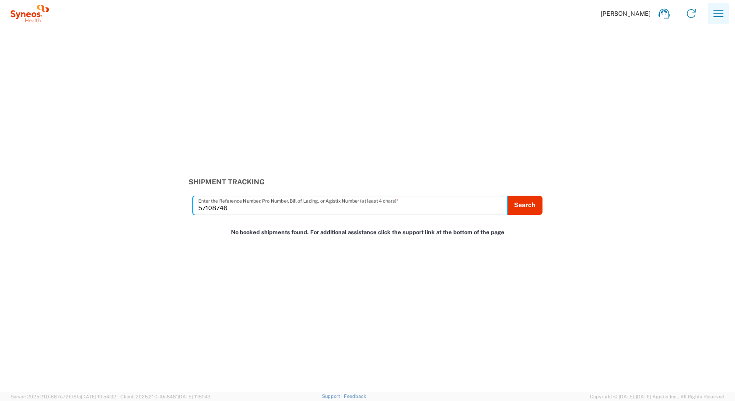
click at [723, 15] on icon "button" at bounding box center [719, 14] width 14 height 14
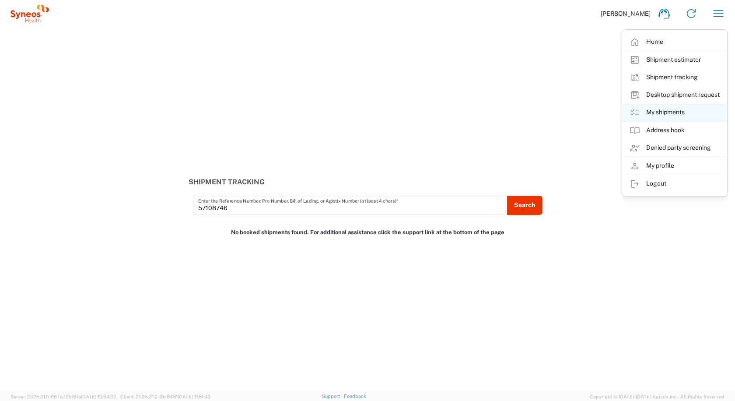
click at [684, 115] on link "My shipments" at bounding box center [675, 113] width 104 height 18
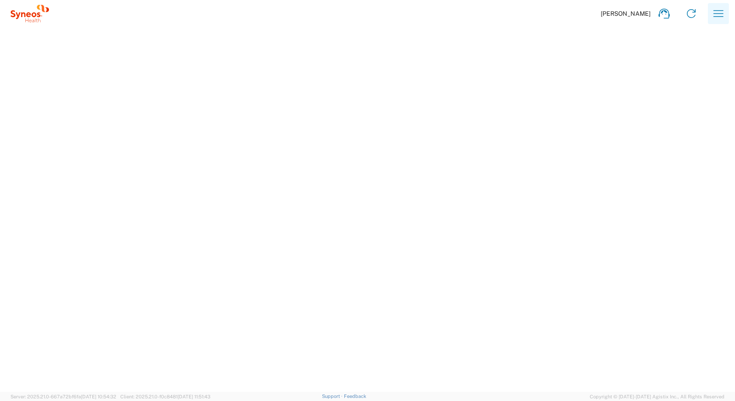
click at [717, 11] on icon "button" at bounding box center [719, 13] width 10 height 7
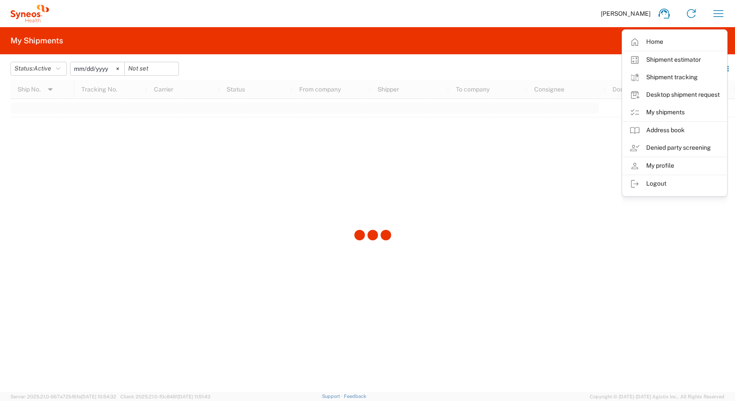
click at [555, 4] on div "Alex Kis-Csaji Home Shipment estimator Shipment tracking Desktop shipment reque…" at bounding box center [390, 13] width 683 height 21
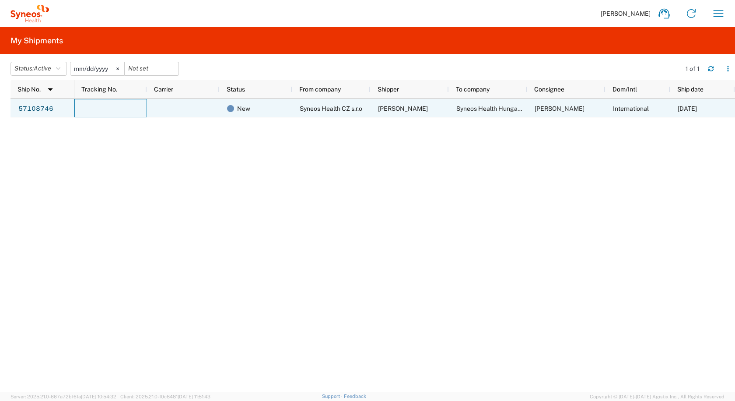
click at [102, 110] on div at bounding box center [110, 108] width 73 height 18
click at [42, 109] on link "57108746" at bounding box center [36, 109] width 36 height 14
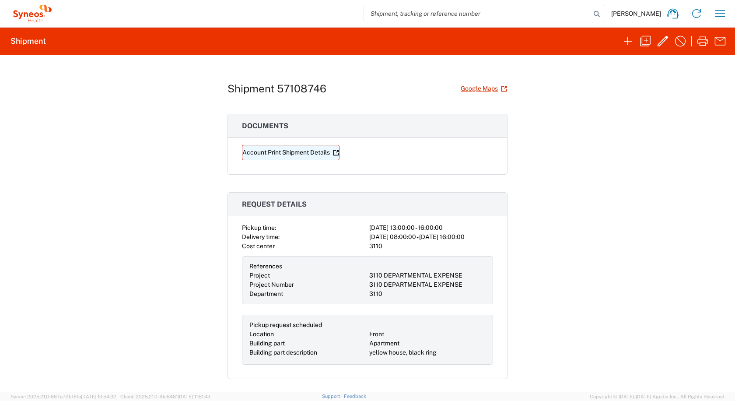
click at [288, 155] on link "Account Print Shipment Details" at bounding box center [291, 152] width 98 height 15
